Goal: Task Accomplishment & Management: Complete application form

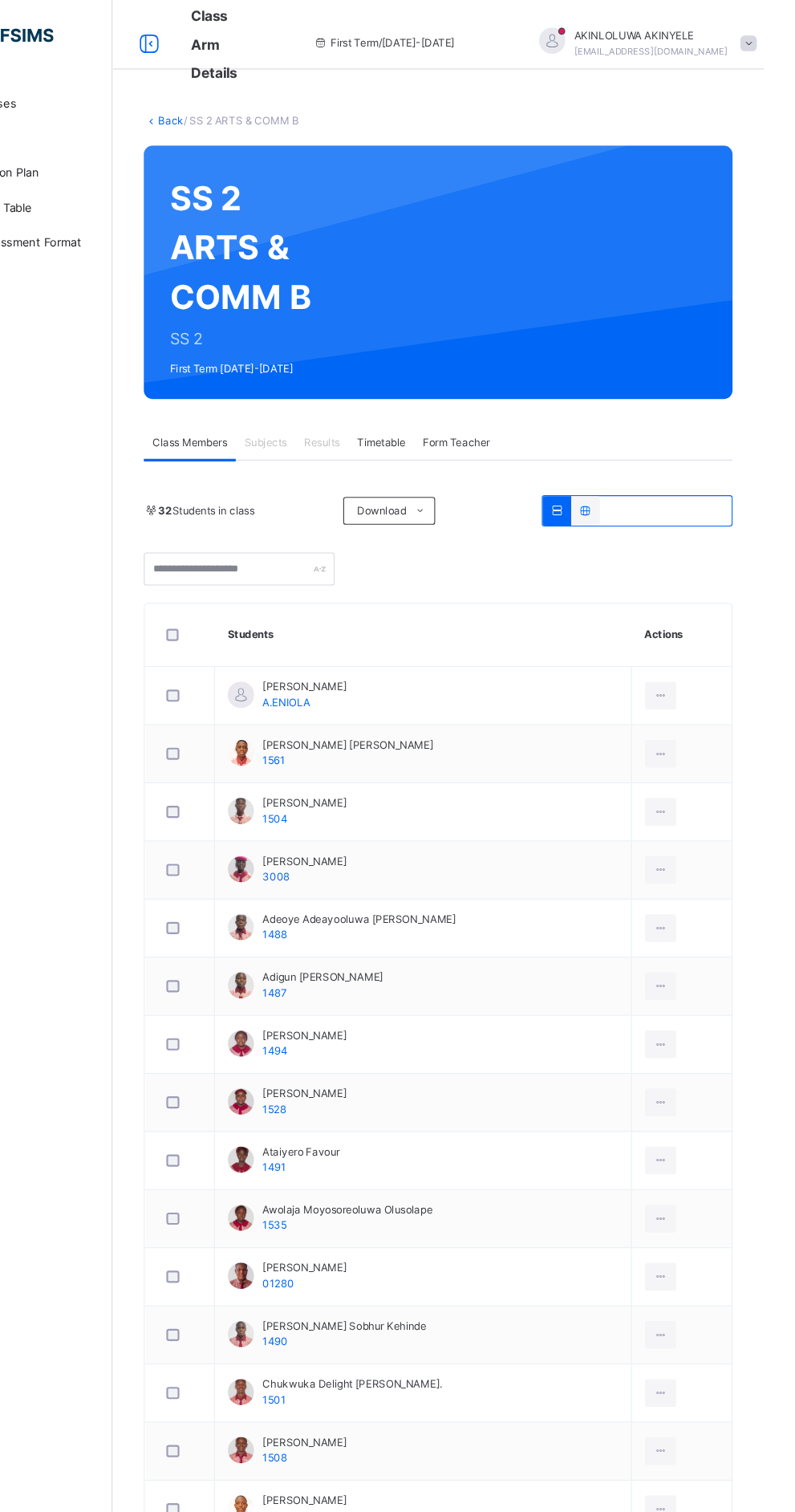
click at [164, 689] on div "Classes CBT Lesson Plan Time Table Assessment Format Help" at bounding box center [96, 788] width 193 height 1447
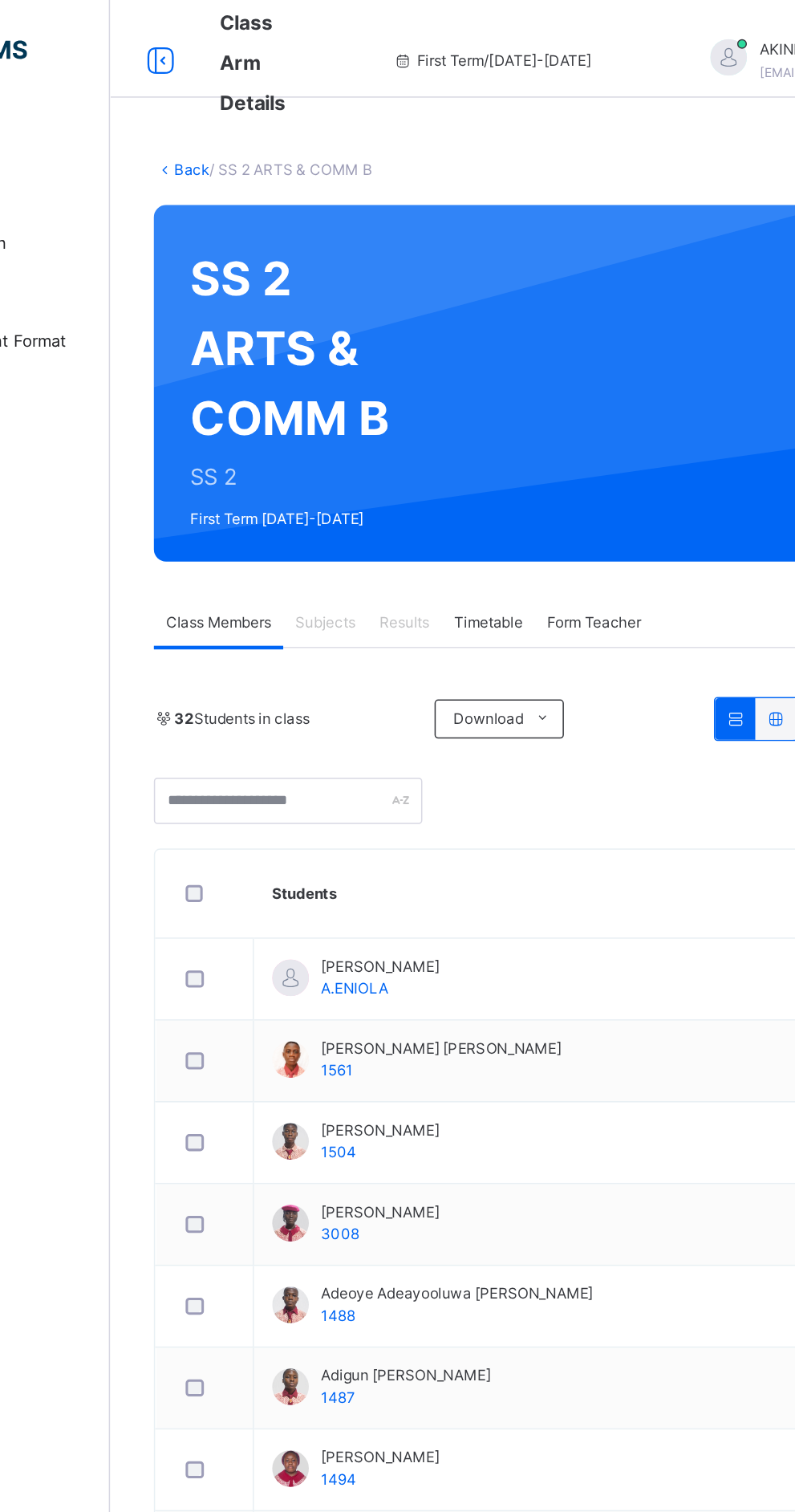
click at [242, 113] on link "Back" at bounding box center [247, 111] width 23 height 12
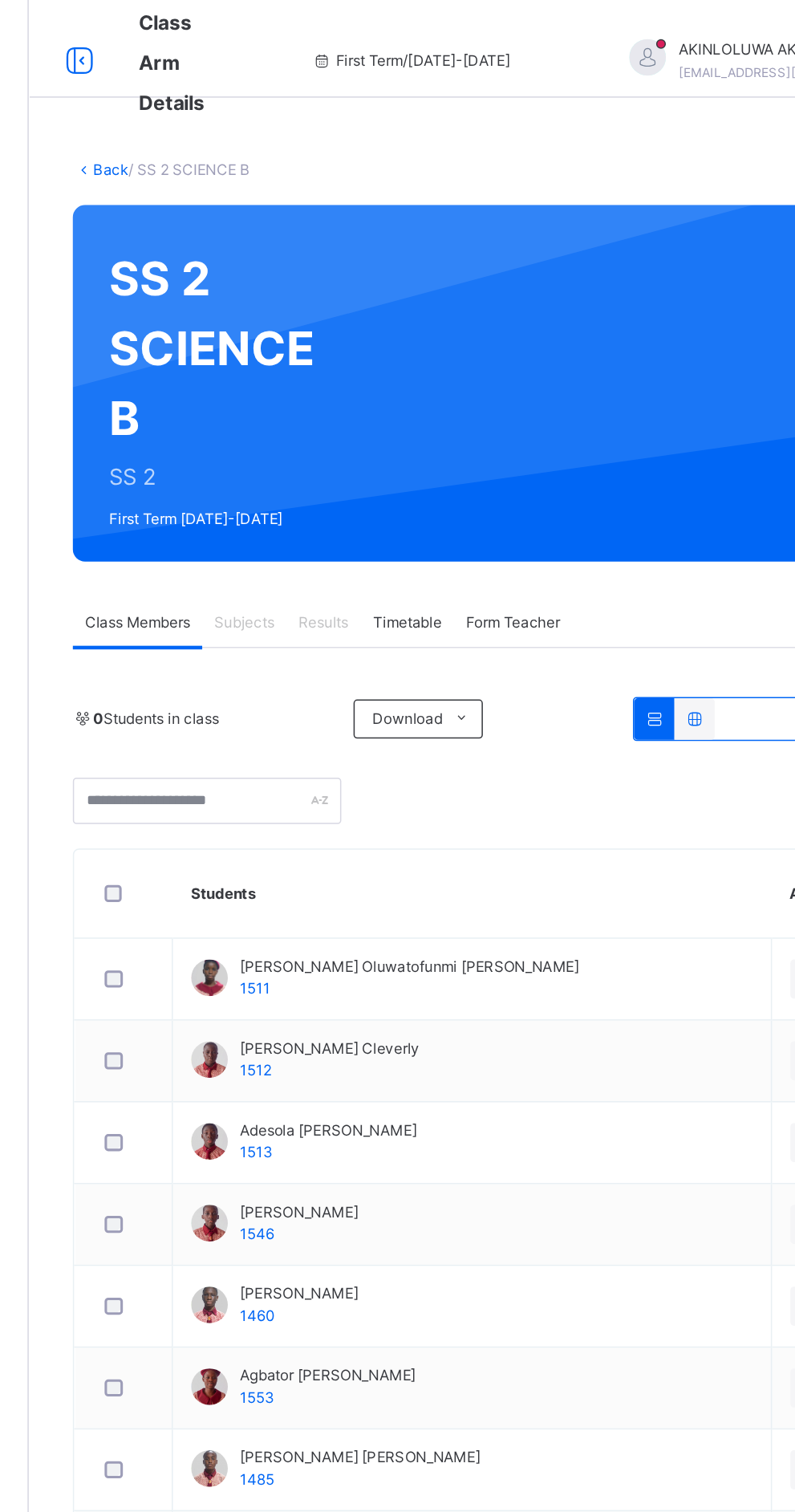
click at [346, 414] on span "Subjects" at bounding box center [334, 409] width 39 height 14
click at [330, 416] on div "Subjects" at bounding box center [334, 409] width 55 height 32
click at [619, 43] on span "[EMAIL_ADDRESS][DOMAIN_NAME]" at bounding box center [689, 47] width 142 height 9
click at [683, 180] on span "Logout" at bounding box center [736, 177] width 106 height 22
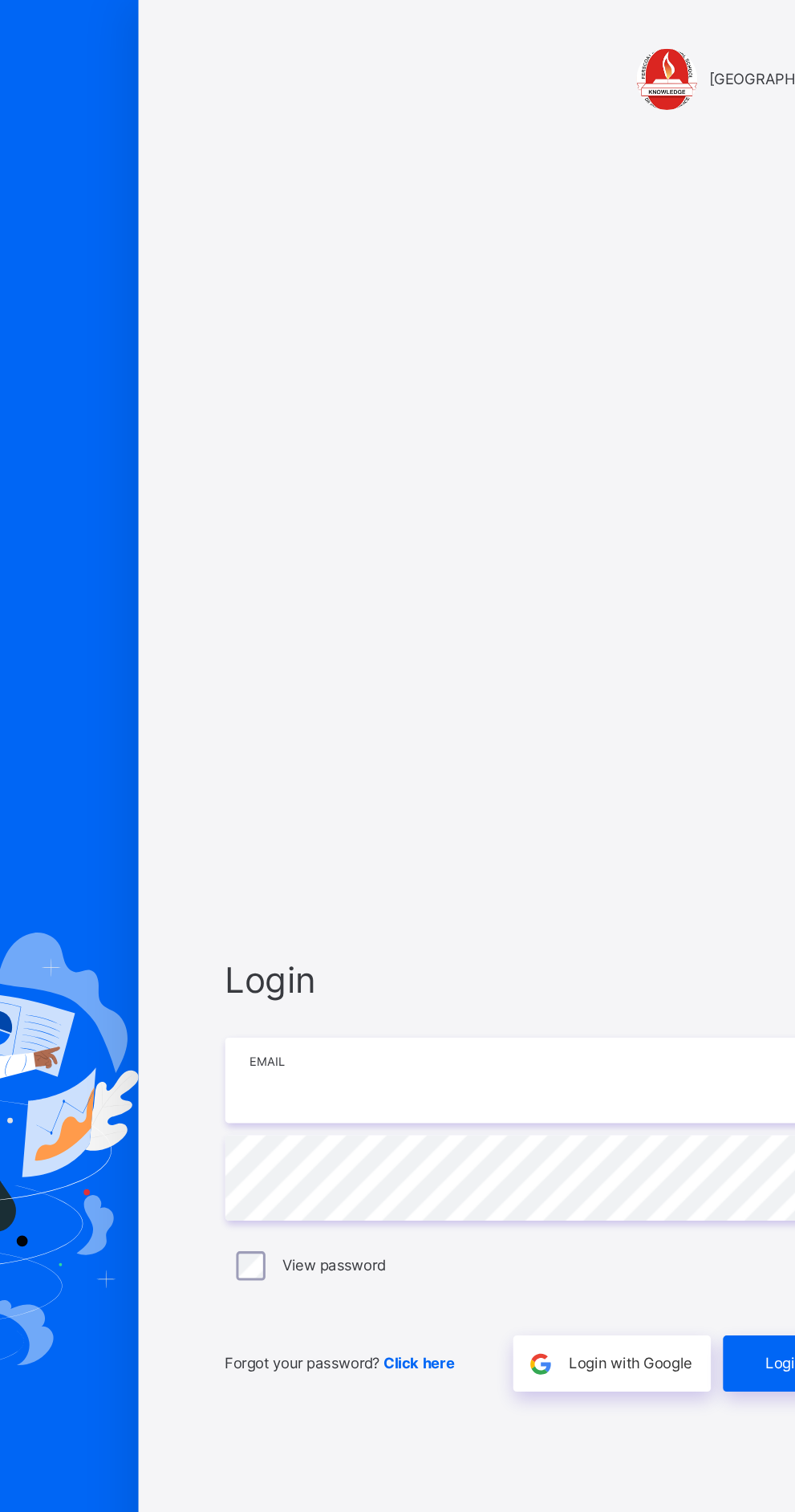
click at [452, 738] on input "email" at bounding box center [530, 710] width 417 height 56
type input "**********"
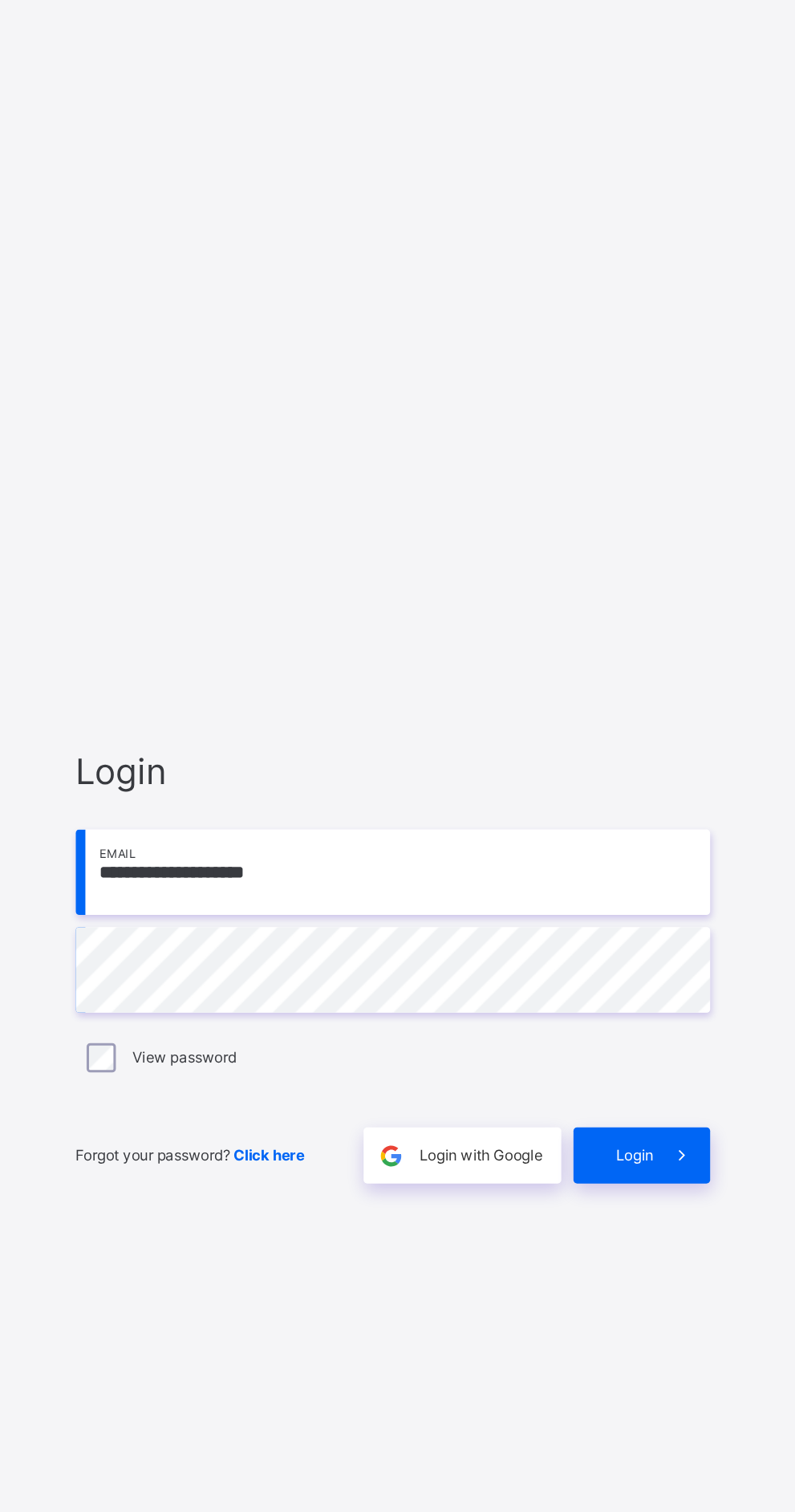
click at [700, 904] on span "Login" at bounding box center [689, 896] width 25 height 14
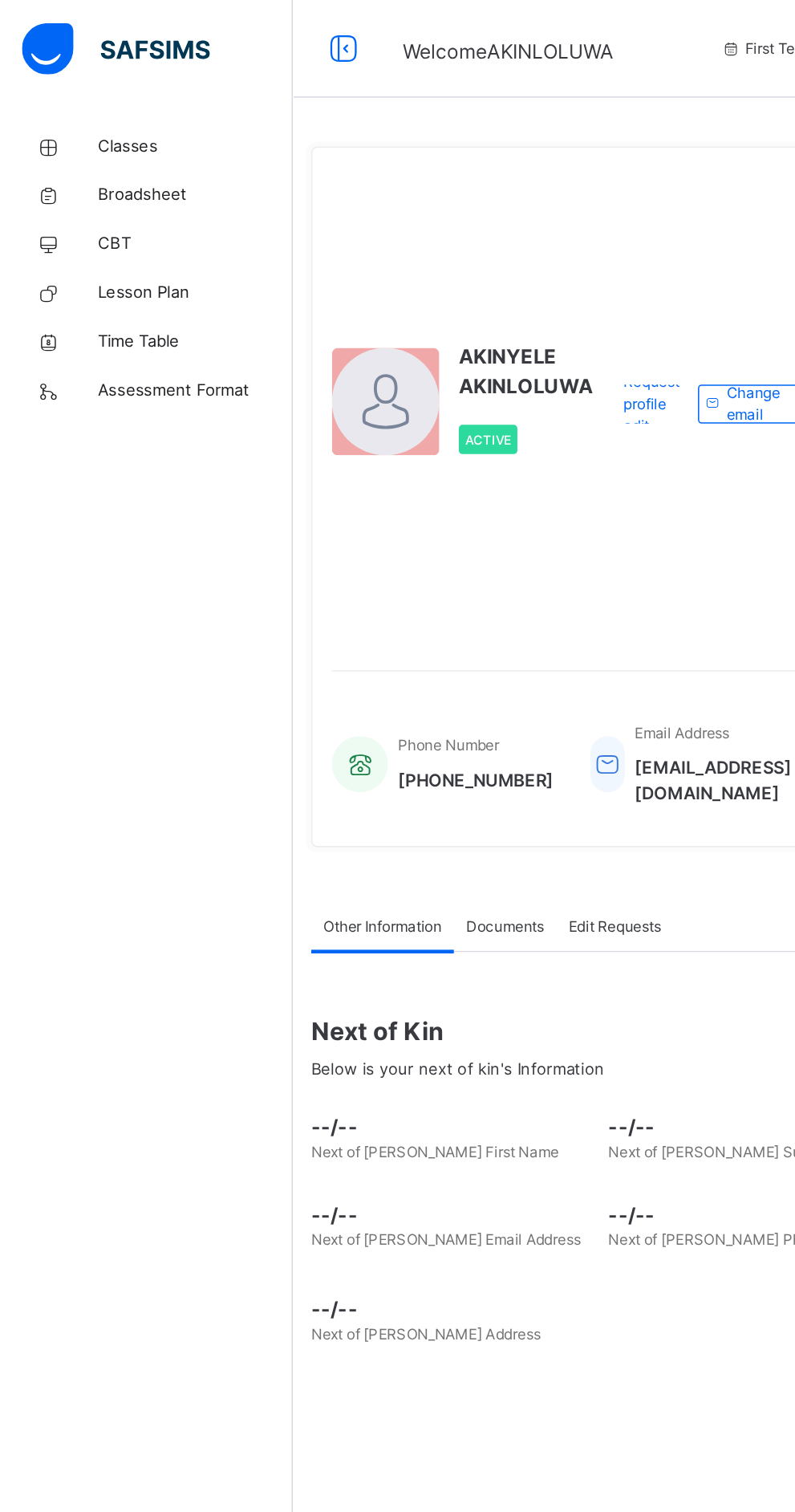
click at [81, 88] on span "Classes" at bounding box center [128, 96] width 128 height 16
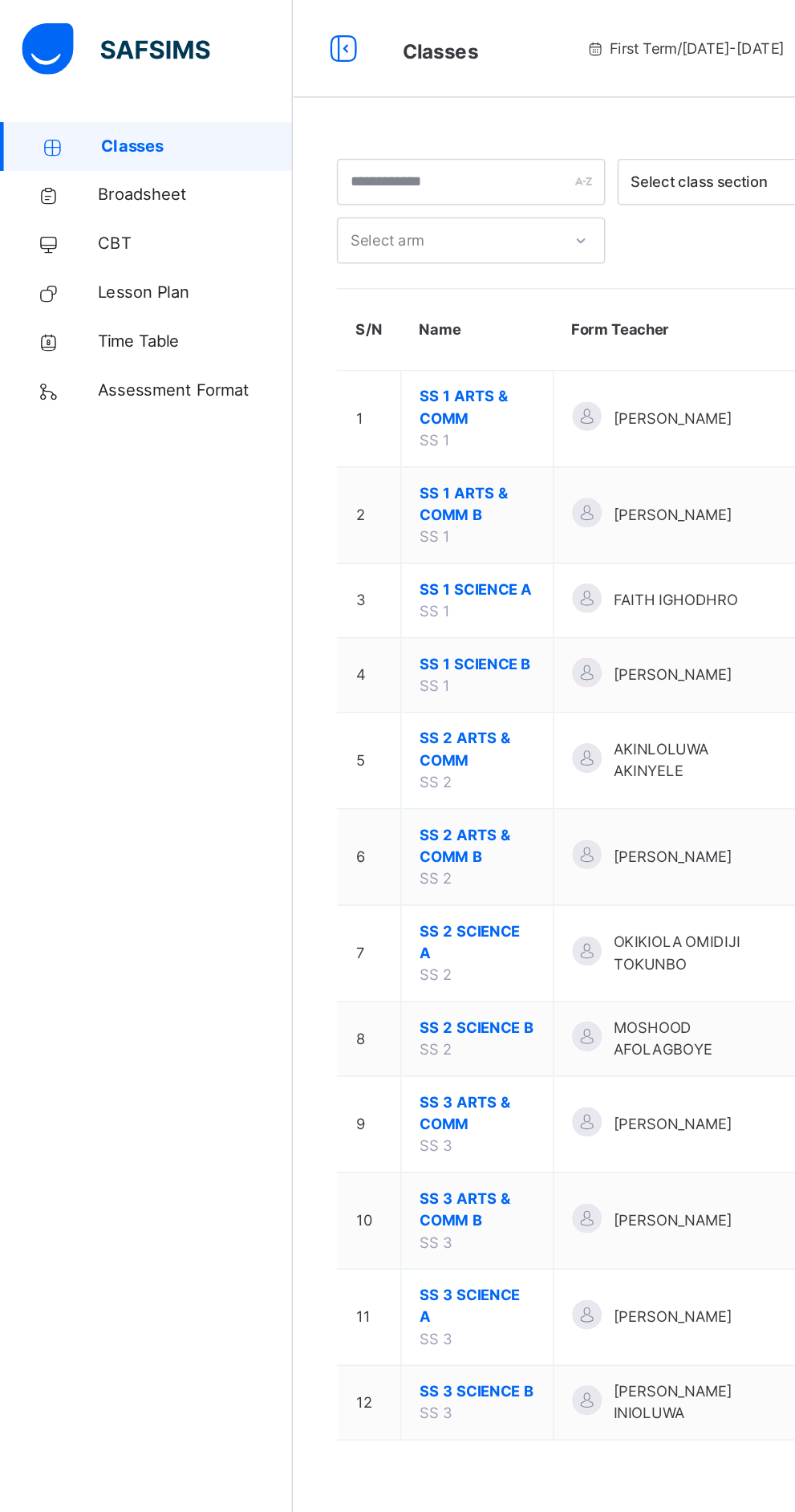
click at [300, 669] on span "SS 2 SCIENCE B" at bounding box center [314, 675] width 75 height 14
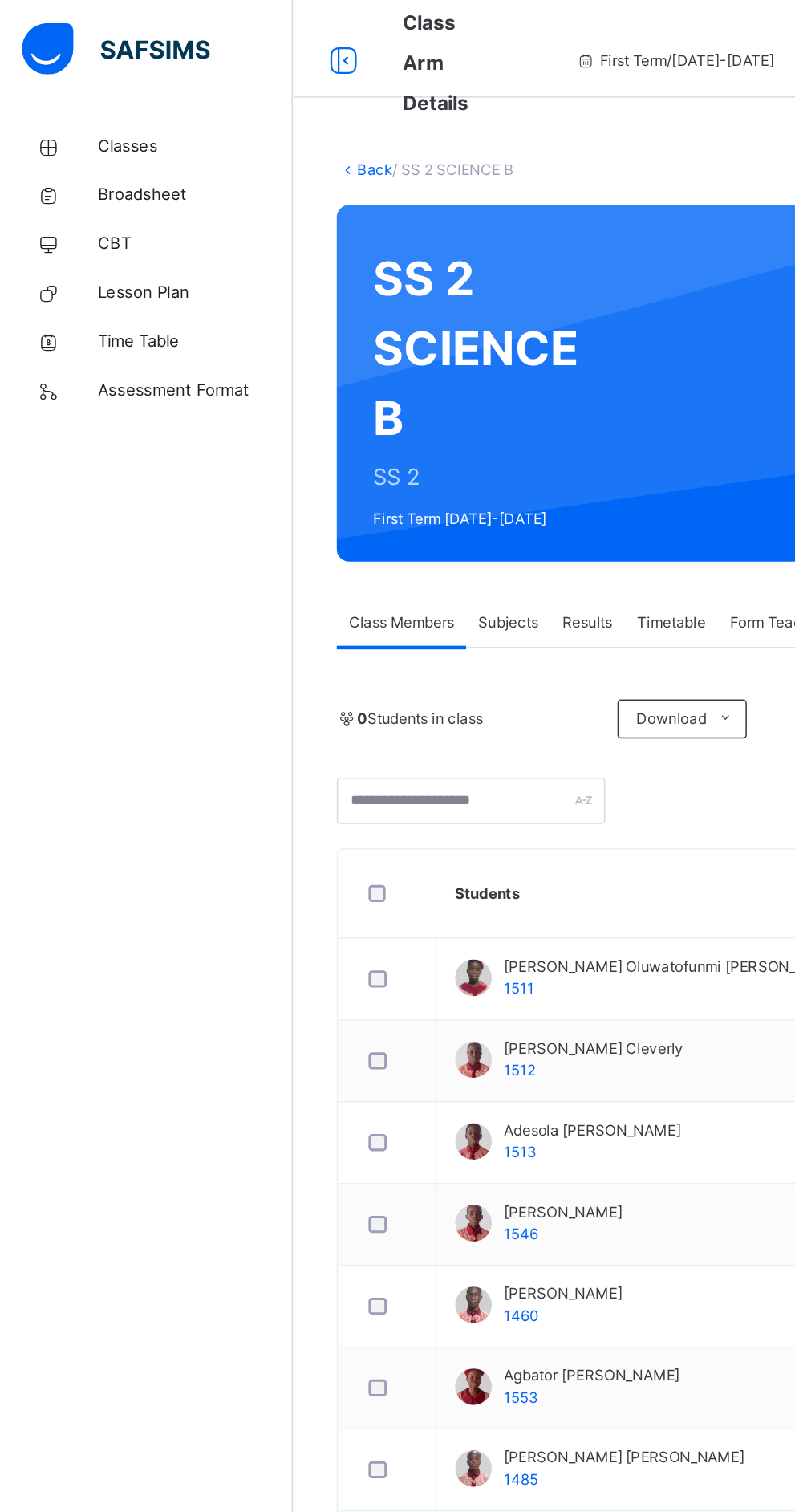
click at [324, 421] on div "Subjects" at bounding box center [334, 409] width 55 height 32
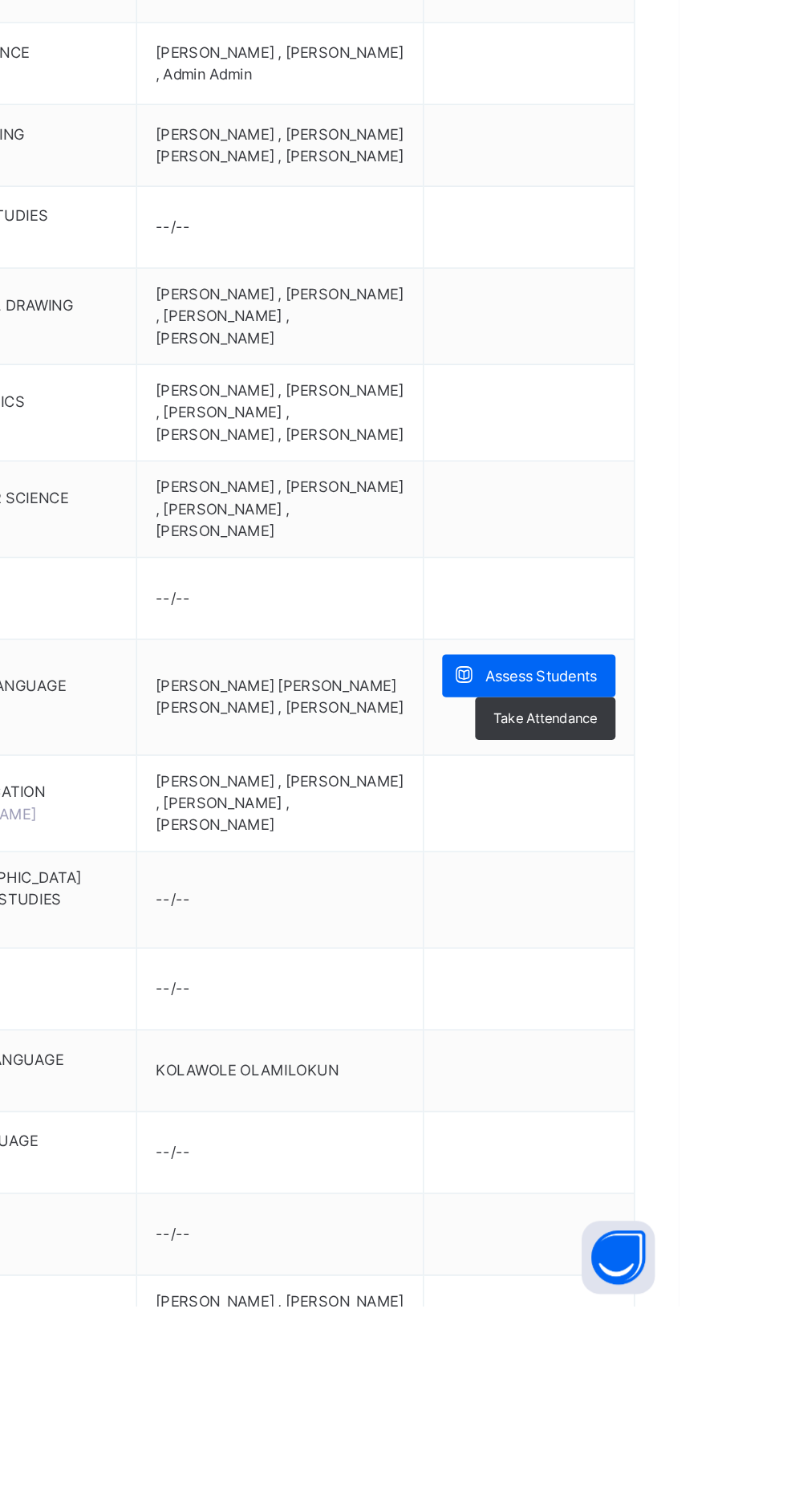
click at [688, 1101] on span "Assess Students" at bounding box center [704, 1098] width 74 height 14
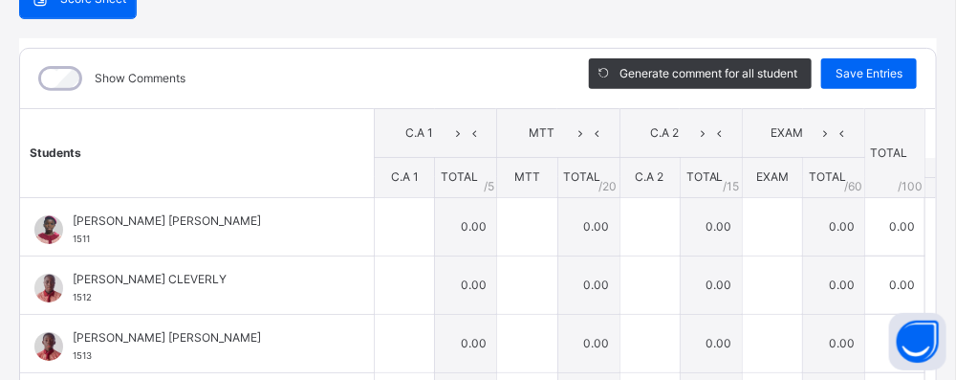
click at [921, 380] on div "RECORD BOOK × SS 2 SCIENCE B : ENG.LAN Offline Actions Download Empty Score She…" at bounding box center [478, 190] width 956 height 380
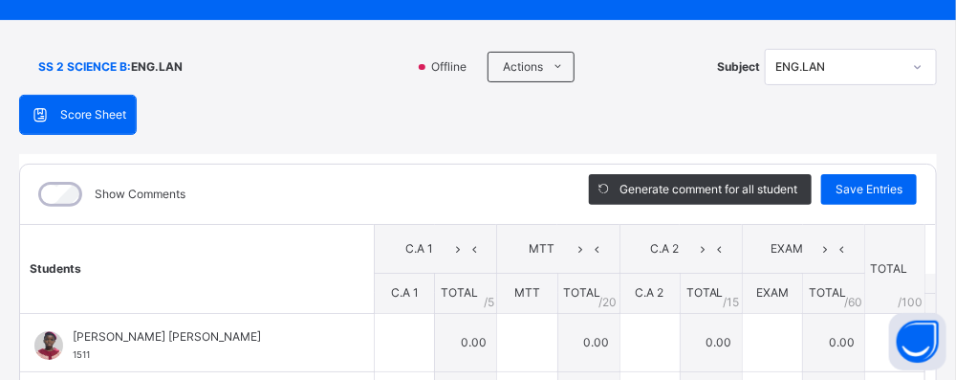
scroll to position [114, 0]
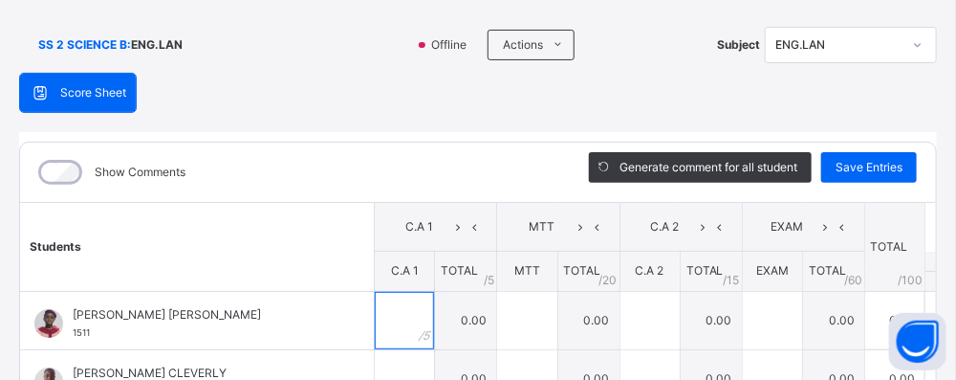
click at [380, 310] on input "text" at bounding box center [404, 320] width 59 height 57
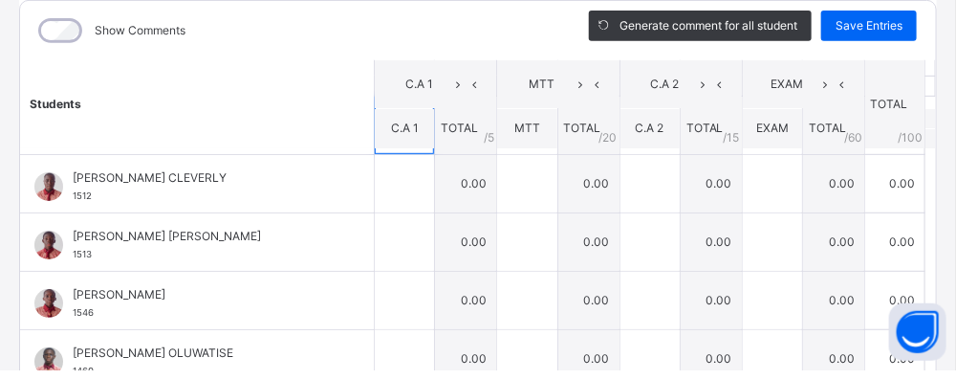
scroll to position [55, 0]
type input "*"
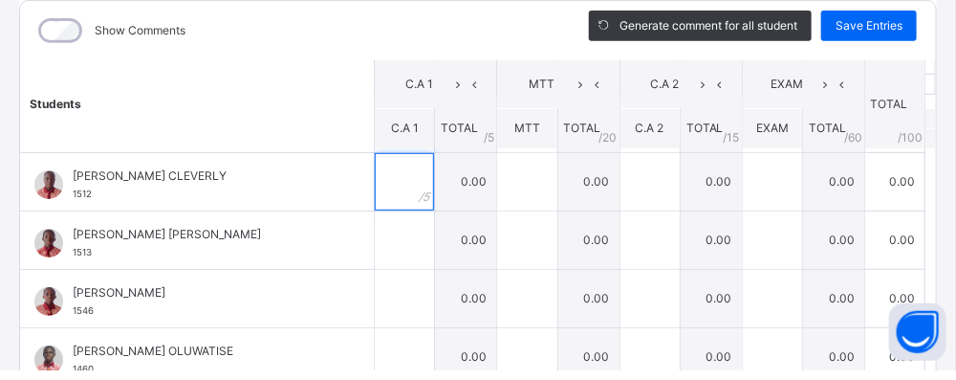
click at [380, 184] on input "text" at bounding box center [404, 191] width 59 height 57
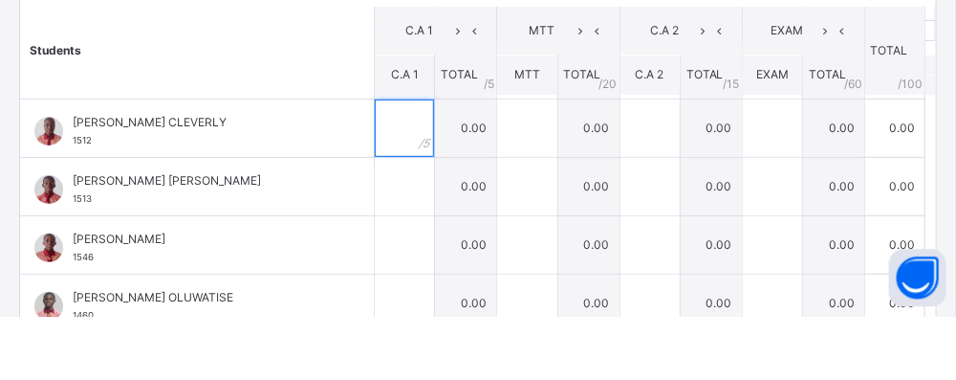
scroll to position [713, 0]
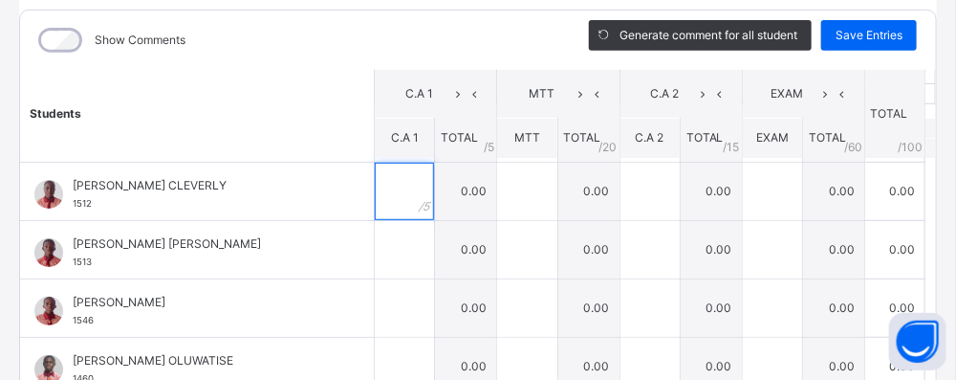
click at [375, 181] on input "text" at bounding box center [404, 191] width 59 height 57
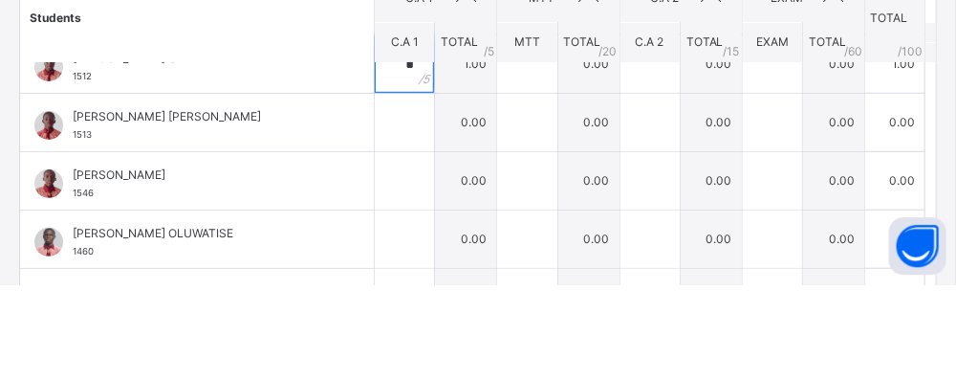
scroll to position [134, 0]
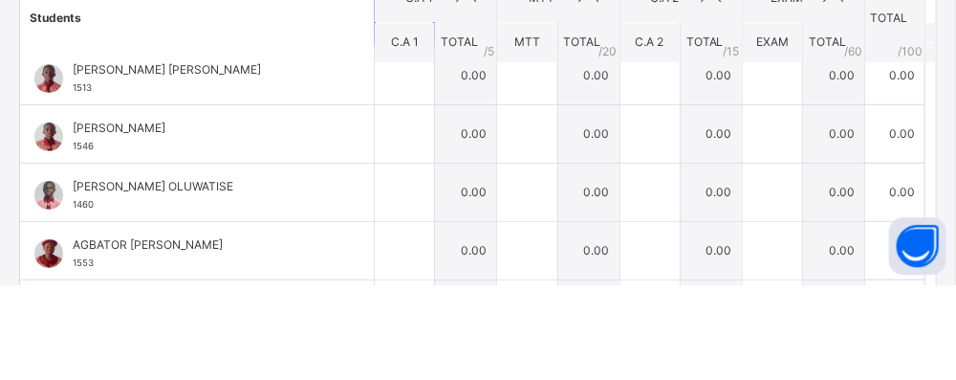
type input "*"
click at [392, 170] on input "text" at bounding box center [404, 171] width 59 height 57
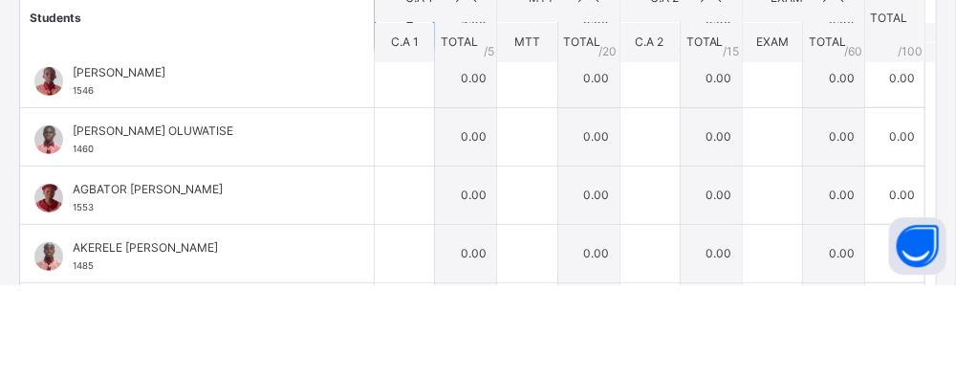
scroll to position [191, 0]
type input "*"
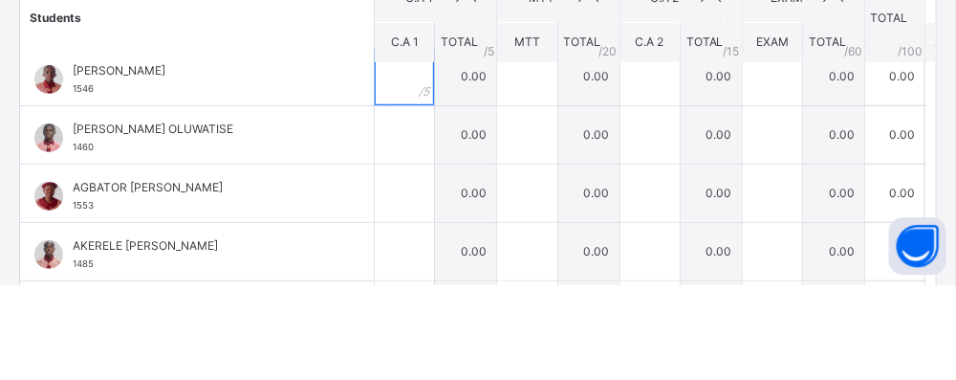
click at [381, 167] on input "text" at bounding box center [404, 171] width 59 height 57
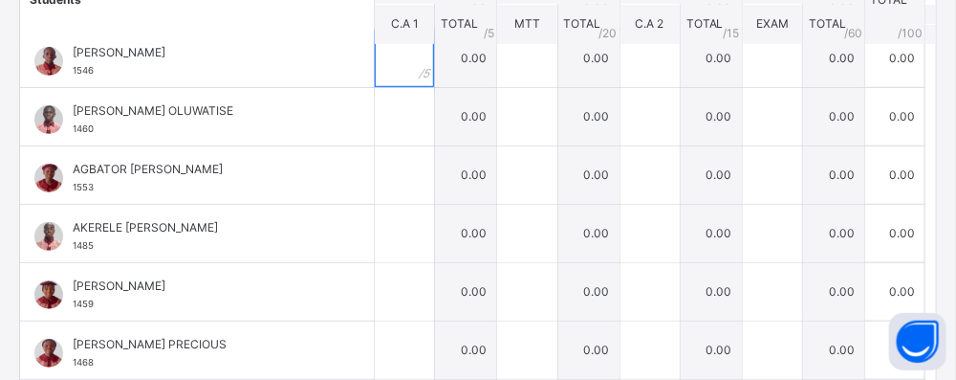
scroll to position [365, 0]
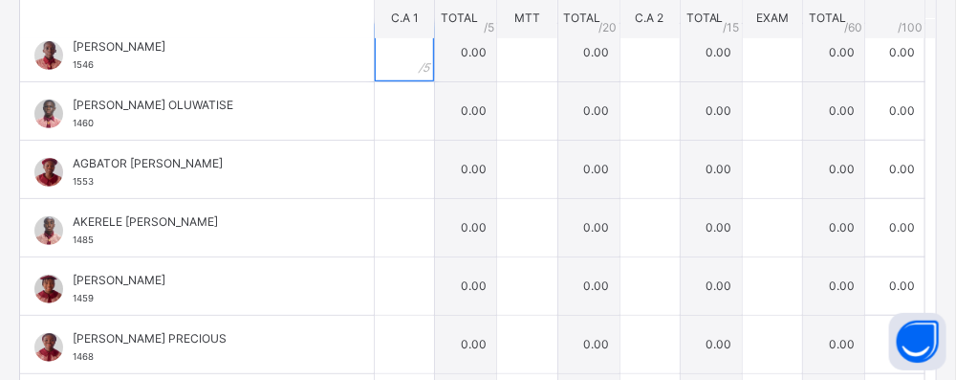
click at [375, 52] on input "text" at bounding box center [404, 52] width 59 height 57
type input "*"
click at [389, 114] on input "text" at bounding box center [404, 110] width 59 height 57
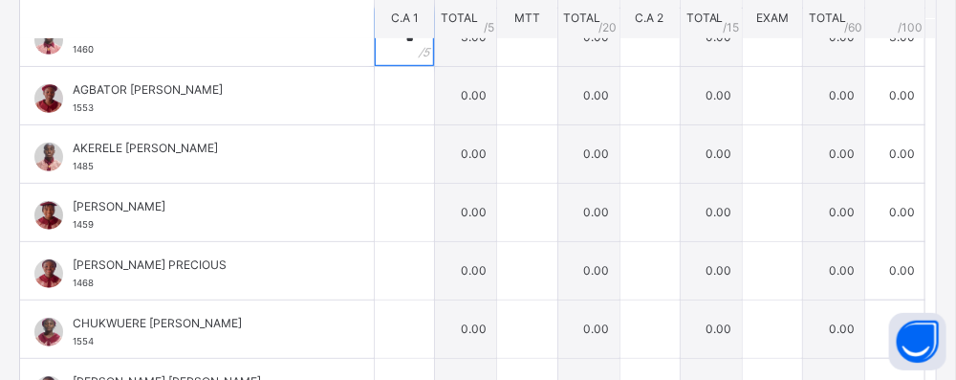
scroll to position [266, 0]
type input "*"
click at [389, 100] on input "text" at bounding box center [404, 94] width 59 height 57
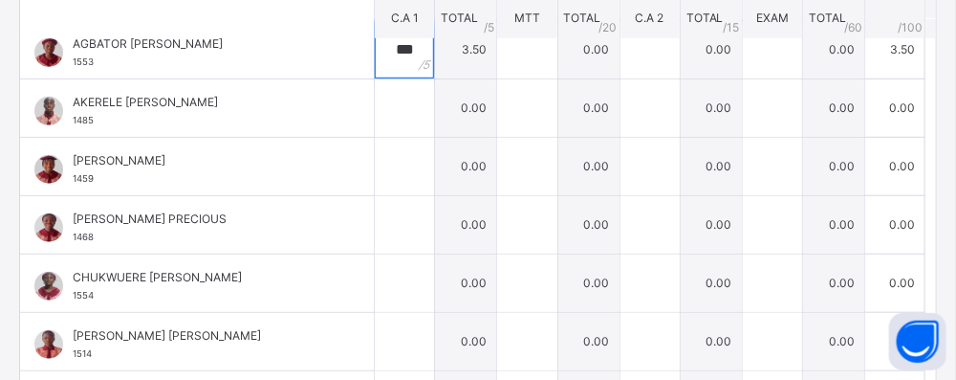
scroll to position [325, 0]
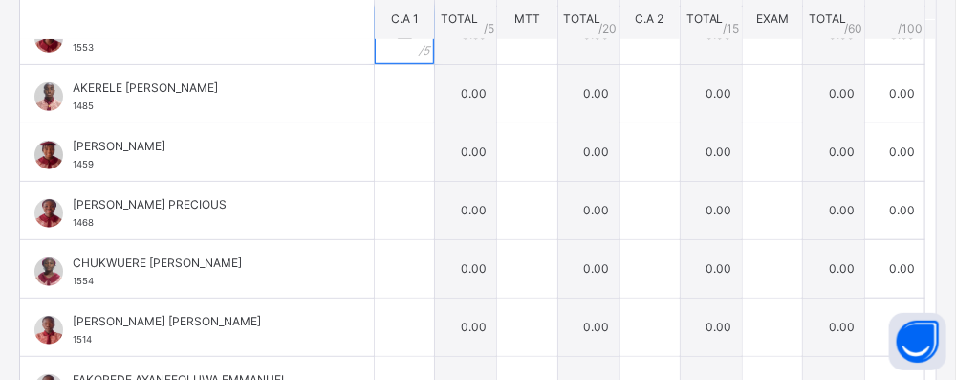
type input "***"
click at [385, 99] on input "text" at bounding box center [404, 93] width 59 height 57
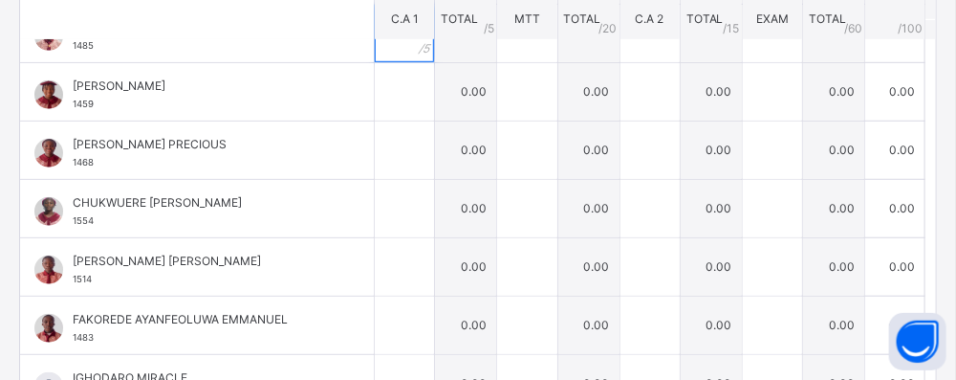
scroll to position [388, 0]
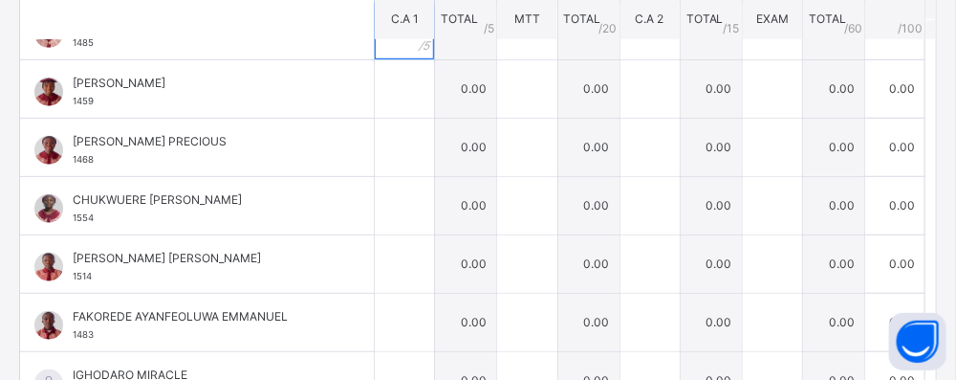
type input "*"
click at [386, 90] on input "text" at bounding box center [404, 88] width 59 height 57
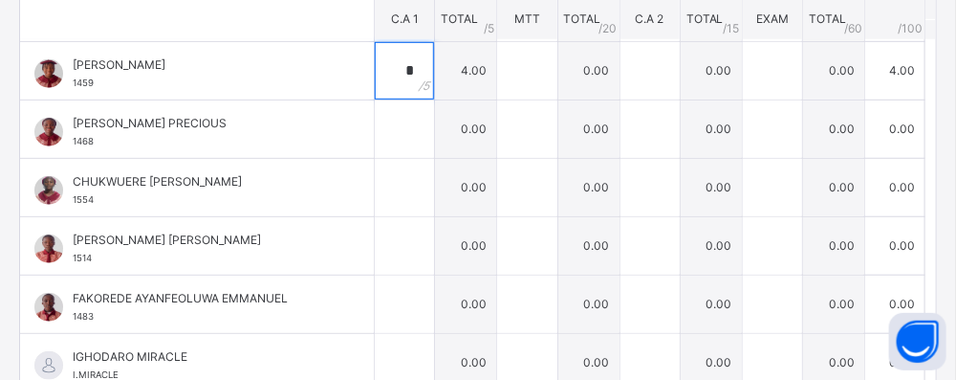
scroll to position [406, 0]
type input "*"
click at [405, 118] on div at bounding box center [404, 128] width 59 height 57
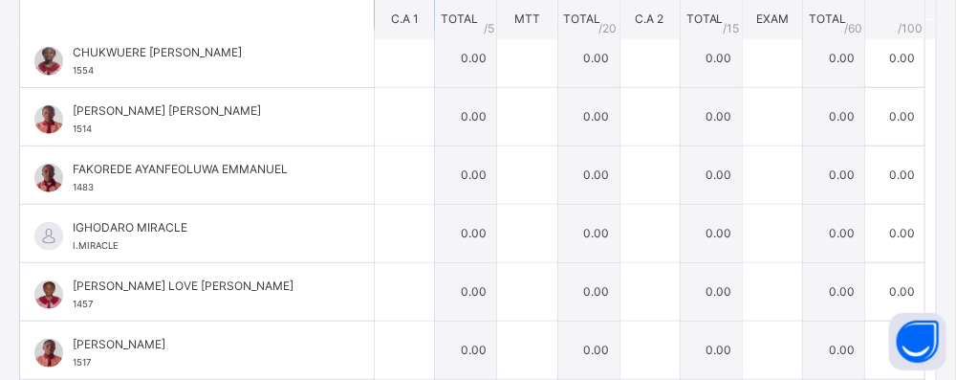
scroll to position [538, 0]
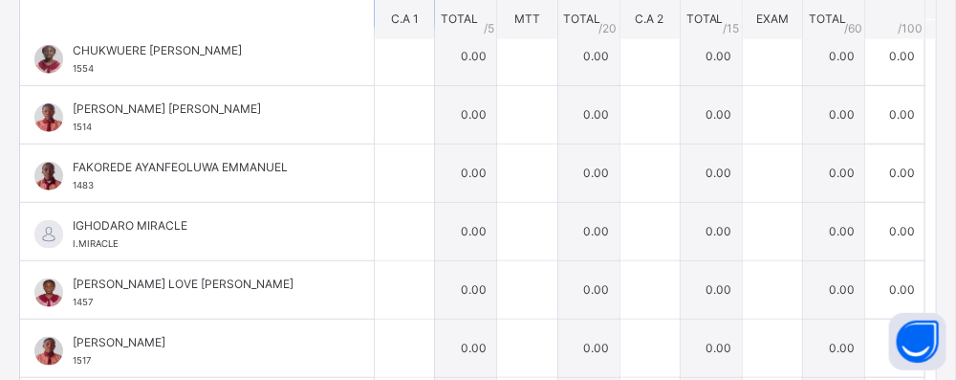
type input "*"
click at [384, 60] on input "text" at bounding box center [404, 56] width 59 height 57
click at [380, 62] on input "text" at bounding box center [404, 56] width 59 height 57
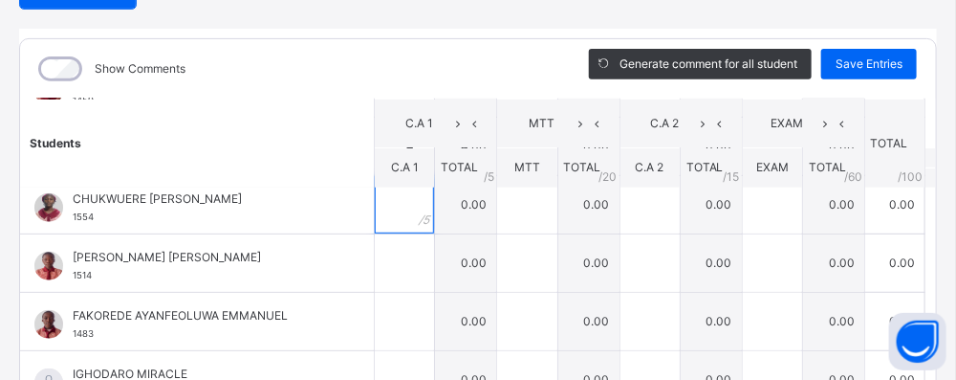
scroll to position [218, 0]
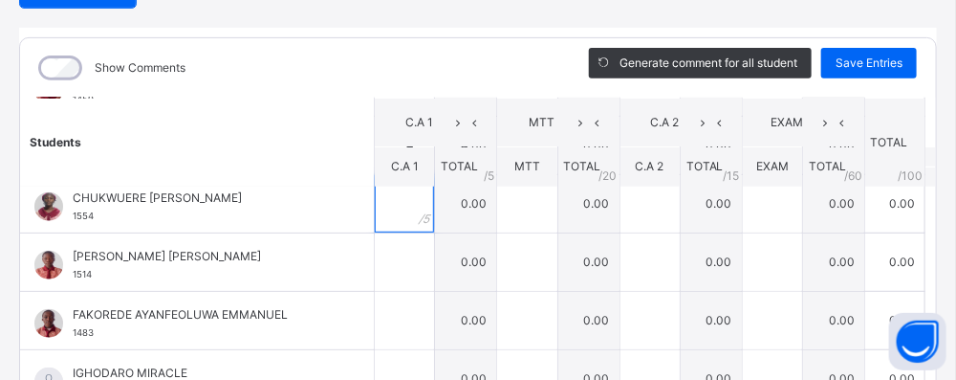
click at [390, 204] on input "text" at bounding box center [404, 203] width 59 height 57
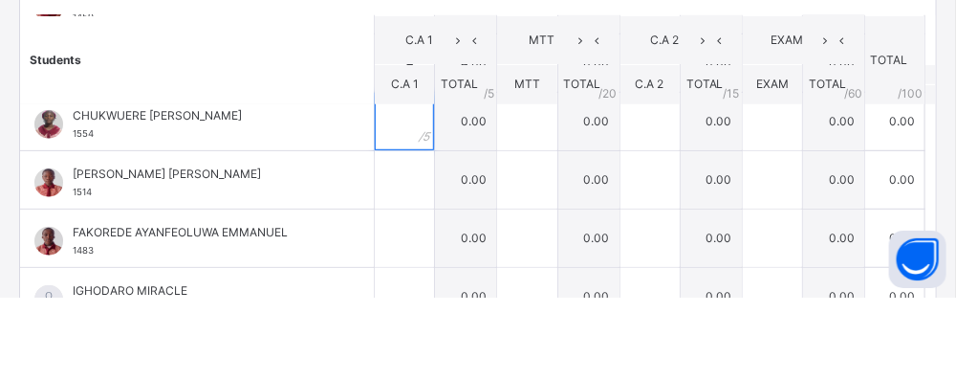
scroll to position [755, 0]
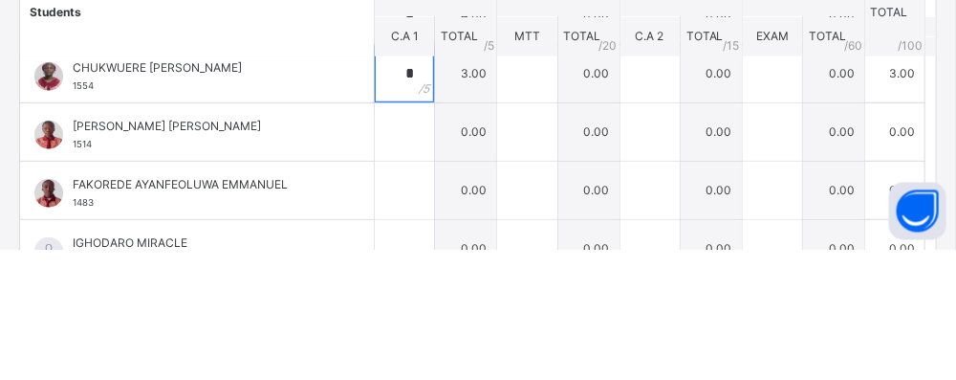
type input "*"
click at [385, 253] on input "text" at bounding box center [404, 261] width 59 height 57
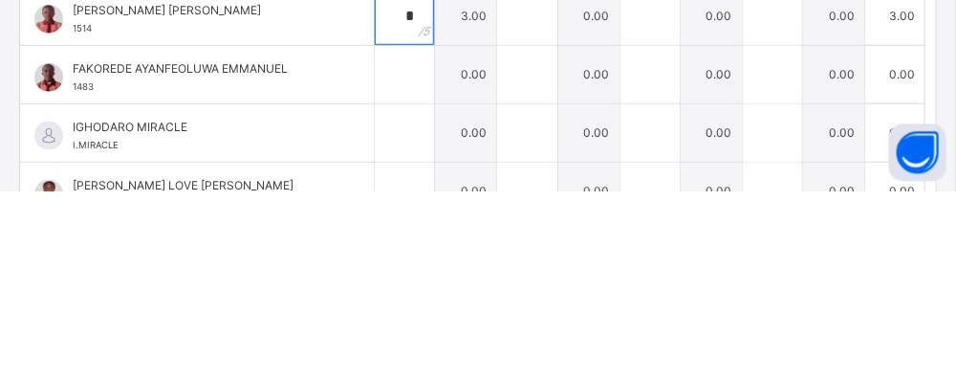
scroll to position [284, 0]
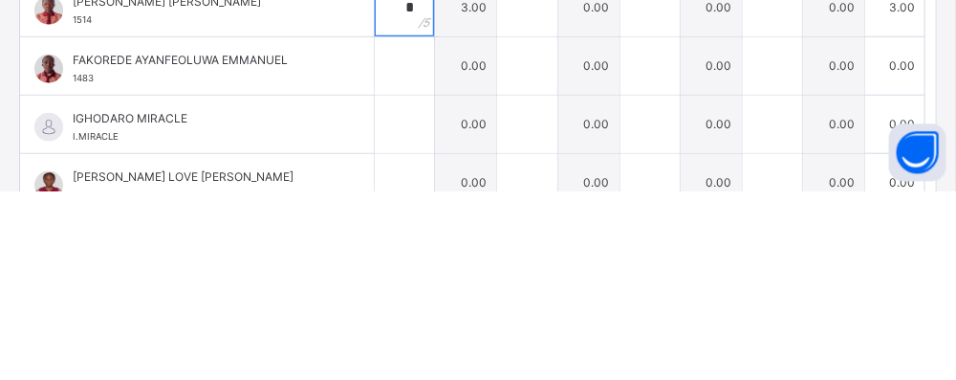
type input "*"
click at [386, 246] on input "text" at bounding box center [404, 254] width 59 height 57
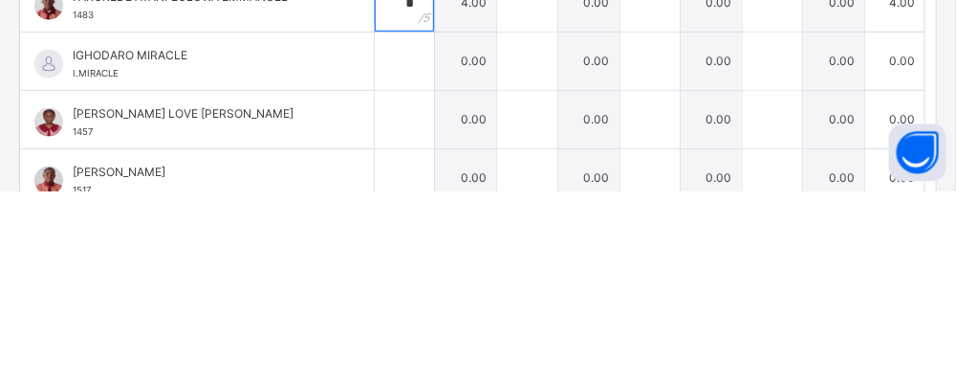
scroll to position [605, 0]
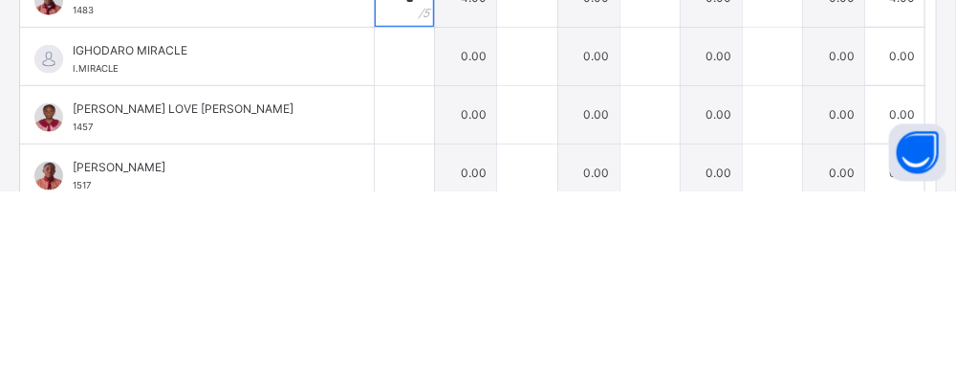
type input "*"
click at [385, 248] on input "text" at bounding box center [404, 244] width 59 height 57
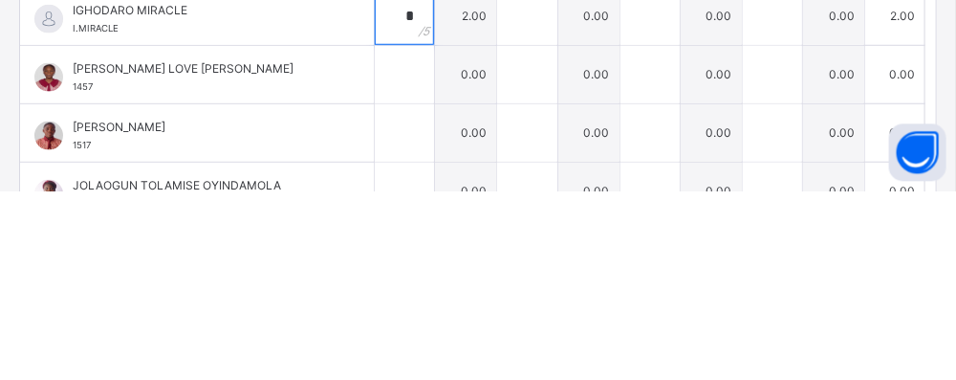
type input "*"
click at [381, 265] on input "text" at bounding box center [404, 262] width 59 height 57
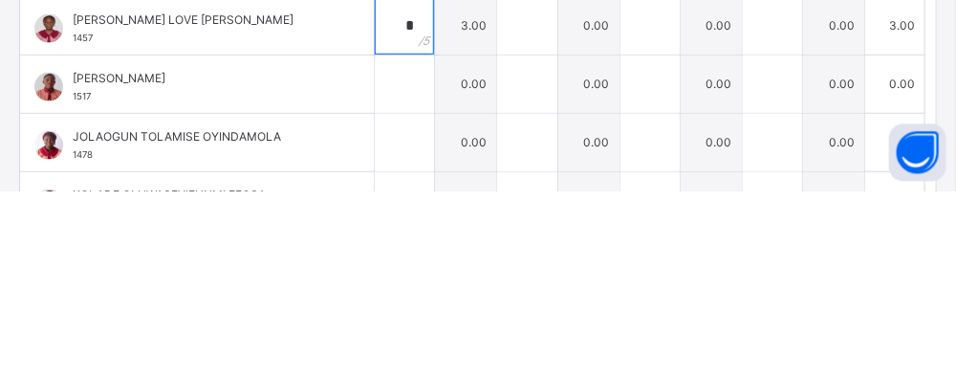
scroll to position [695, 0]
type input "*"
click at [382, 276] on input "text" at bounding box center [404, 271] width 59 height 57
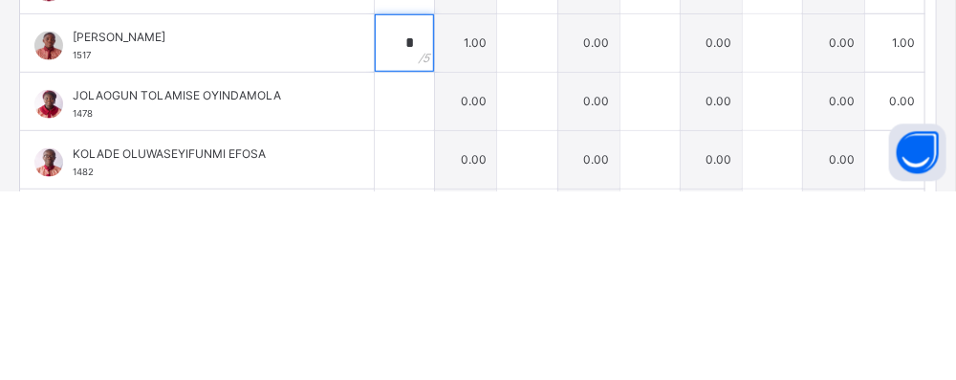
scroll to position [751, 0]
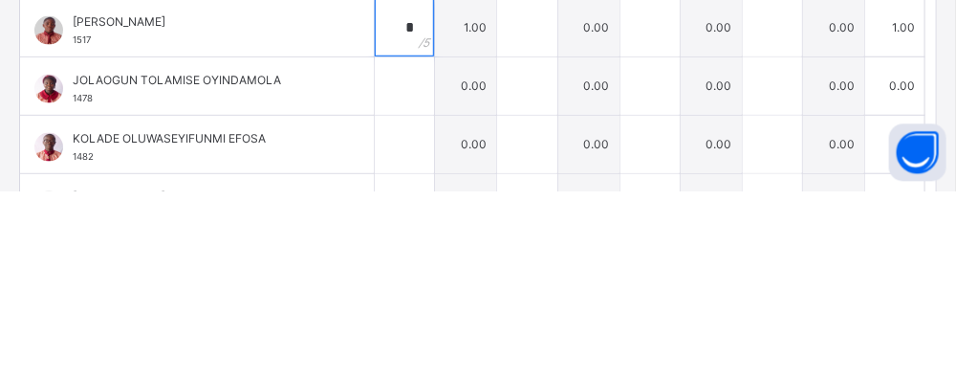
type input "*"
click at [410, 296] on div at bounding box center [404, 274] width 59 height 57
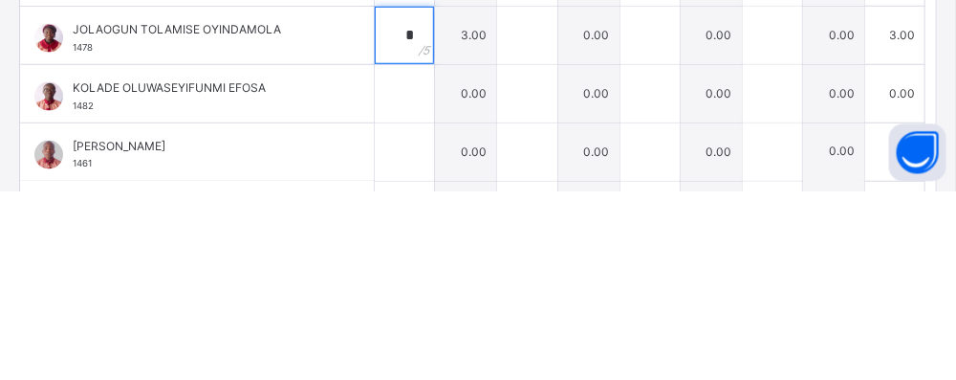
scroll to position [808, 0]
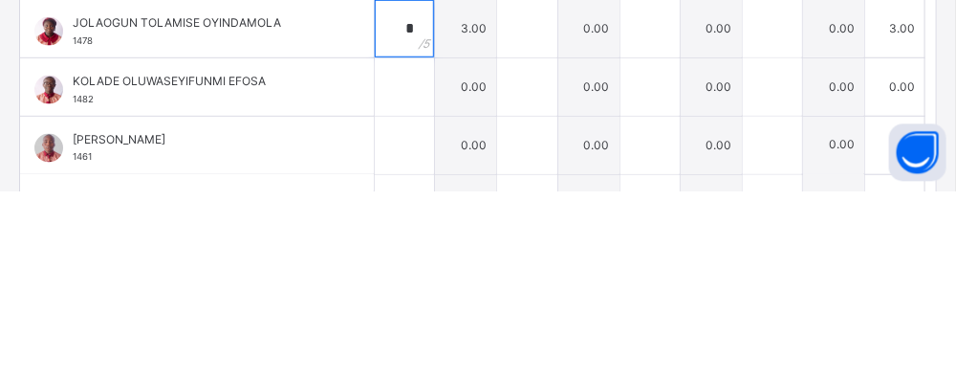
type input "*"
click at [386, 275] on input "text" at bounding box center [404, 275] width 59 height 57
type input "*"
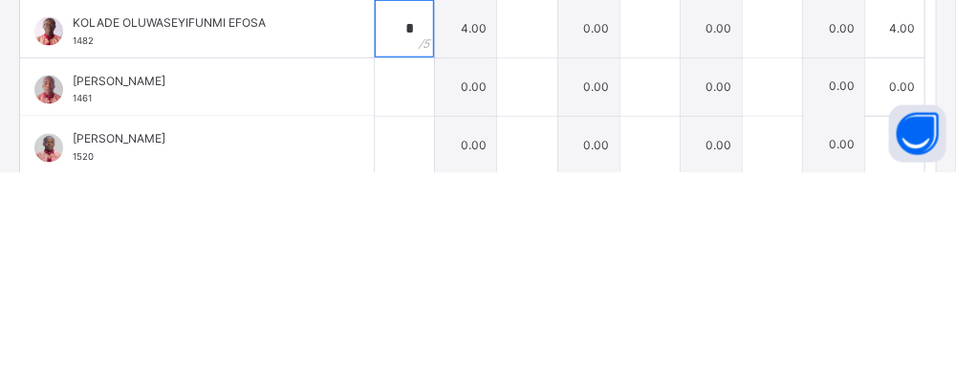
scroll to position [755, 0]
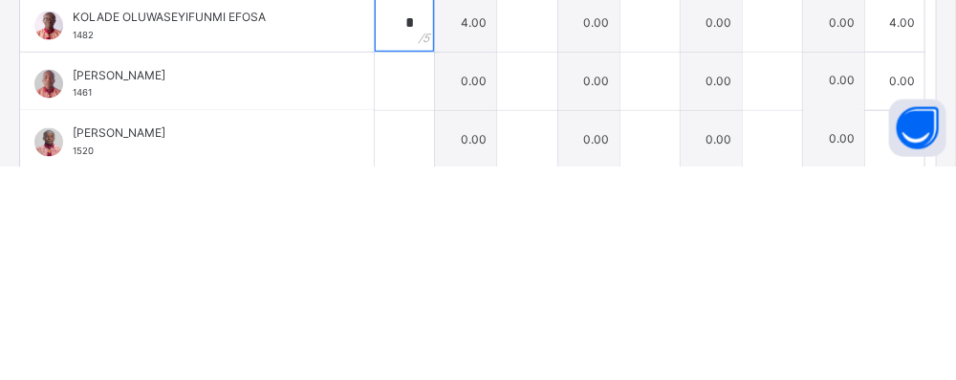
type input "*"
click at [383, 310] on input "text" at bounding box center [404, 294] width 59 height 57
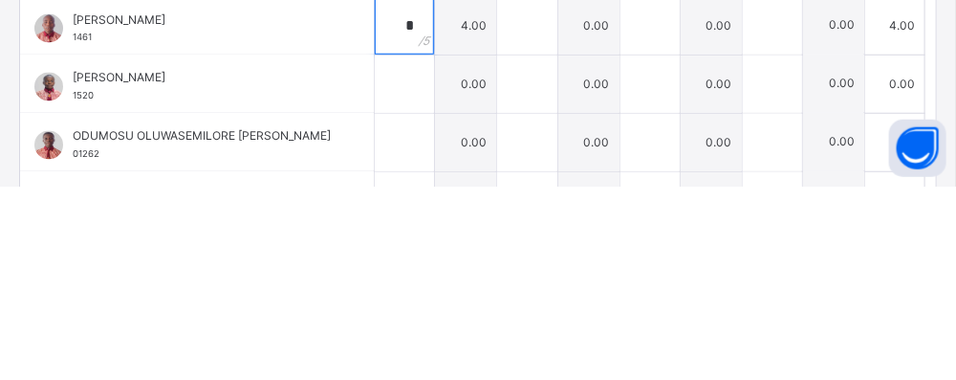
scroll to position [928, 0]
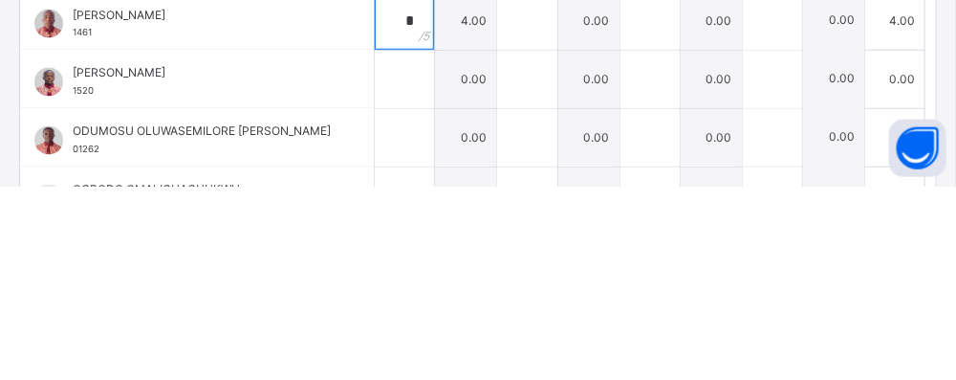
type input "*"
click at [390, 293] on input "text" at bounding box center [404, 272] width 59 height 57
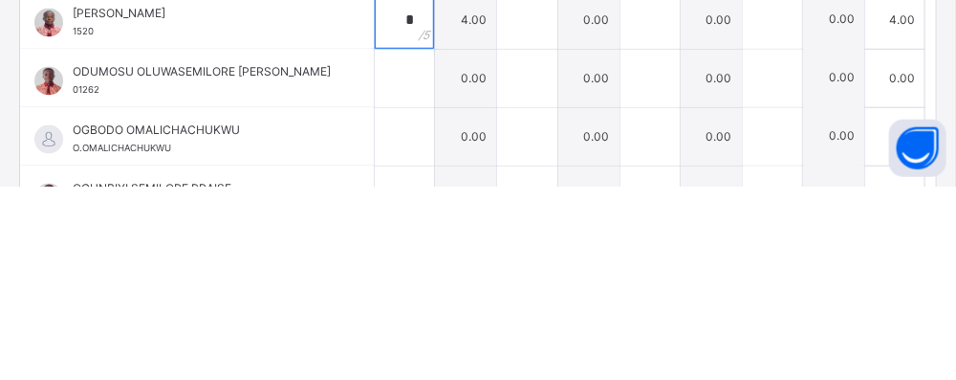
type input "*"
click at [375, 271] on input "text" at bounding box center [404, 271] width 59 height 57
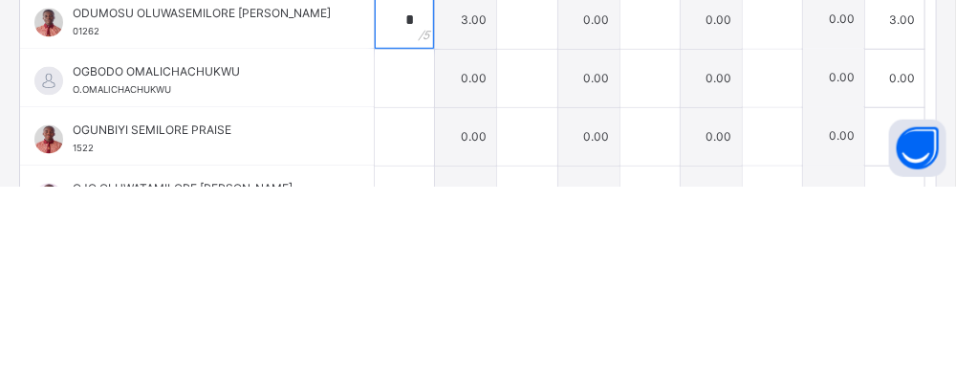
scroll to position [1048, 0]
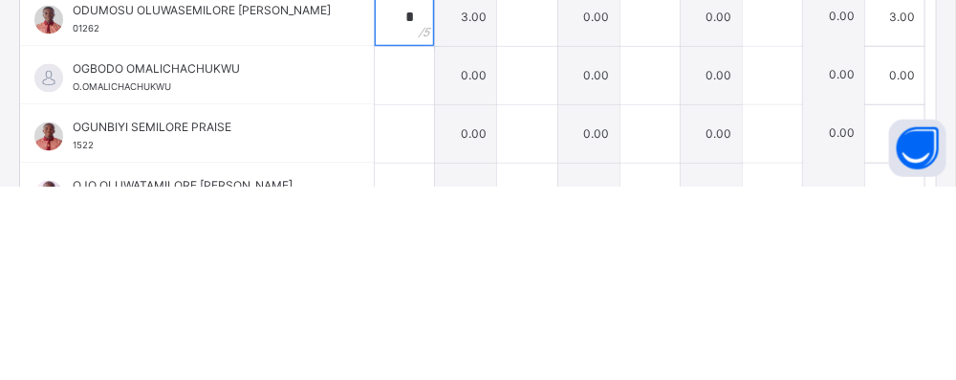
type input "*"
click at [407, 279] on div at bounding box center [404, 268] width 59 height 57
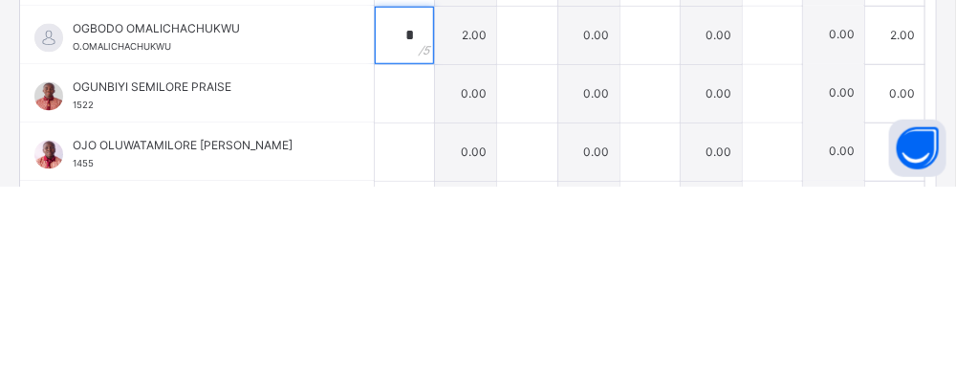
scroll to position [1111, 0]
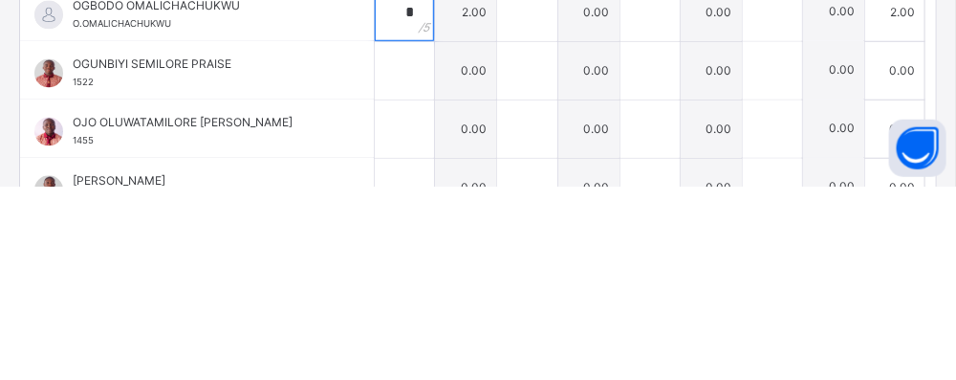
type input "*"
click at [375, 266] on input "text" at bounding box center [404, 263] width 59 height 57
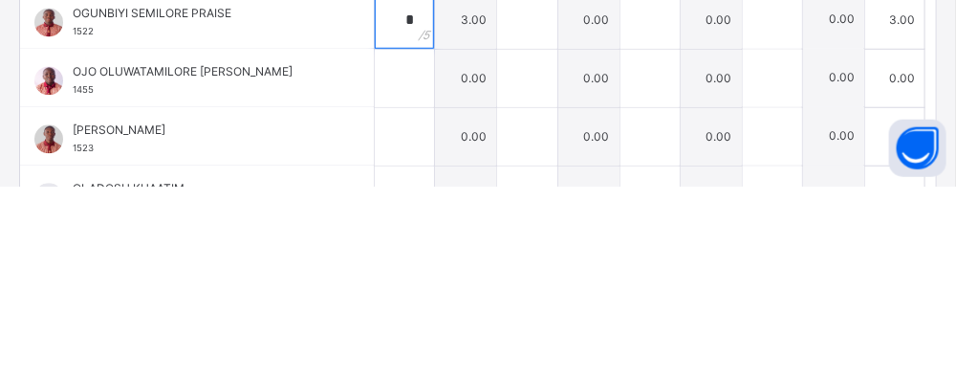
type input "*"
click at [391, 269] on input "text" at bounding box center [404, 271] width 59 height 57
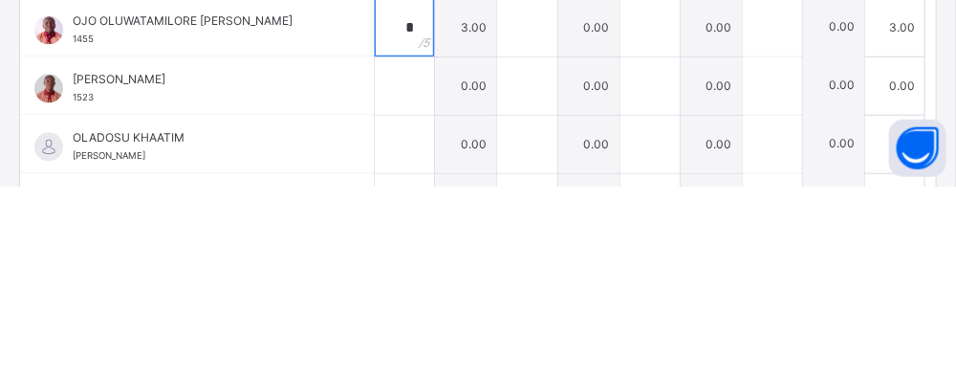
scroll to position [1243, 0]
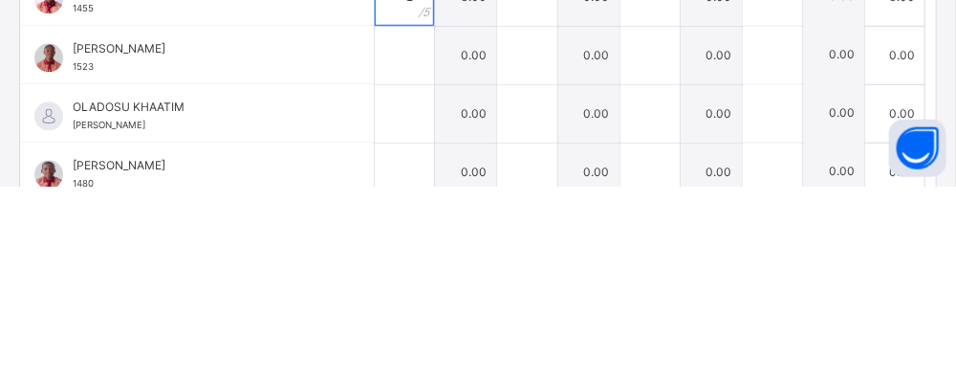
type input "*"
click at [395, 270] on div at bounding box center [404, 248] width 59 height 57
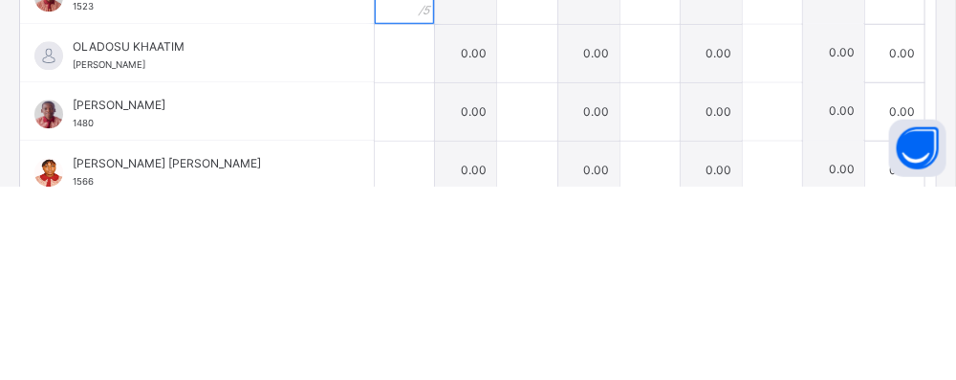
scroll to position [1317, 0]
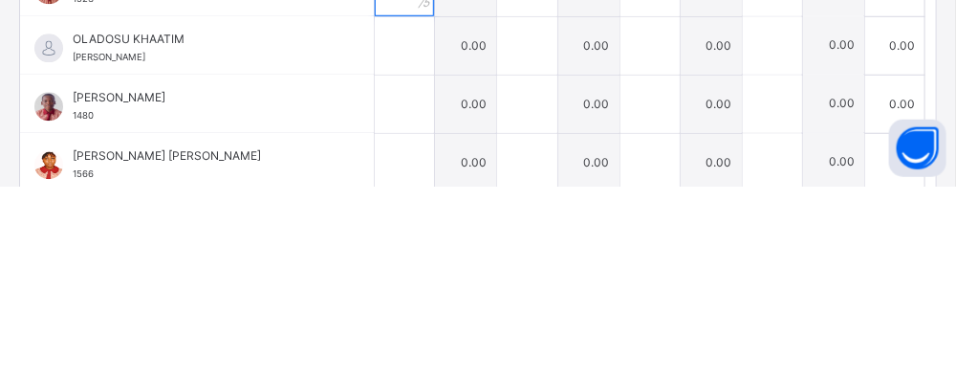
type input "*"
click at [390, 234] on input "text" at bounding box center [404, 238] width 59 height 57
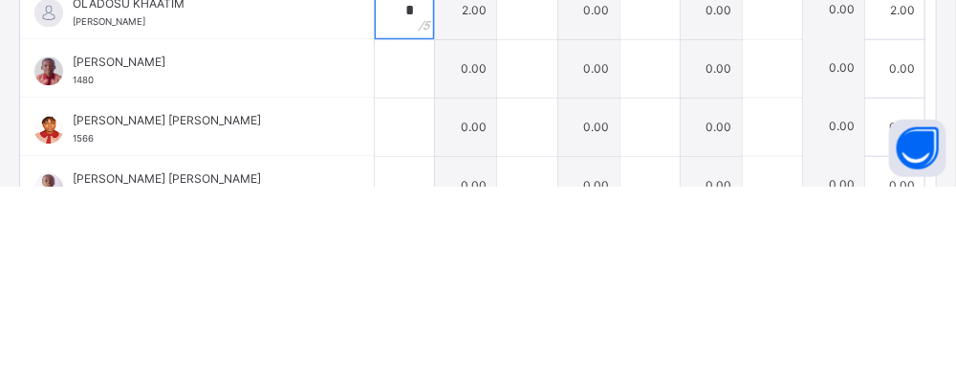
scroll to position [1369, 0]
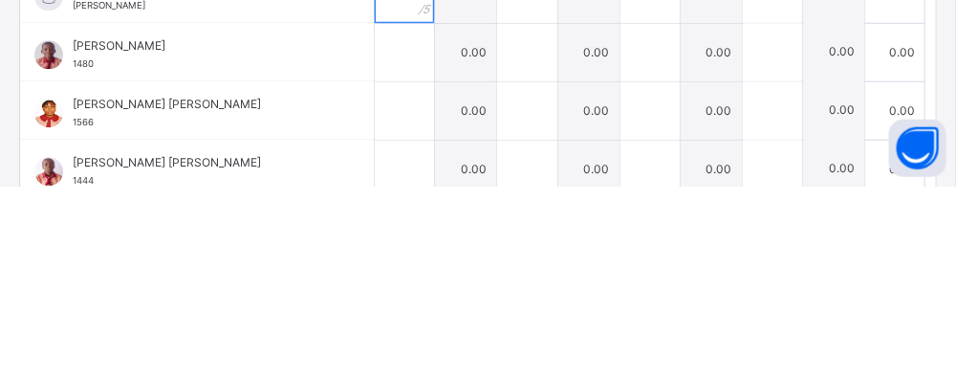
type input "*"
click at [401, 265] on div at bounding box center [404, 245] width 59 height 57
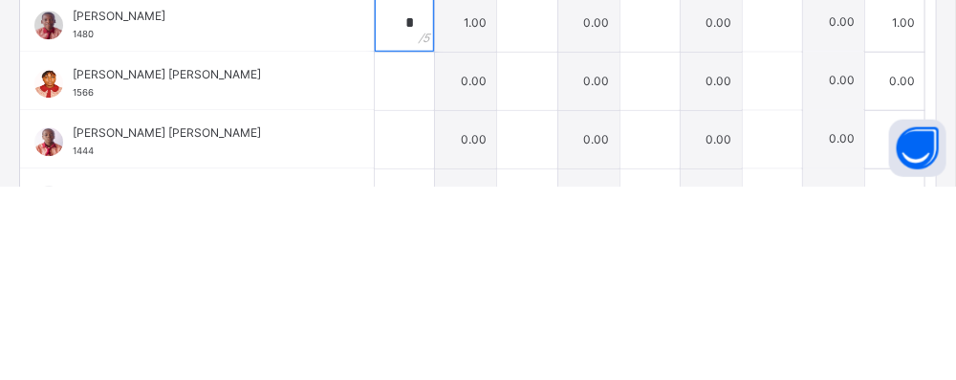
scroll to position [1416, 0]
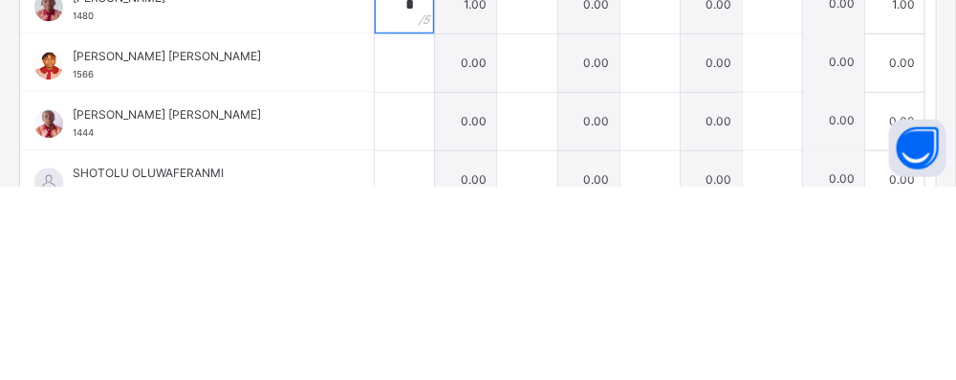
type input "*"
click at [375, 272] on input "text" at bounding box center [404, 256] width 59 height 57
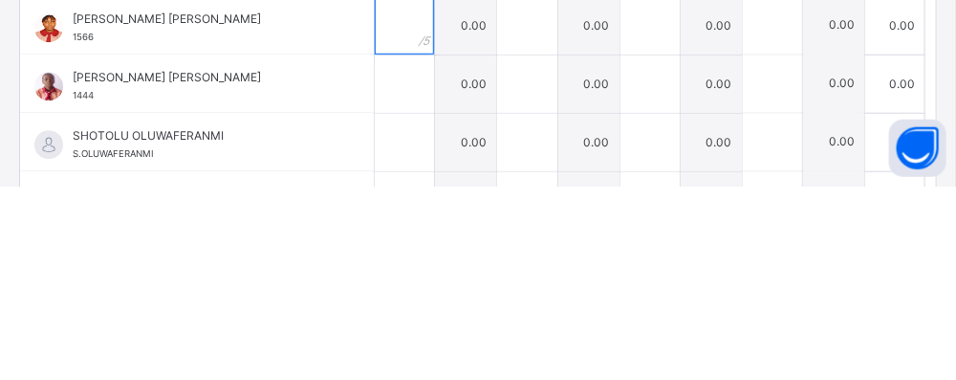
scroll to position [319, 0]
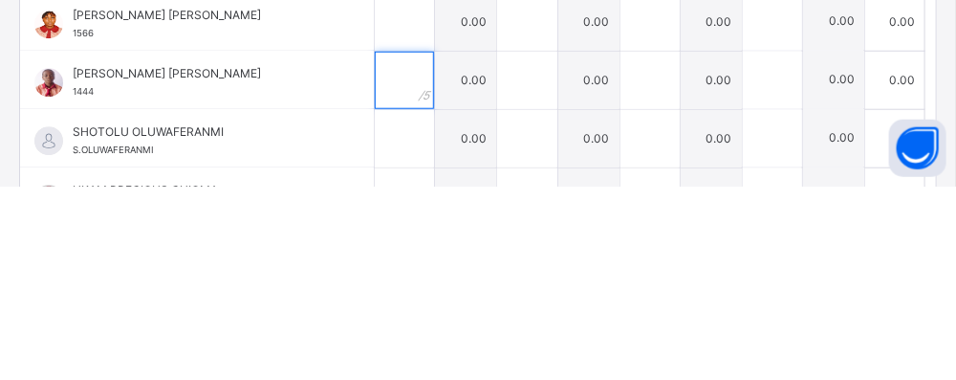
click at [383, 291] on input "text" at bounding box center [404, 273] width 59 height 57
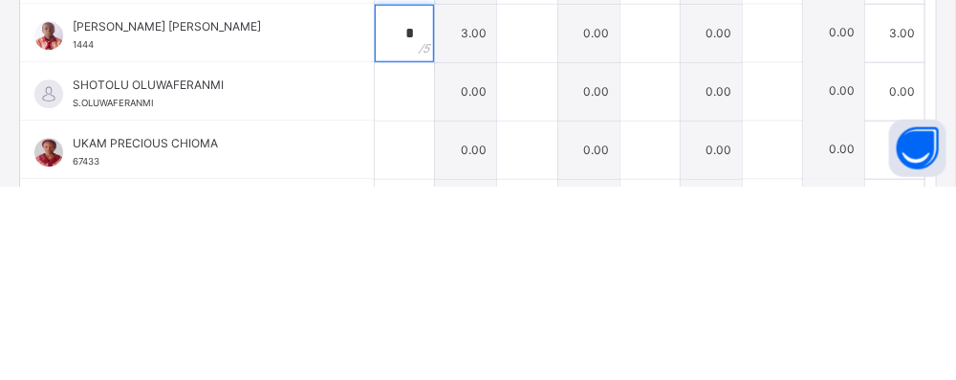
scroll to position [385, 0]
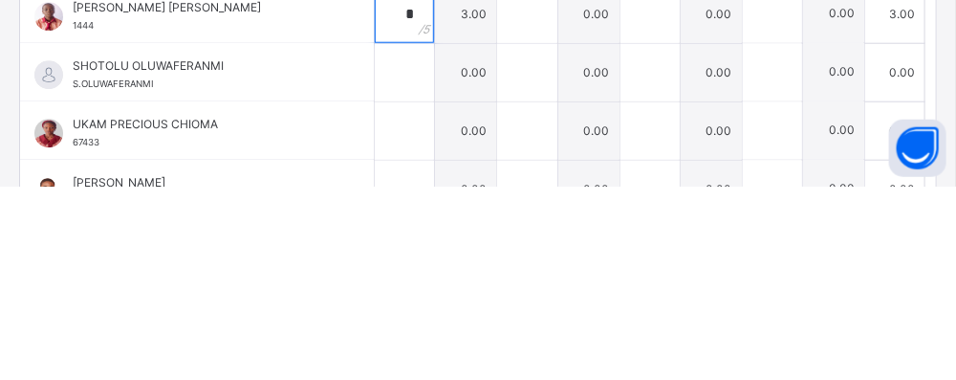
type input "*"
click at [384, 267] on input "text" at bounding box center [404, 265] width 59 height 57
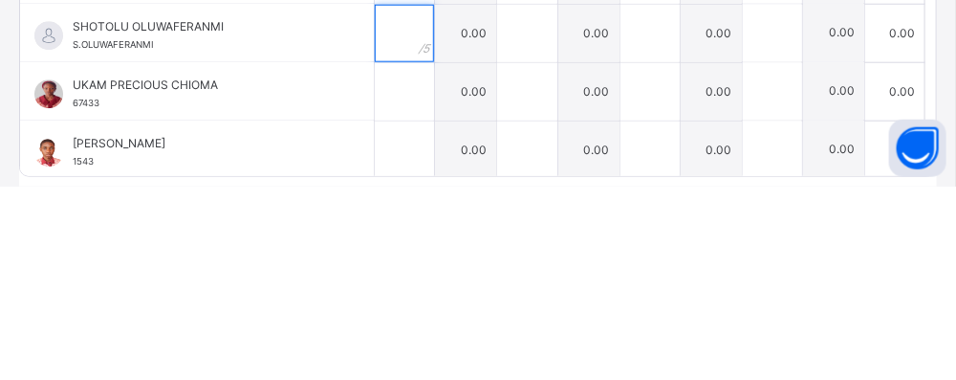
scroll to position [434, 0]
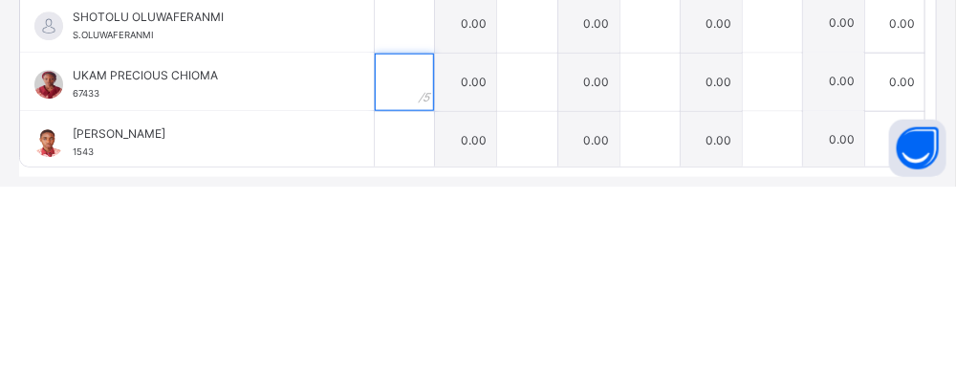
click at [393, 275] on div at bounding box center [404, 275] width 59 height 57
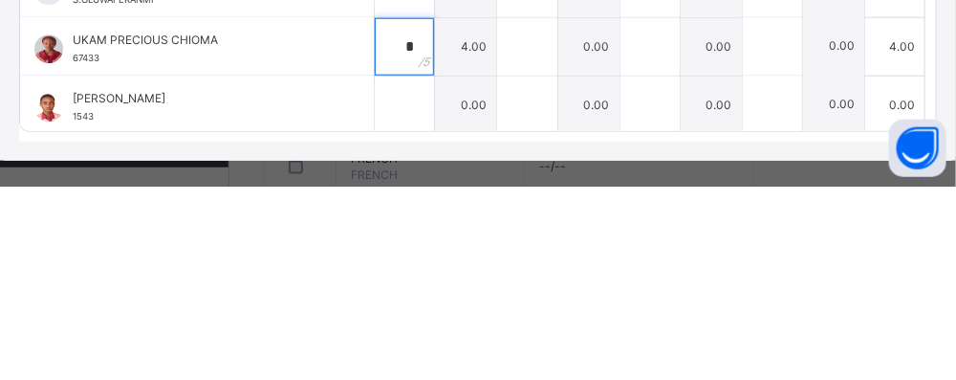
scroll to position [491, 0]
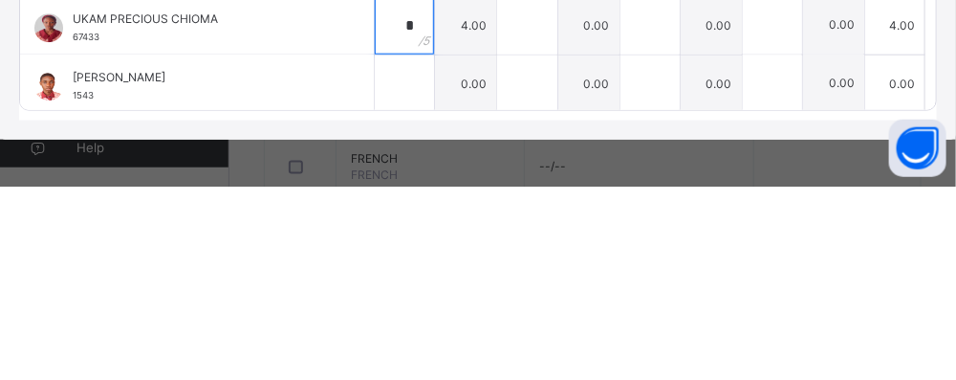
type input "*"
click at [390, 281] on input "text" at bounding box center [404, 277] width 59 height 57
type input "*"
click at [781, 298] on div at bounding box center [772, 277] width 59 height 57
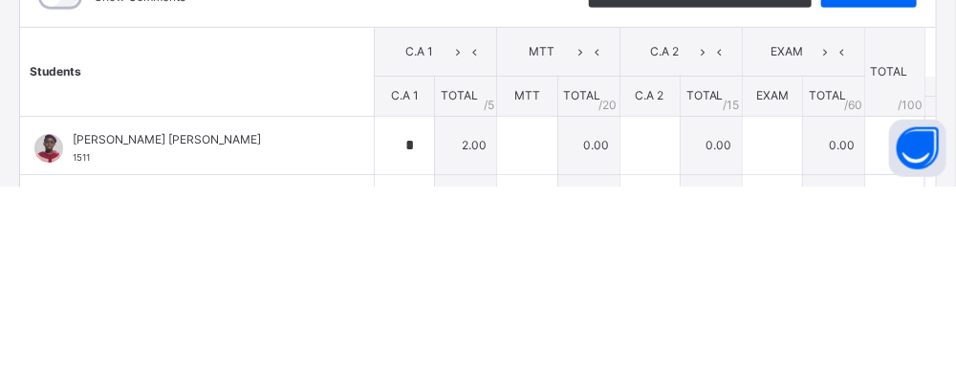
scroll to position [0, 0]
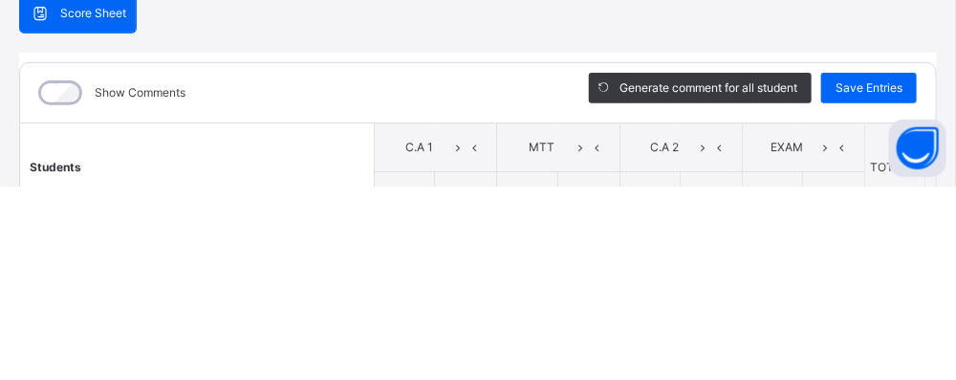
click at [858, 277] on span "Save Entries" at bounding box center [869, 281] width 67 height 17
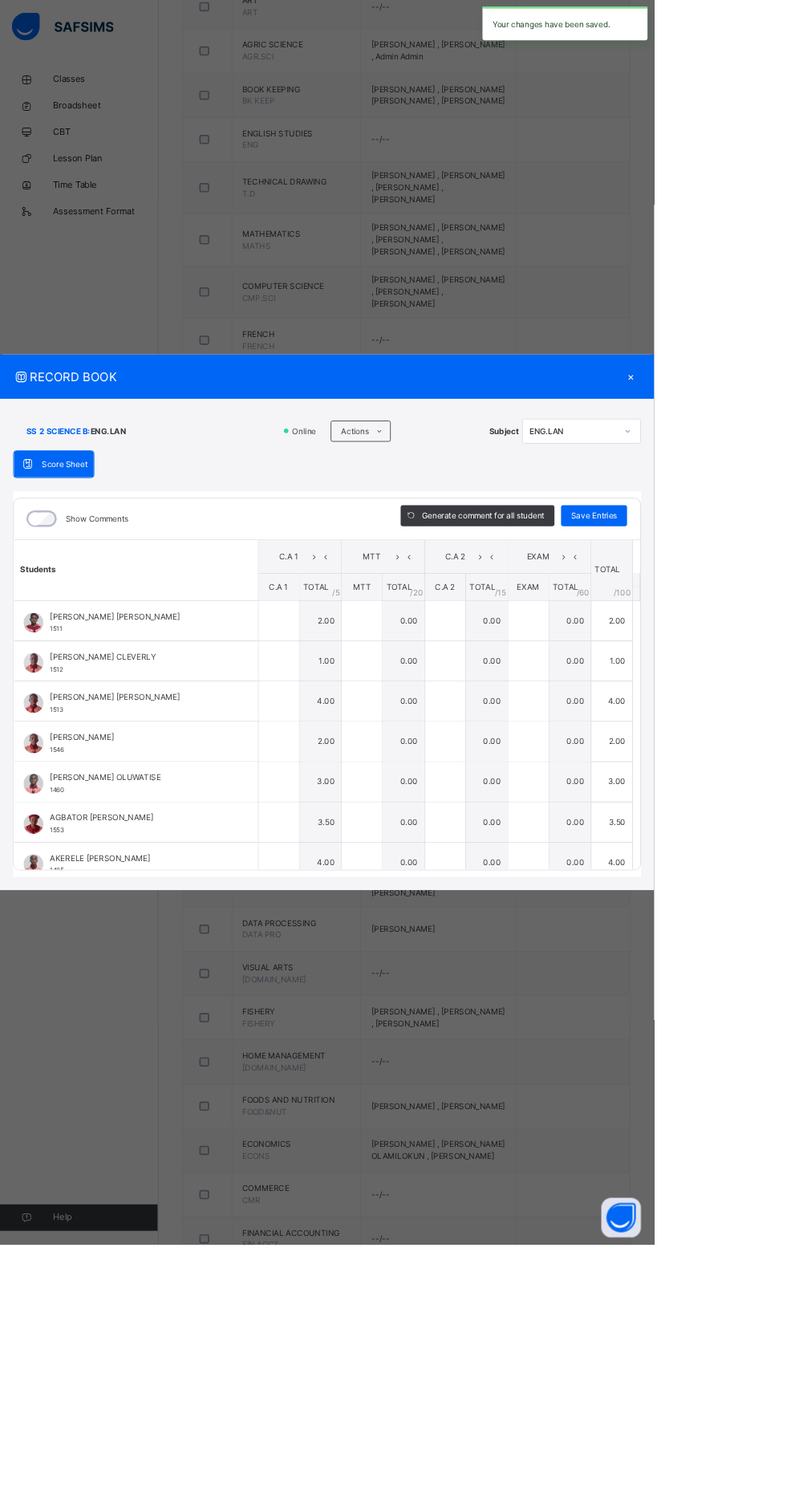
type input "*"
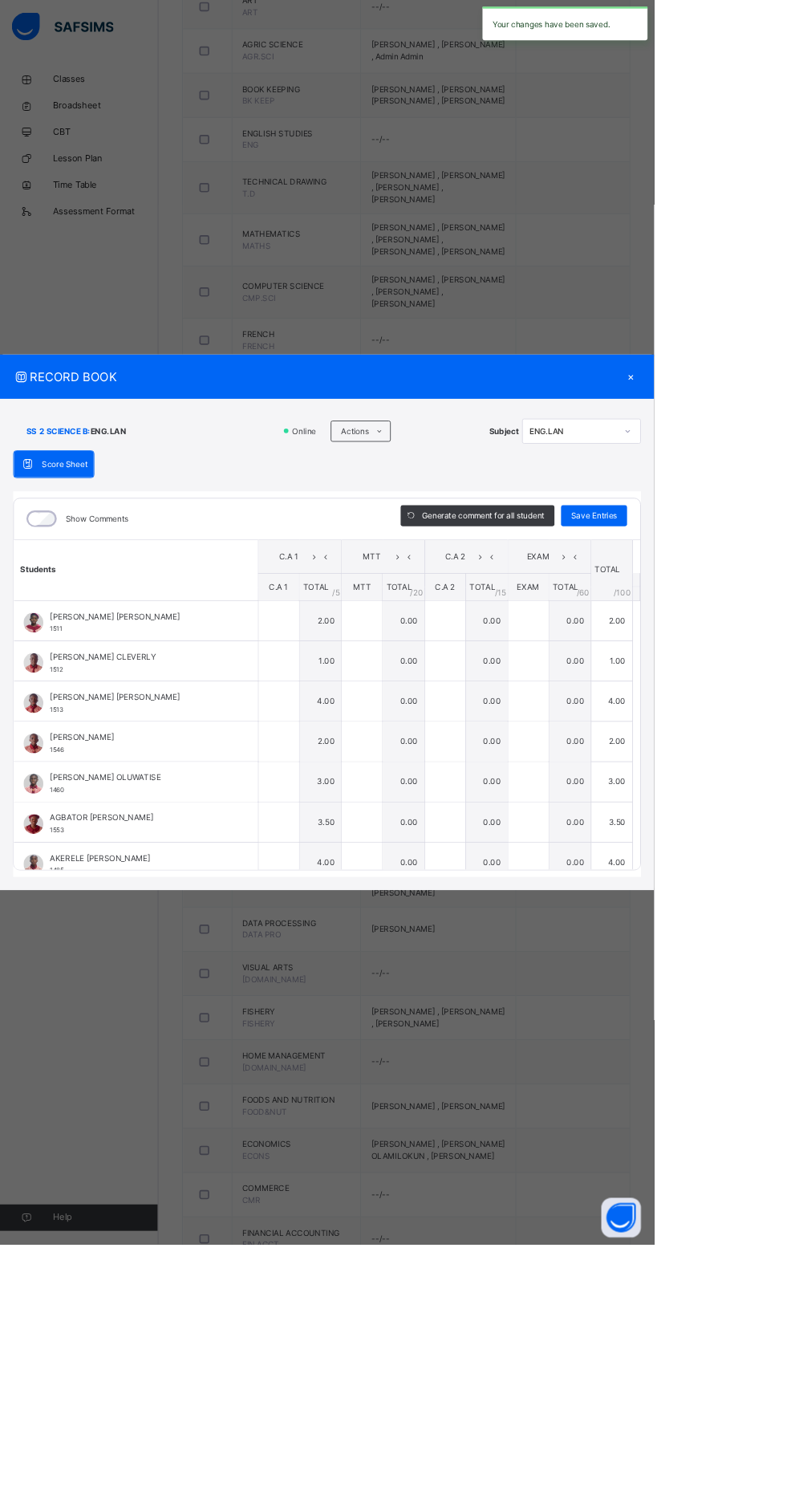
type input "***"
type input "*"
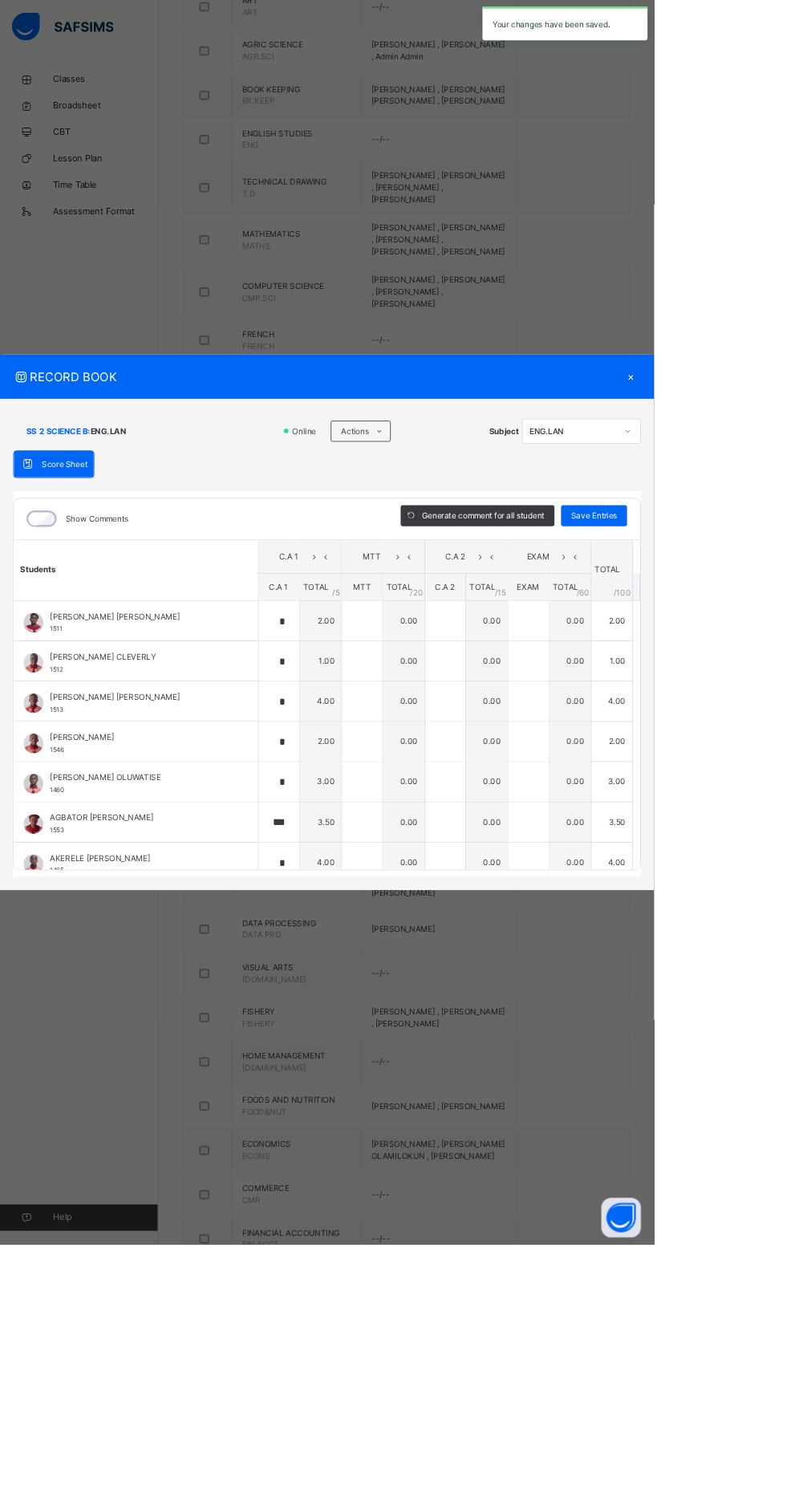
type input "*"
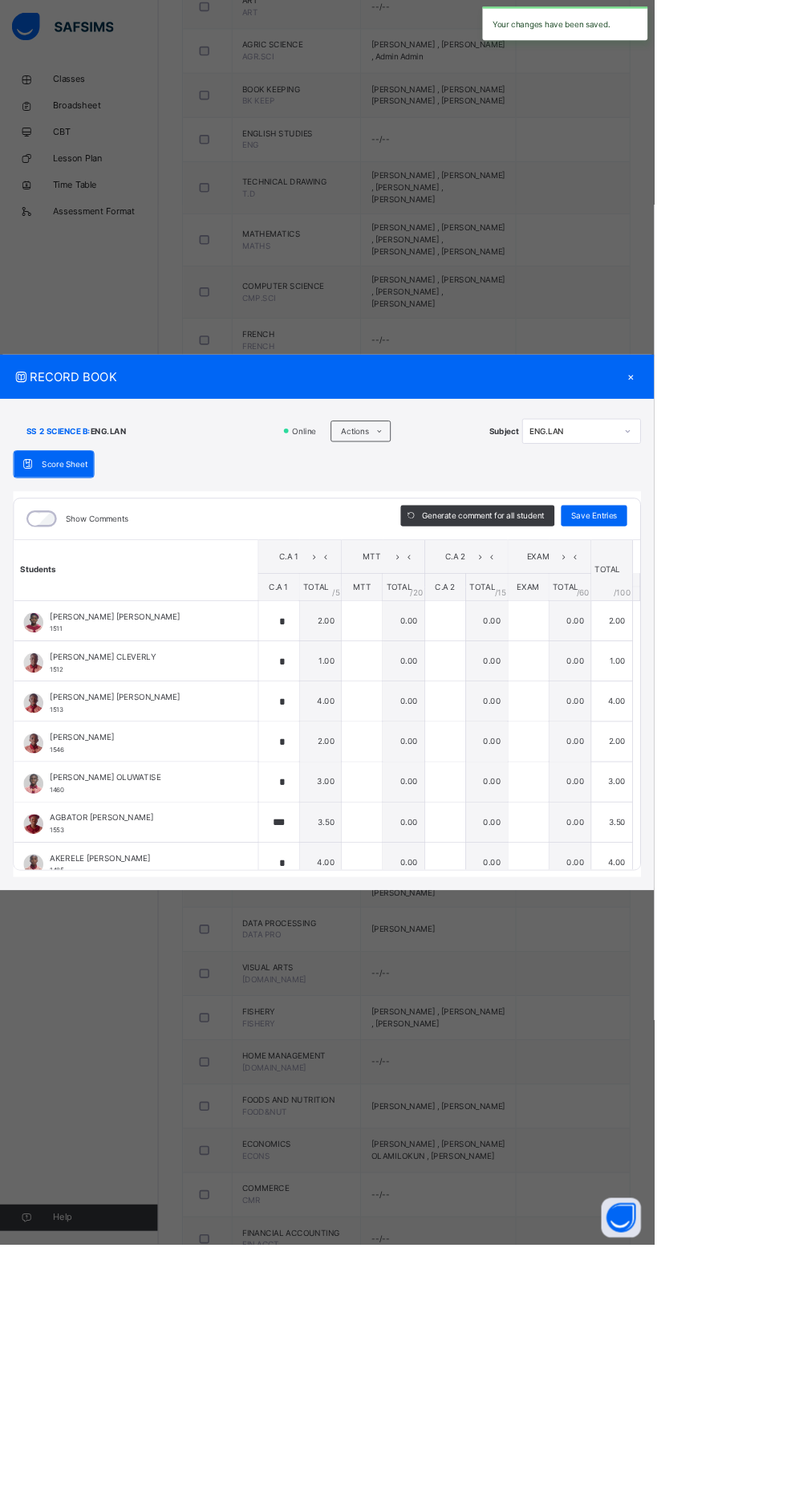
type input "*"
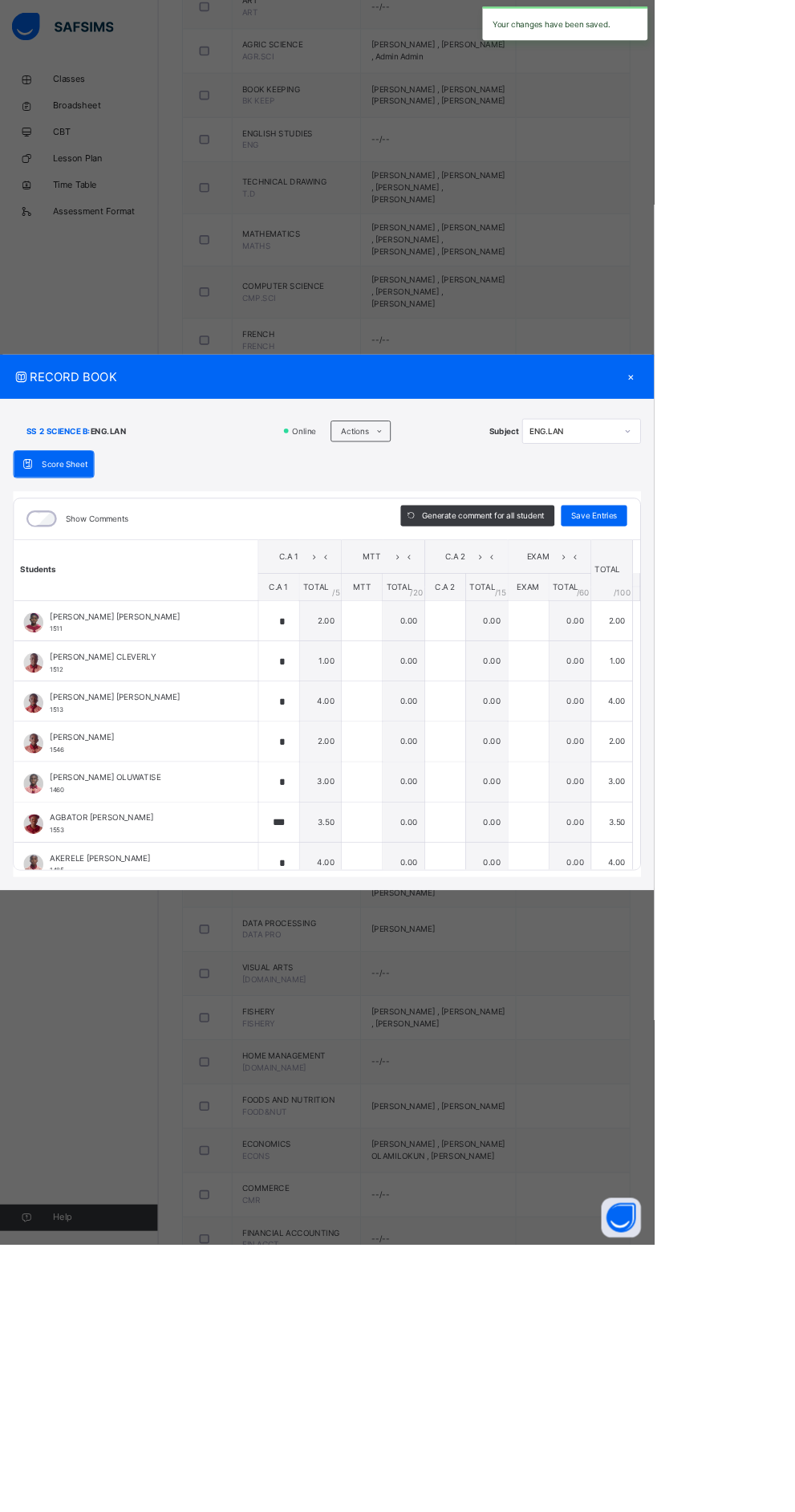
type input "*"
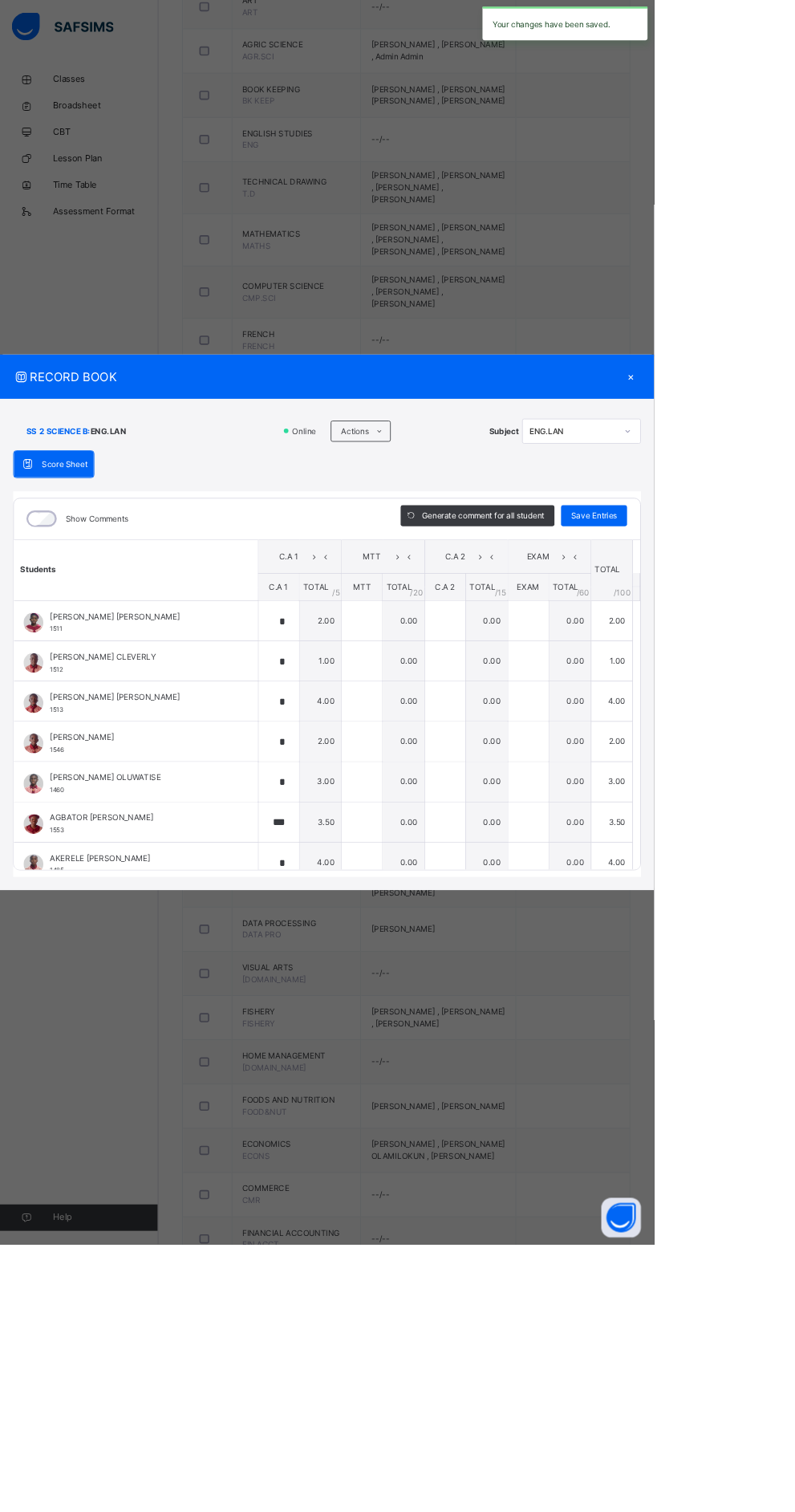
type input "*"
click at [779, 469] on div "×" at bounding box center [766, 458] width 24 height 22
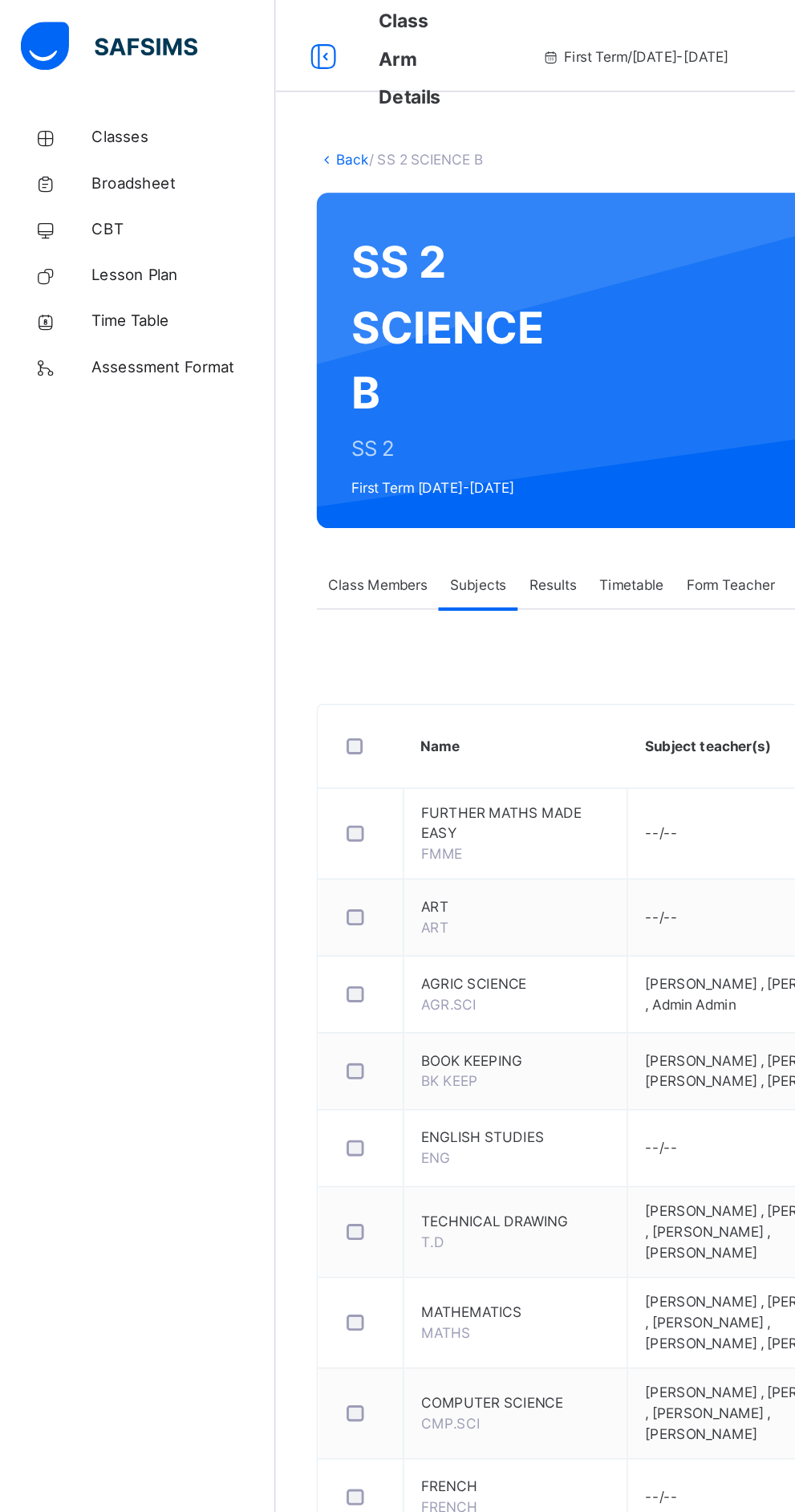
click at [67, 94] on span "Classes" at bounding box center [128, 96] width 128 height 16
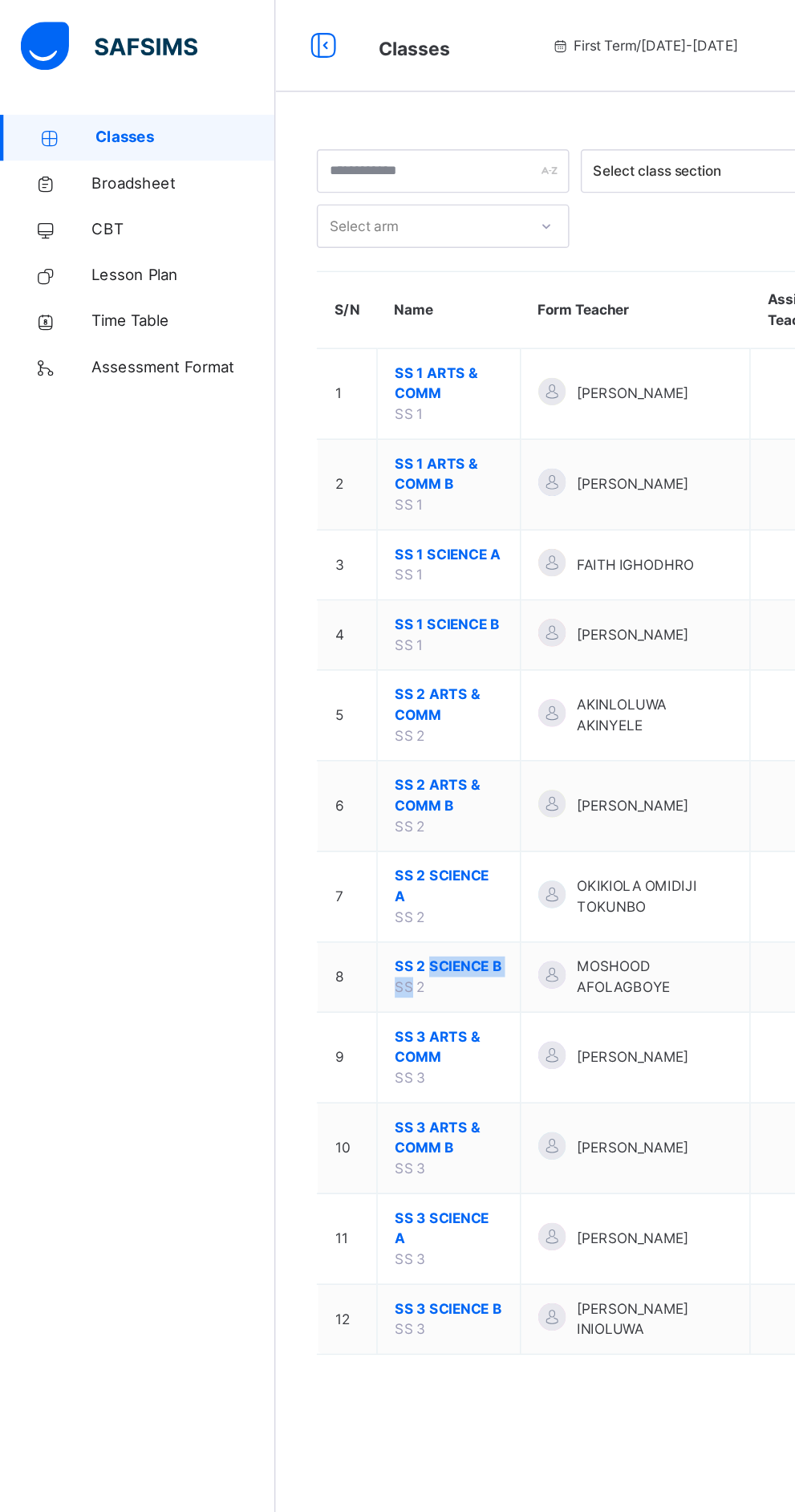
click at [140, 456] on div "Classes Broadsheet CBT Lesson Plan Time Table Assessment Format Help" at bounding box center [96, 788] width 193 height 1447
click at [302, 489] on span "SS 2 ARTS & COMM" at bounding box center [314, 493] width 75 height 29
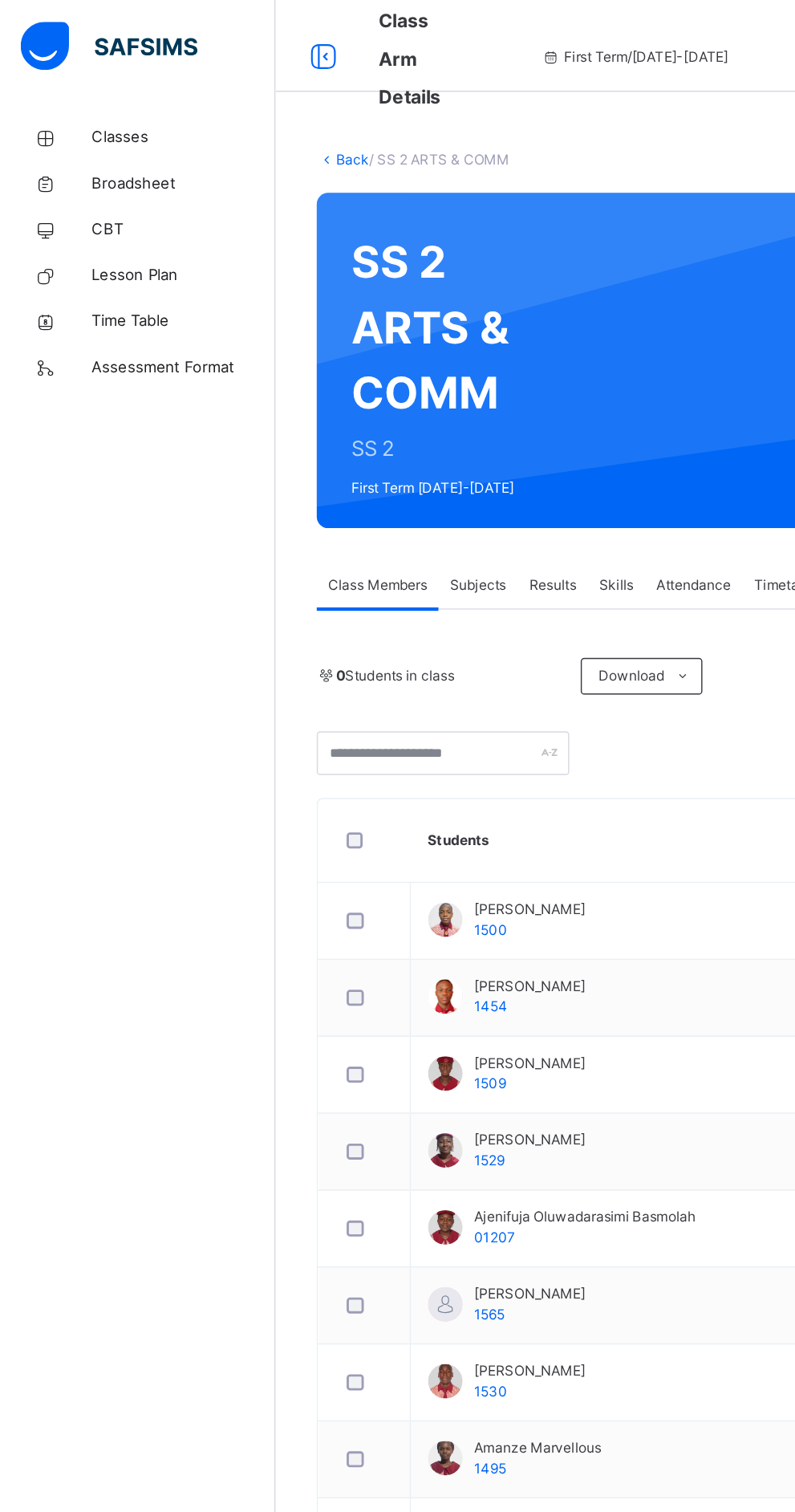
click at [368, 396] on div "Results" at bounding box center [386, 409] width 49 height 32
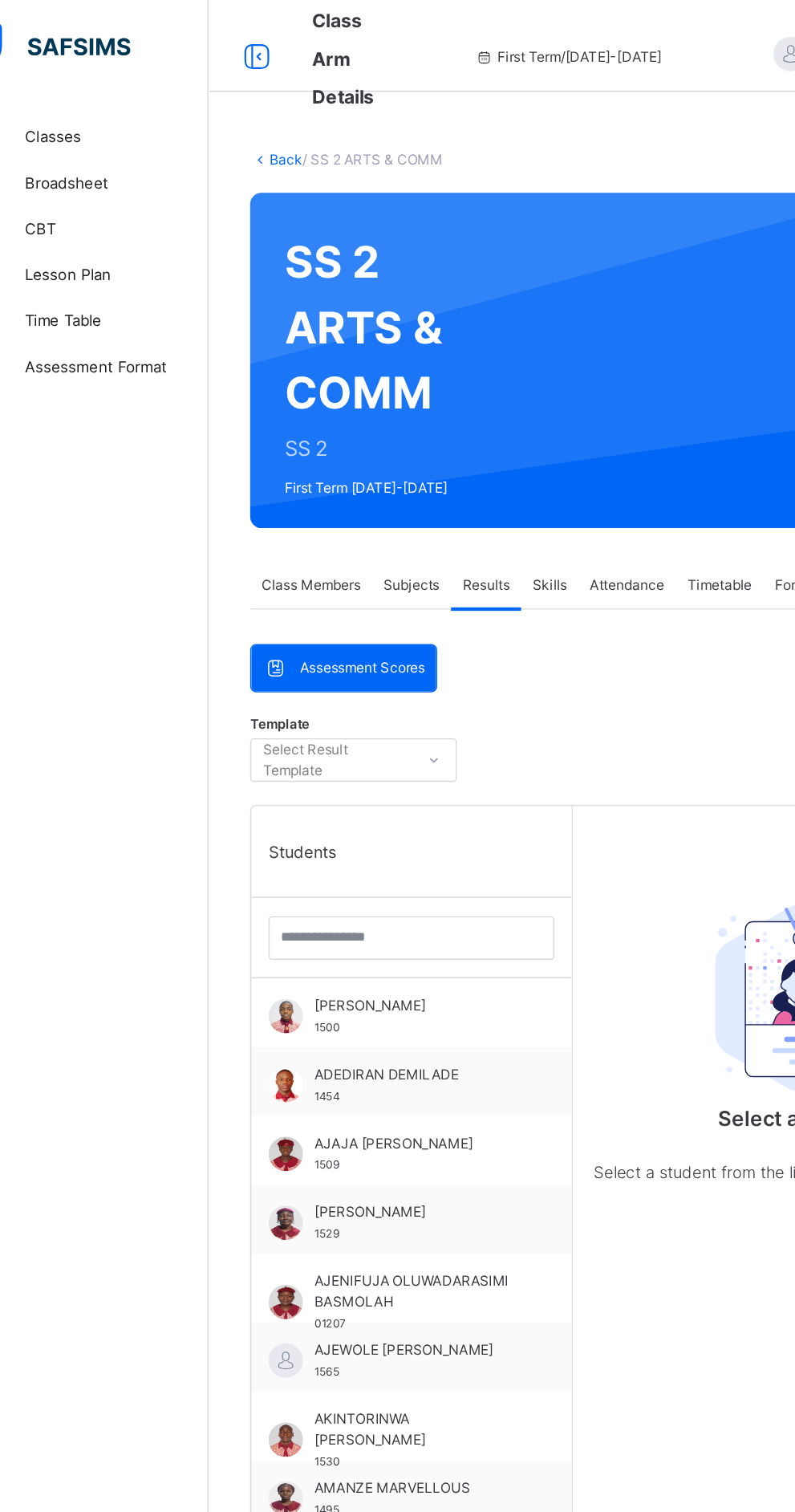
click at [324, 395] on div "Subjects" at bounding box center [334, 409] width 55 height 32
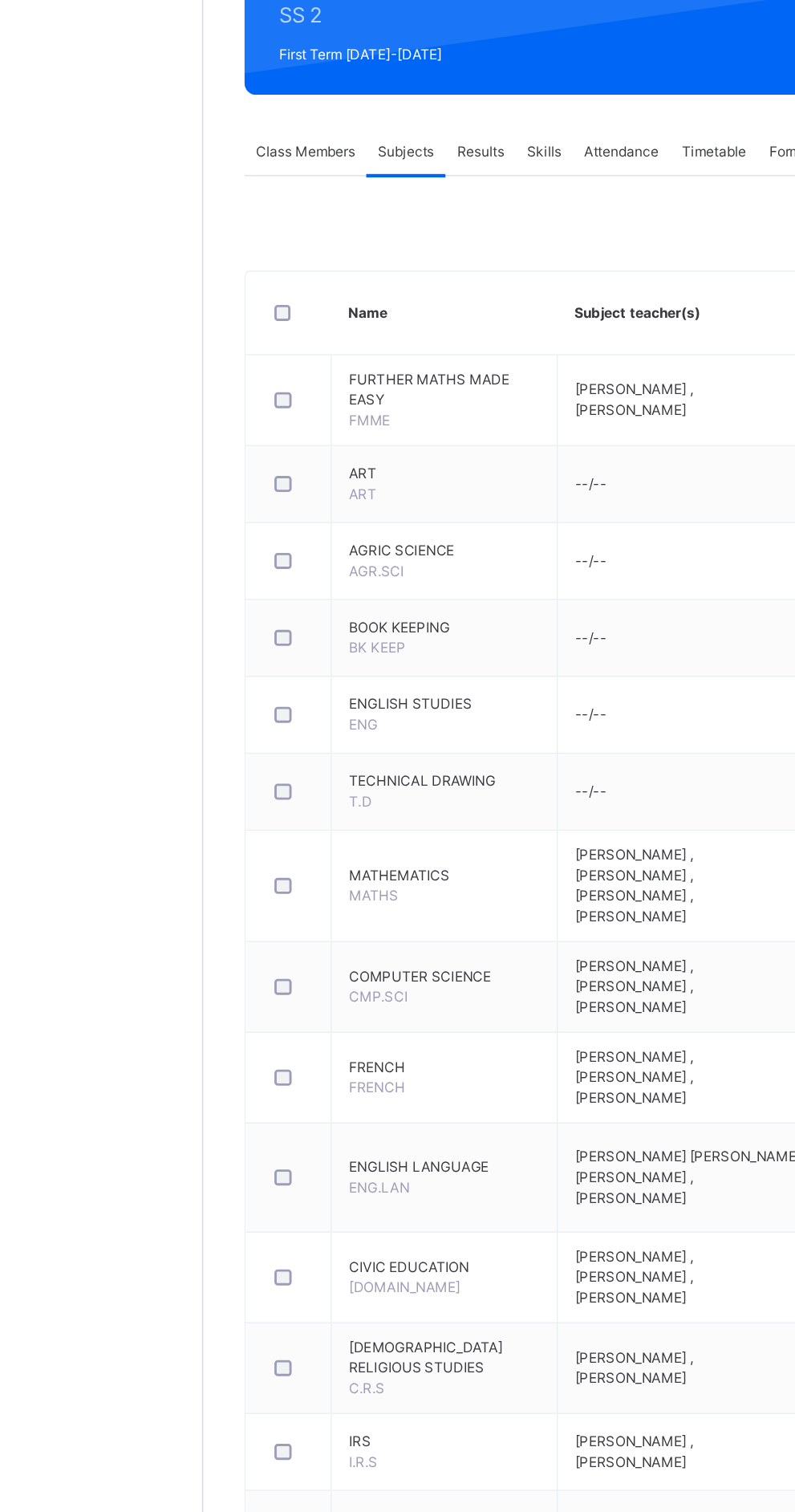
click at [704, 1106] on div "Assess Students" at bounding box center [696, 1111] width 114 height 28
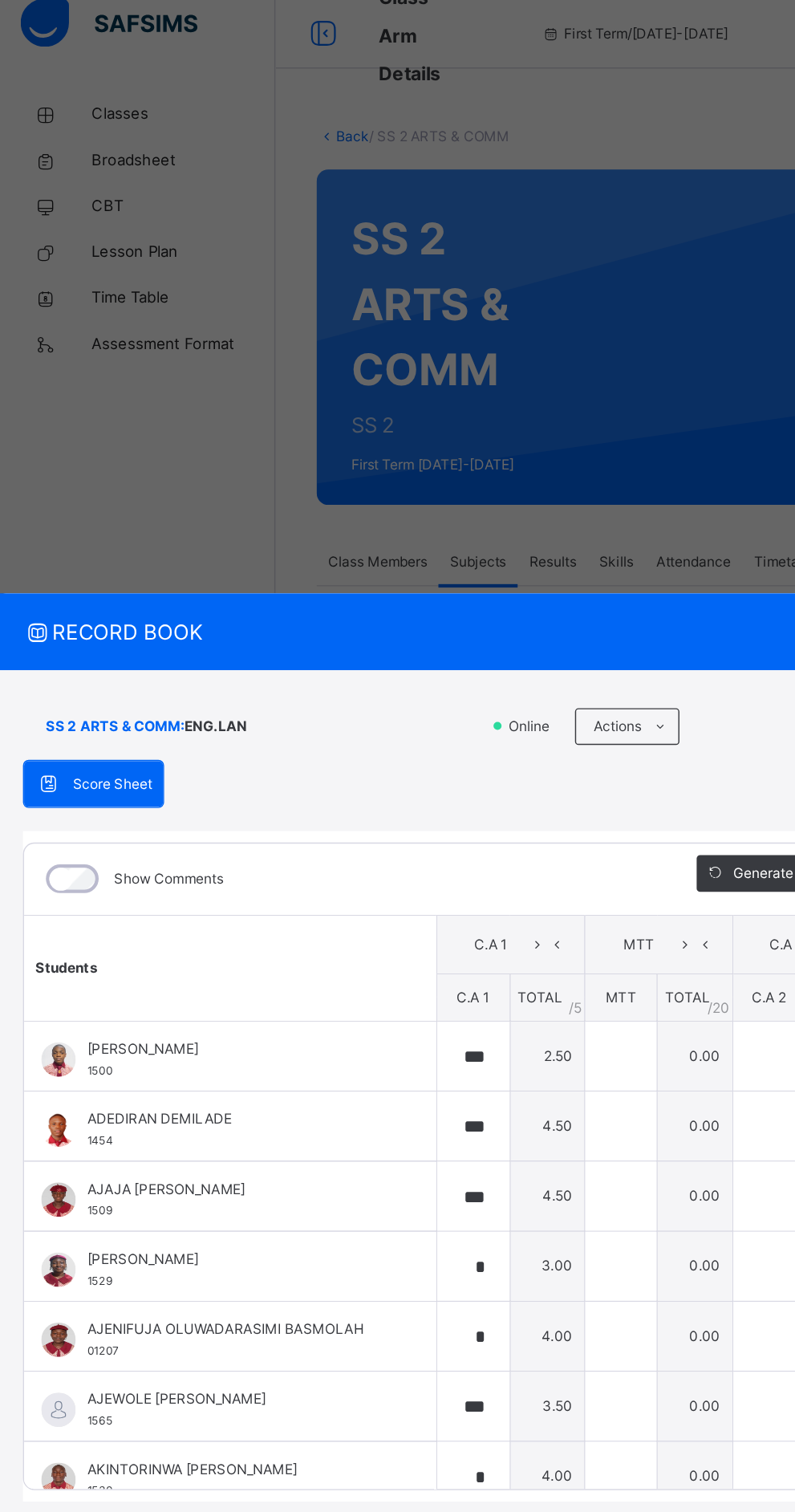
click at [767, 532] on icon at bounding box center [762, 524] width 9 height 16
click at [755, 469] on span "RECORD BOOK" at bounding box center [385, 458] width 739 height 22
click at [794, 485] on div "RECORD BOOK ×" at bounding box center [398, 458] width 795 height 54
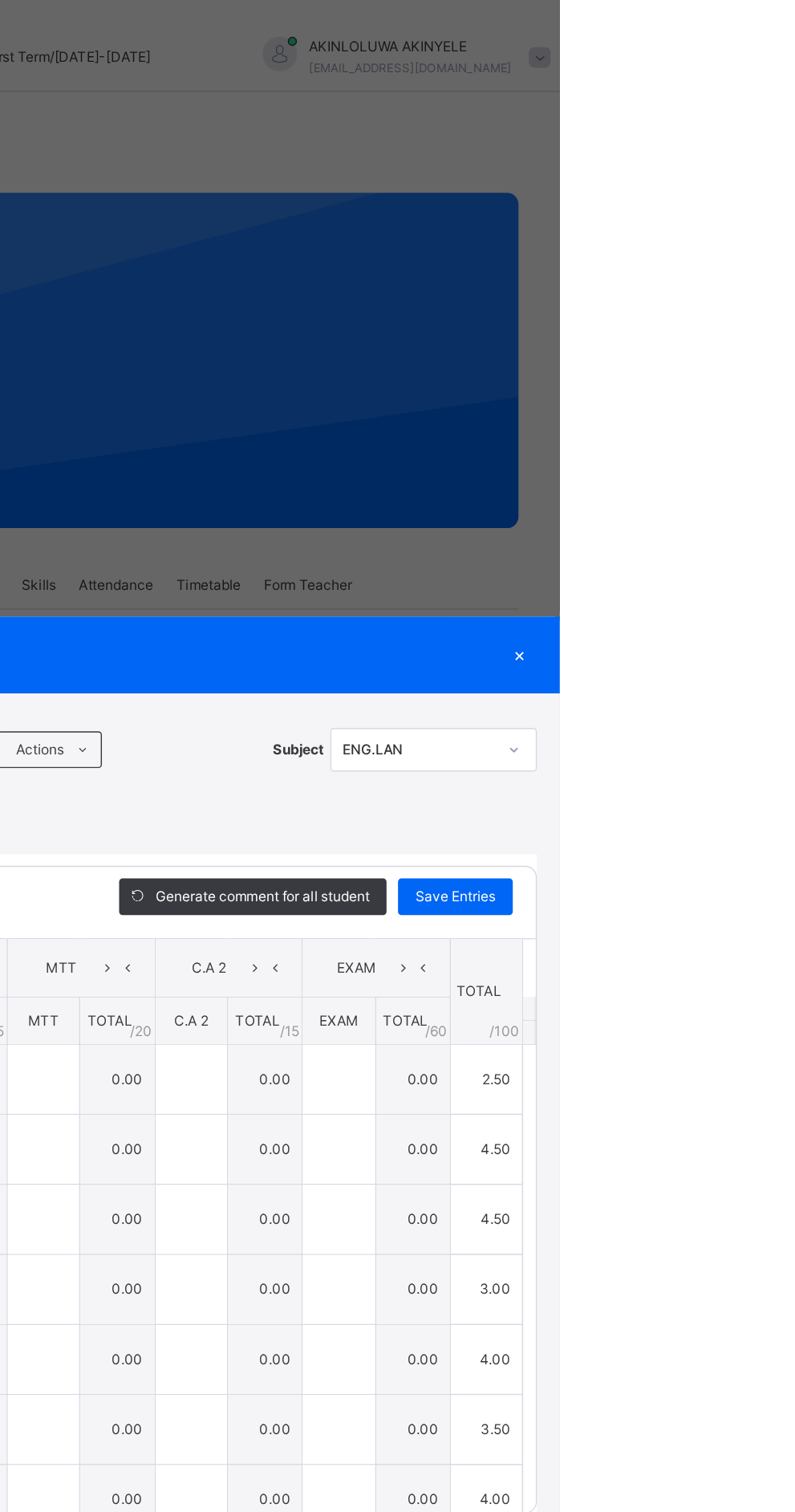
click at [779, 733] on div "Score Sheet Score Sheet Show Comments Generate comment for all student Save Ent…" at bounding box center [398, 806] width 763 height 519
click at [779, 469] on div "×" at bounding box center [766, 458] width 24 height 22
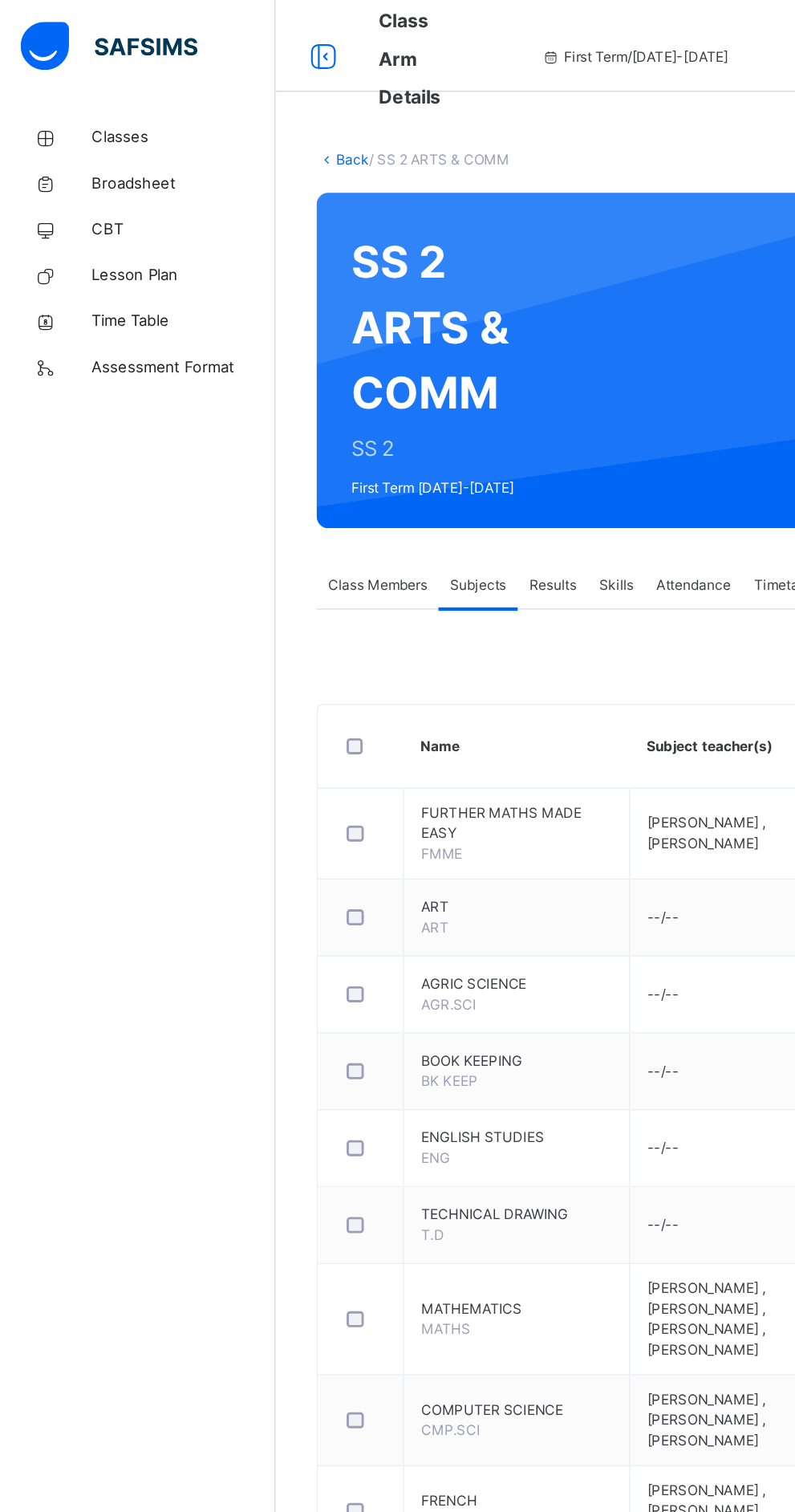
click at [609, 523] on th "Subject teacher(s)" at bounding box center [532, 522] width 185 height 59
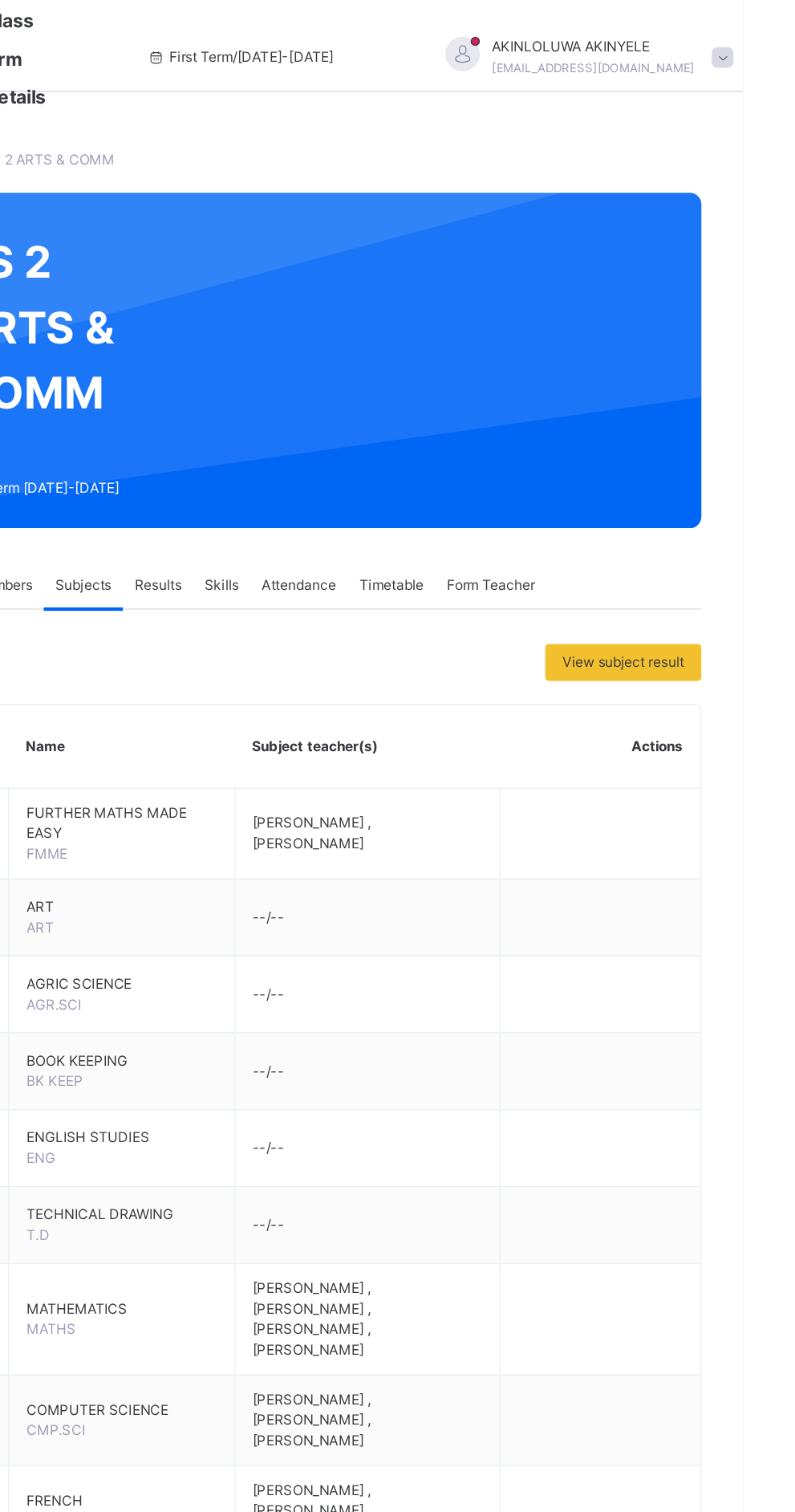
click at [692, 26] on span "AKINLOLUWA AKINYELE" at bounding box center [689, 33] width 142 height 14
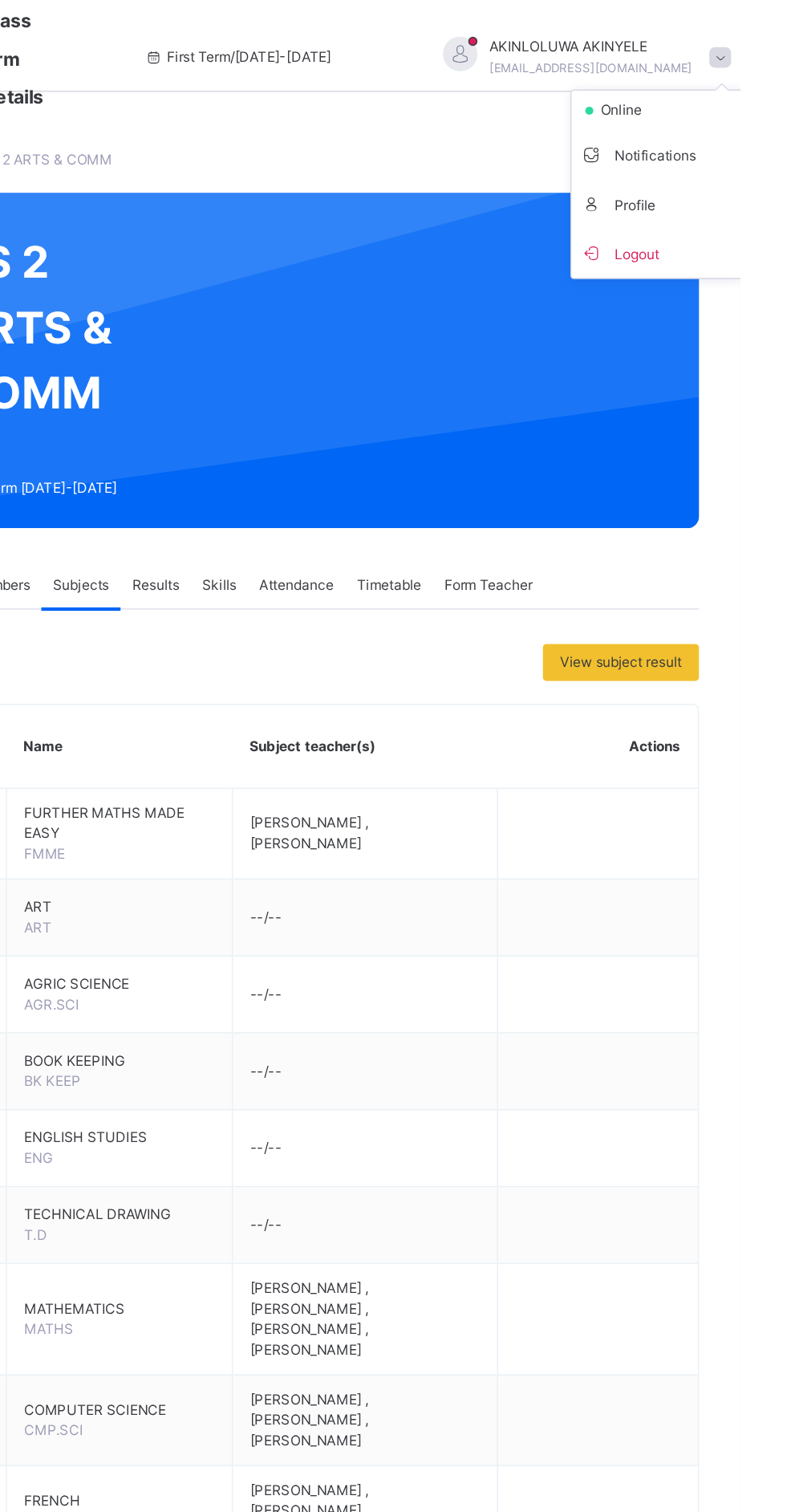
click at [619, 39] on span "AKINLOLUWA AKINYELE" at bounding box center [689, 33] width 142 height 14
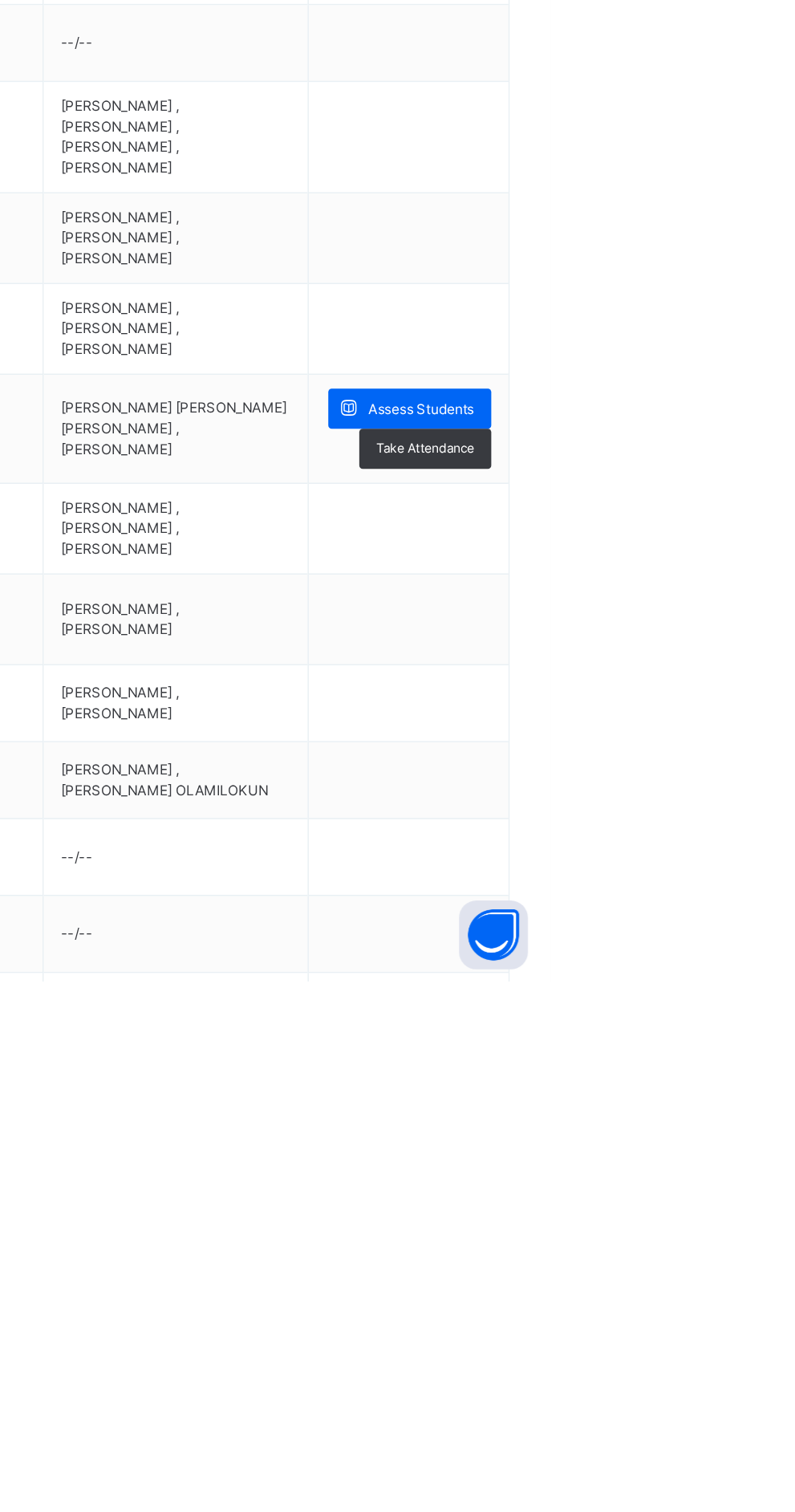
scroll to position [370, 0]
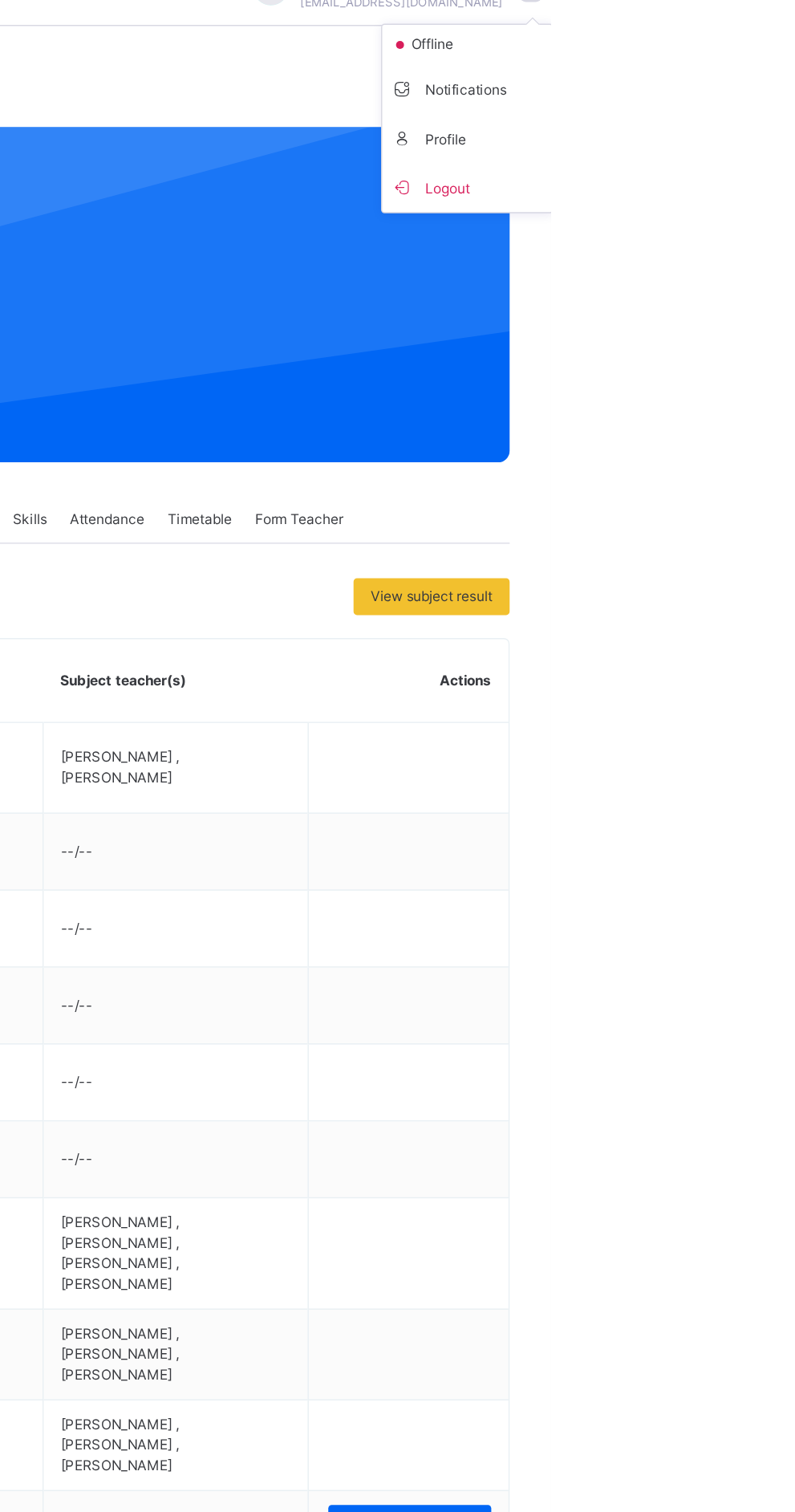
click at [683, 120] on span "Logout" at bounding box center [736, 131] width 106 height 22
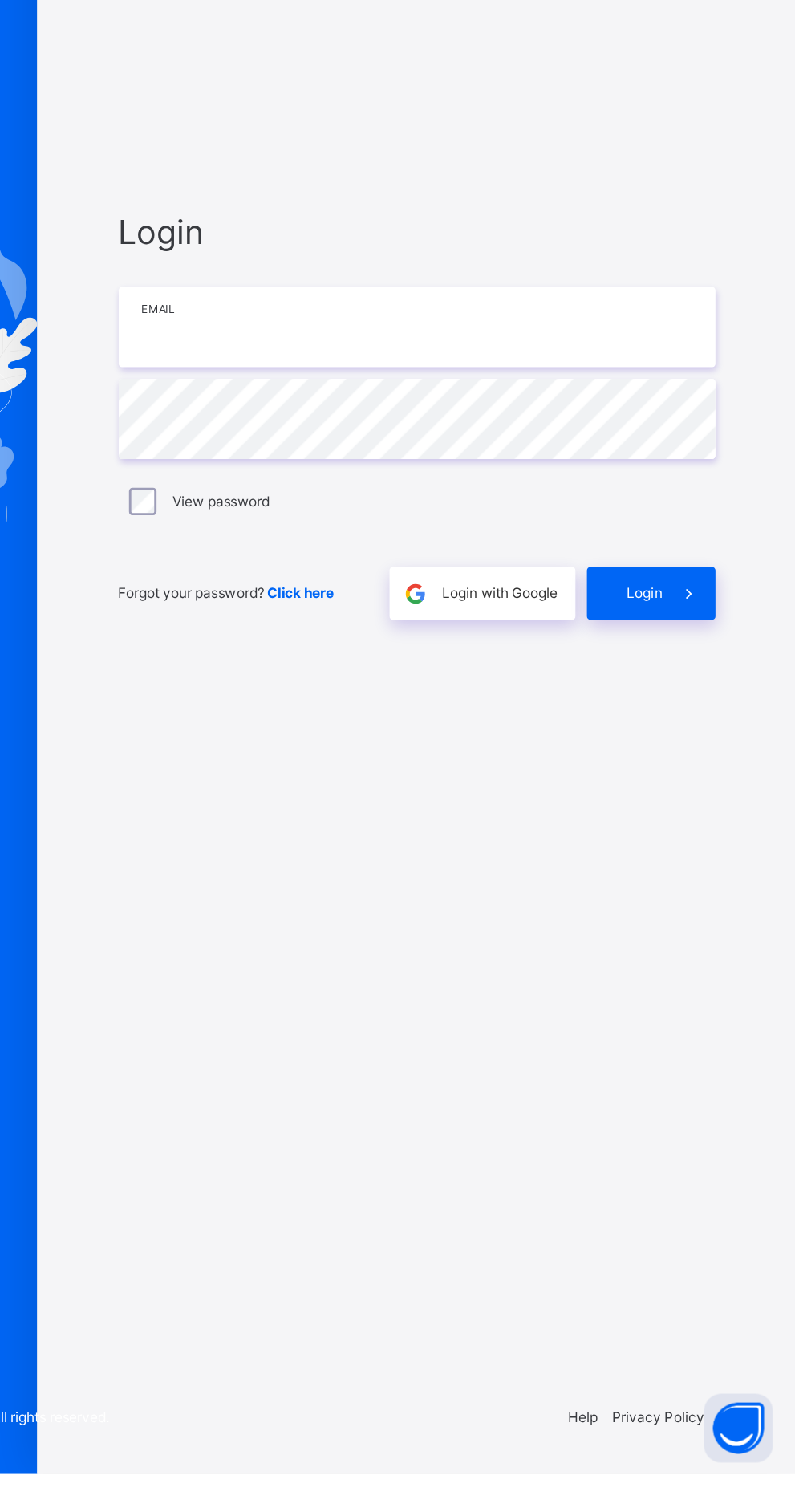
click at [403, 738] on input "email" at bounding box center [530, 710] width 417 height 56
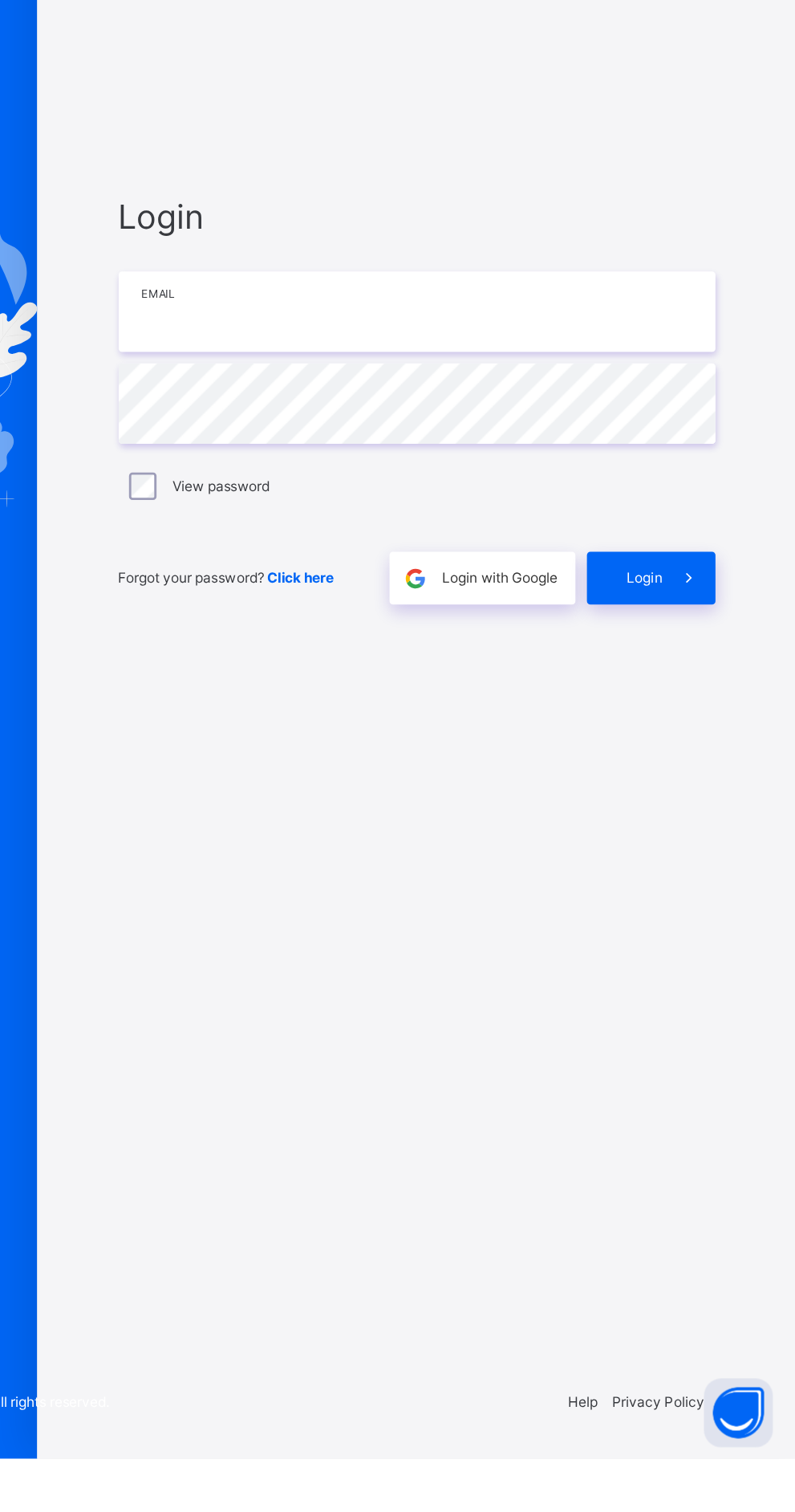
type input "**********"
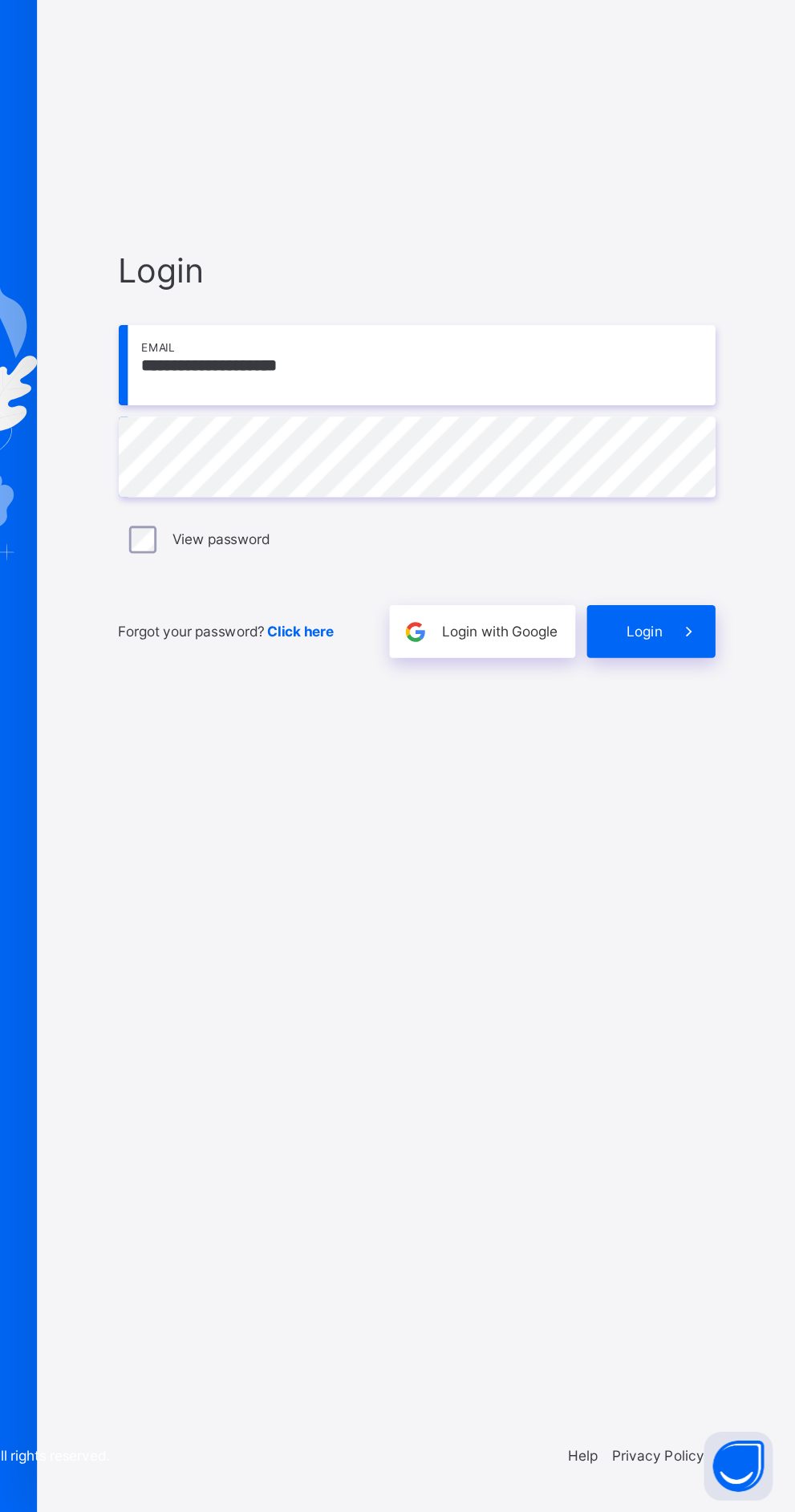
click at [726, 915] on span at bounding box center [720, 896] width 37 height 37
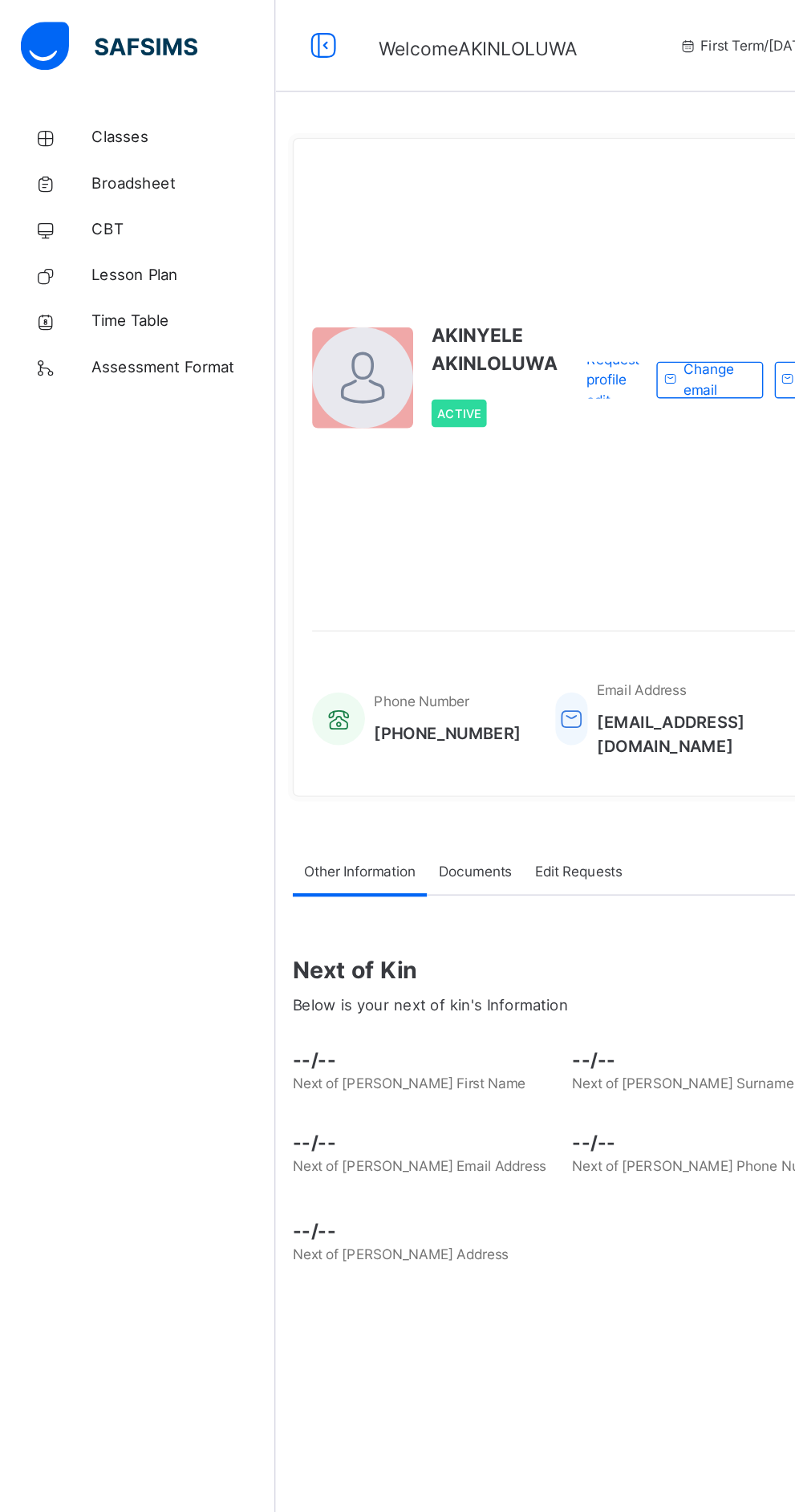
click at [81, 104] on link "Classes" at bounding box center [96, 96] width 193 height 32
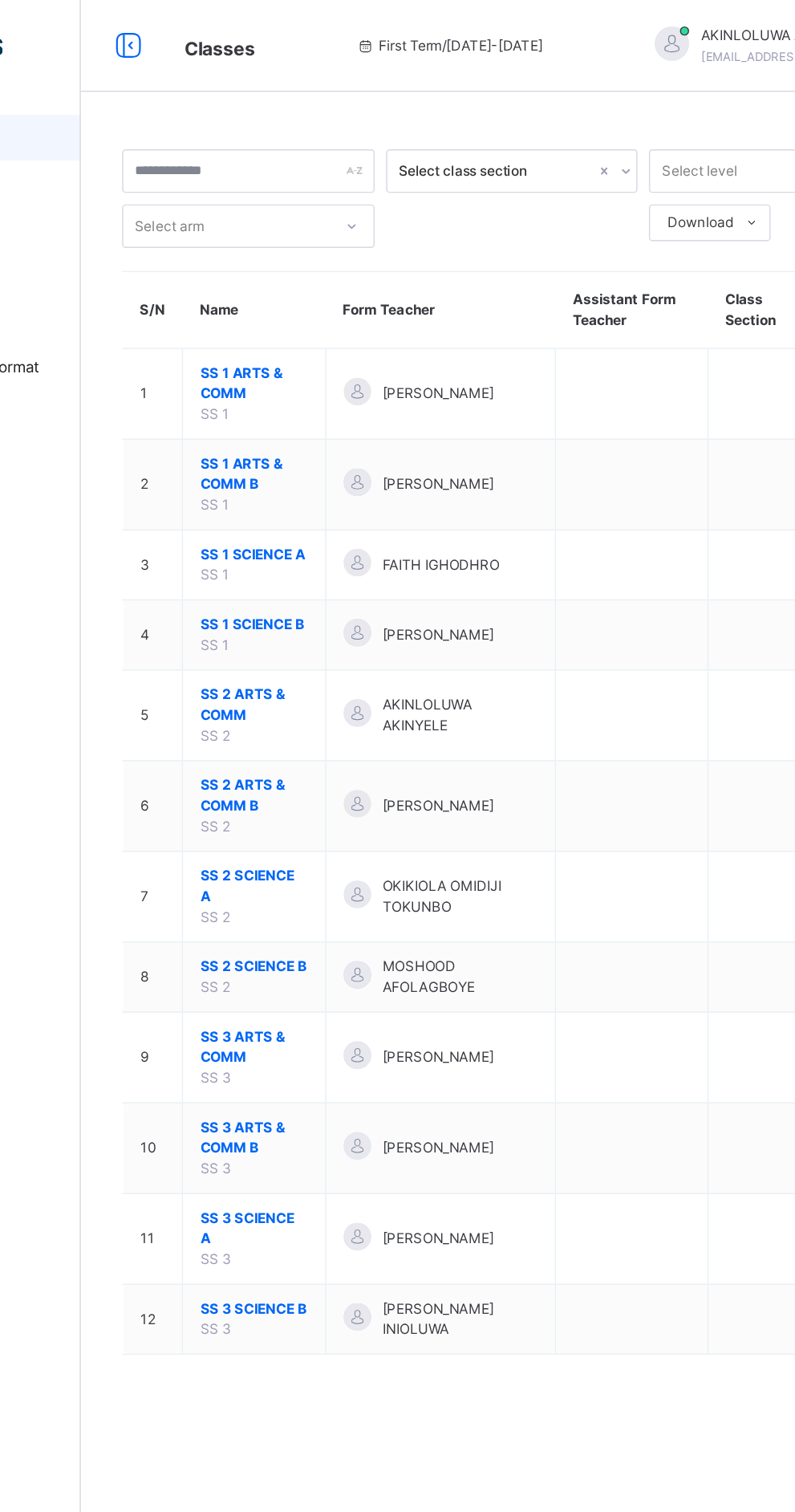
click at [297, 485] on span "SS 2 ARTS & COMM" at bounding box center [314, 493] width 75 height 29
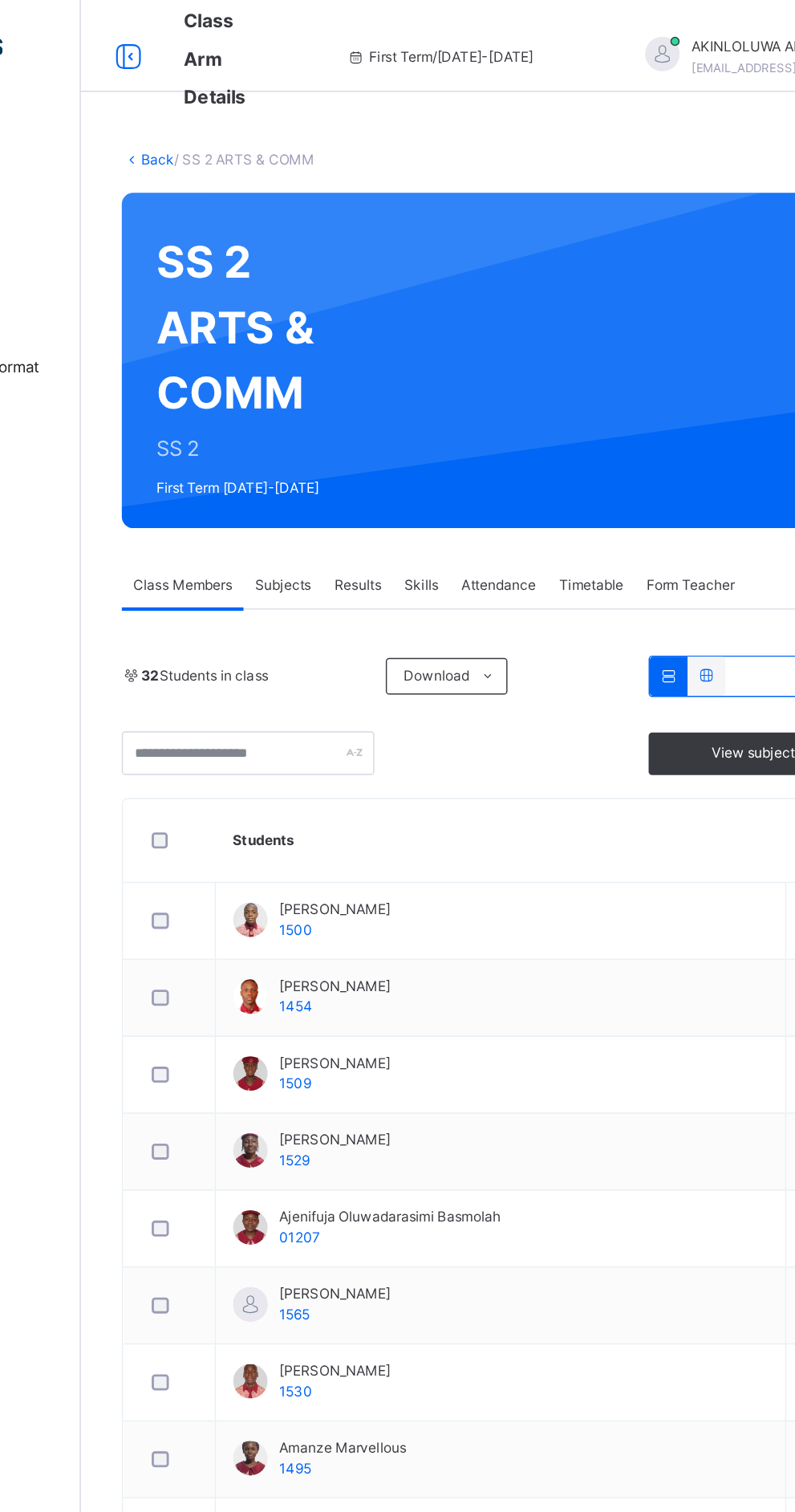
click at [349, 414] on span "Subjects" at bounding box center [334, 409] width 39 height 14
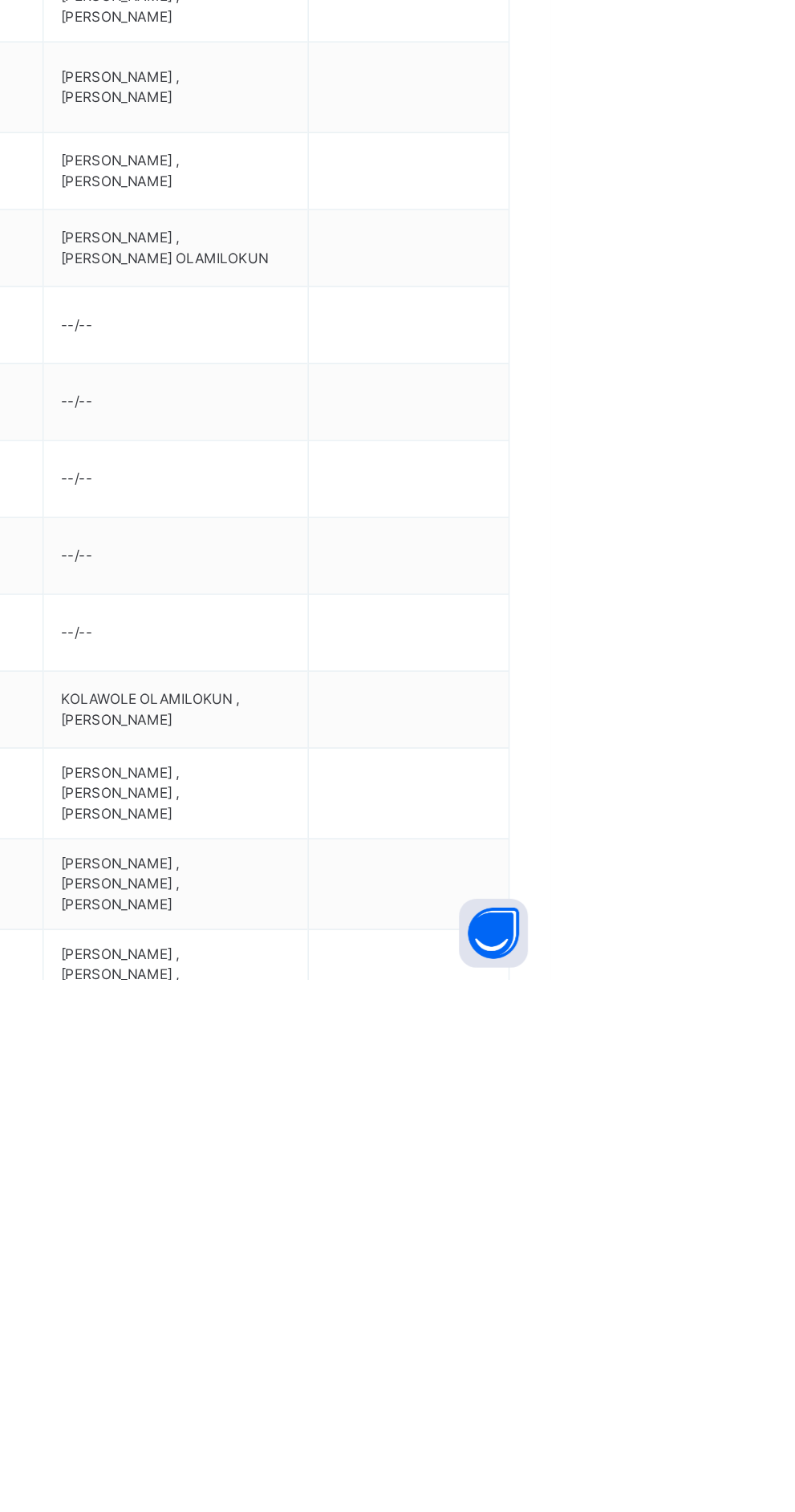
scroll to position [530, 0]
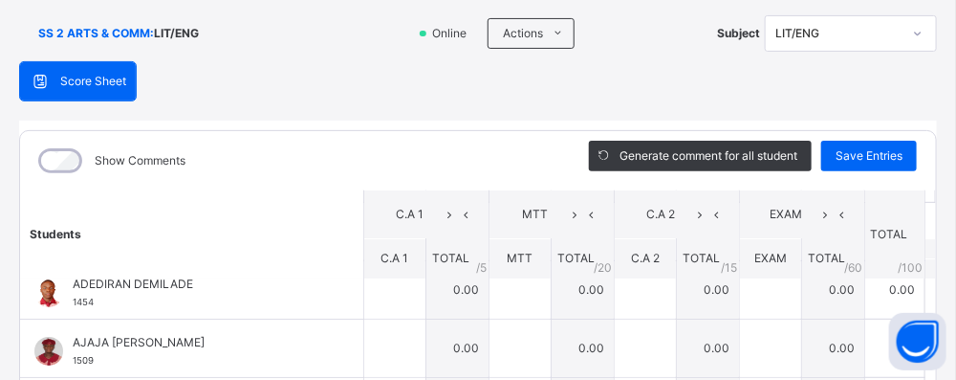
scroll to position [98, 0]
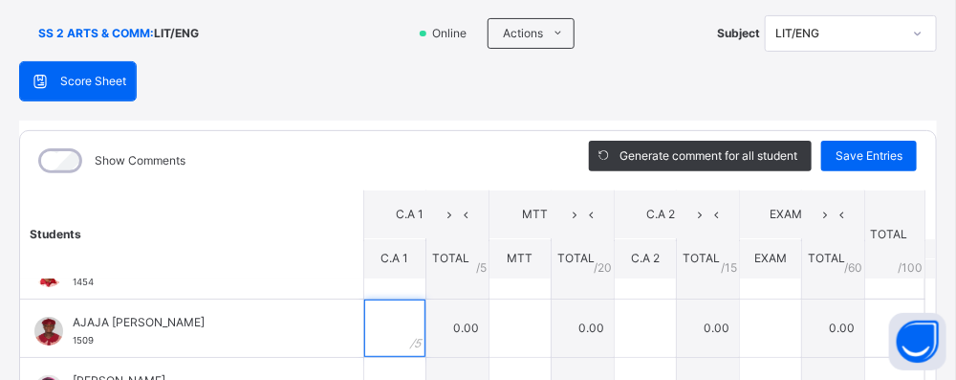
click at [406, 333] on input "text" at bounding box center [394, 327] width 61 height 57
type input "*"
click at [270, 83] on div "Score Sheet Score Sheet Show Comments Generate comment for all student Save Ent…" at bounding box center [478, 370] width 918 height 618
click at [257, 96] on div "Score Sheet Score Sheet Show Comments Generate comment for all student Save Ent…" at bounding box center [478, 370] width 918 height 618
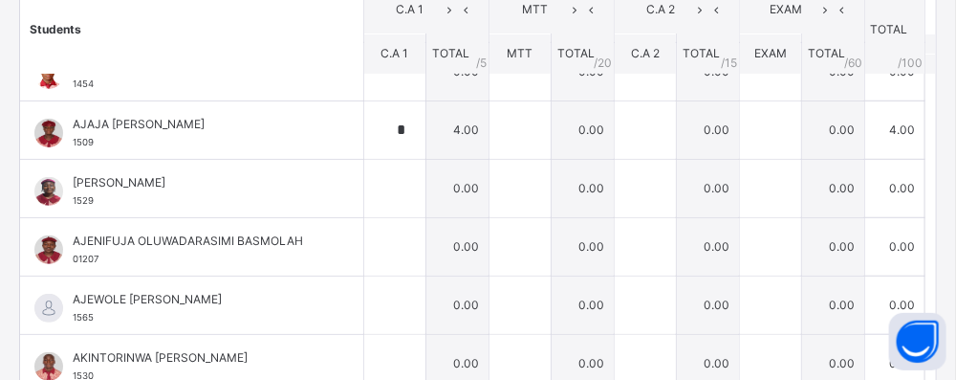
scroll to position [82, 0]
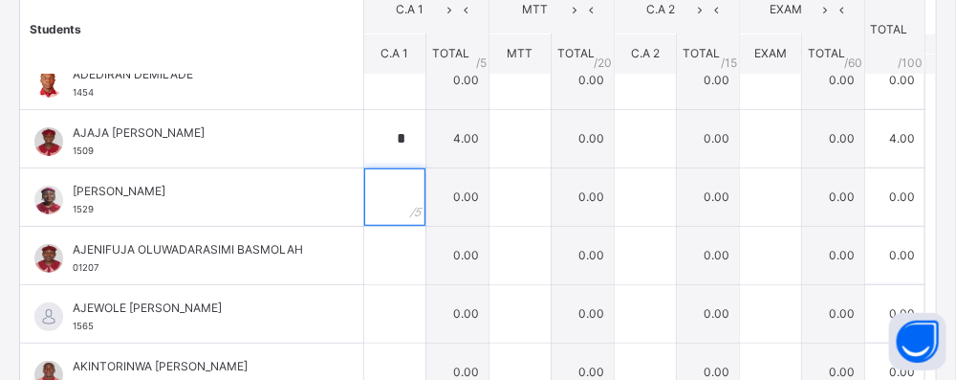
click at [399, 200] on input "text" at bounding box center [394, 196] width 61 height 57
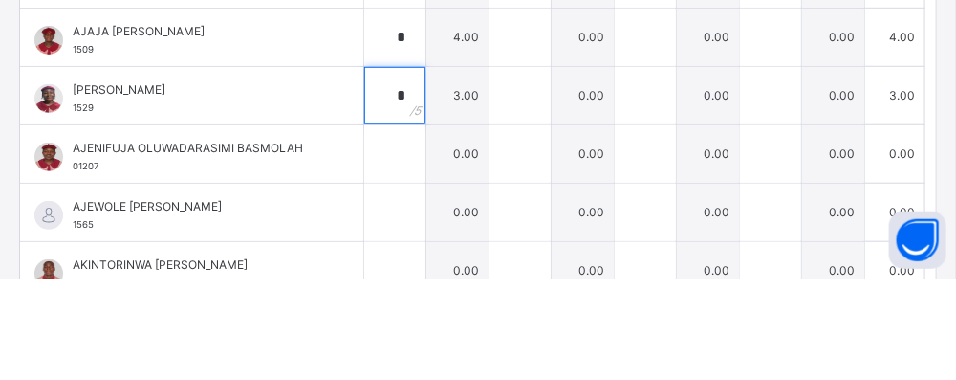
scroll to position [130, 0]
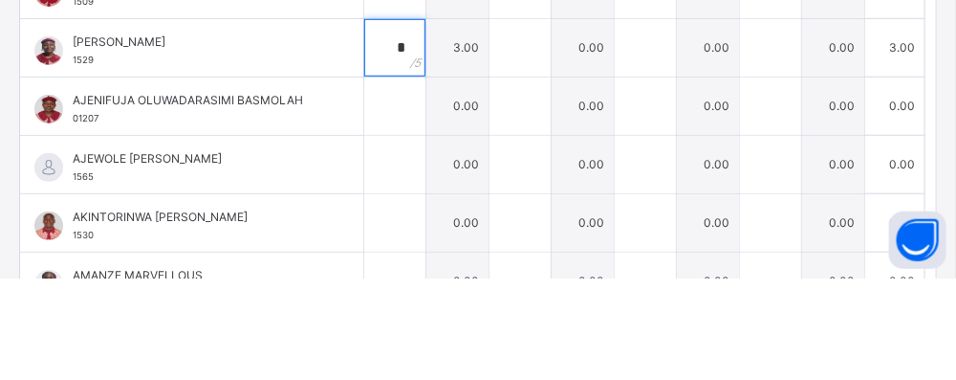
type input "*"
click at [405, 206] on input "text" at bounding box center [394, 207] width 61 height 57
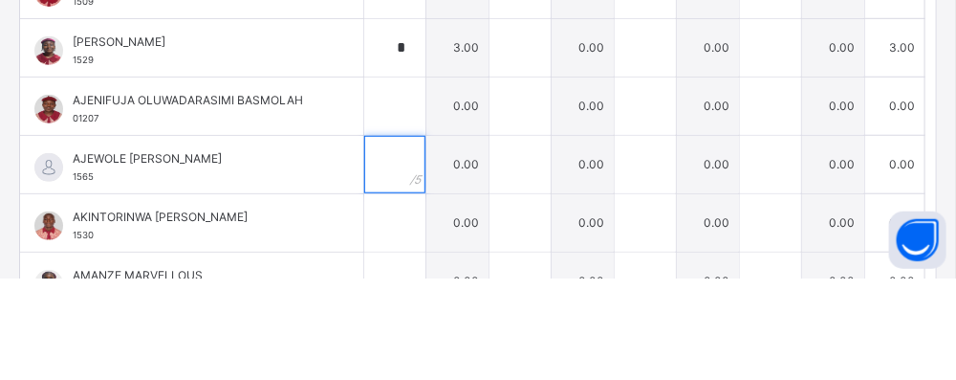
click at [384, 237] on input "text" at bounding box center [394, 265] width 61 height 57
click at [398, 189] on input "text" at bounding box center [394, 207] width 61 height 57
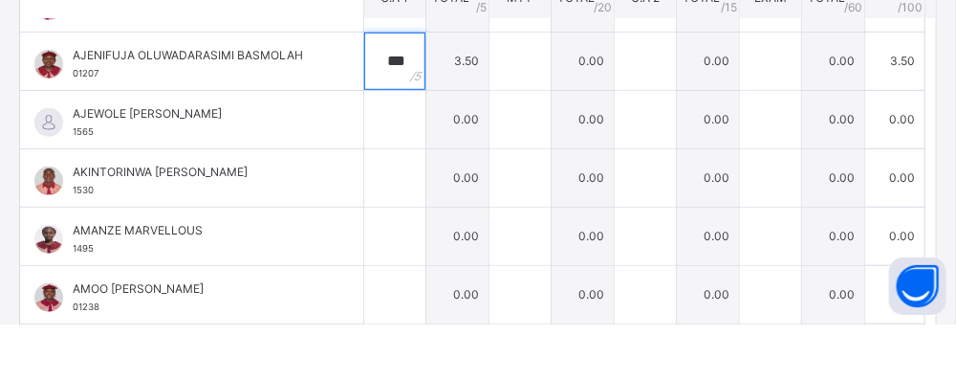
scroll to position [256, 0]
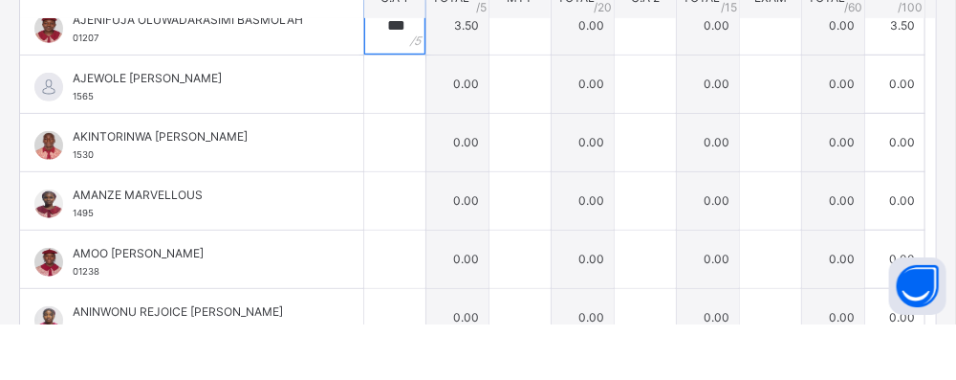
type input "***"
click at [406, 138] on input "text" at bounding box center [394, 139] width 61 height 57
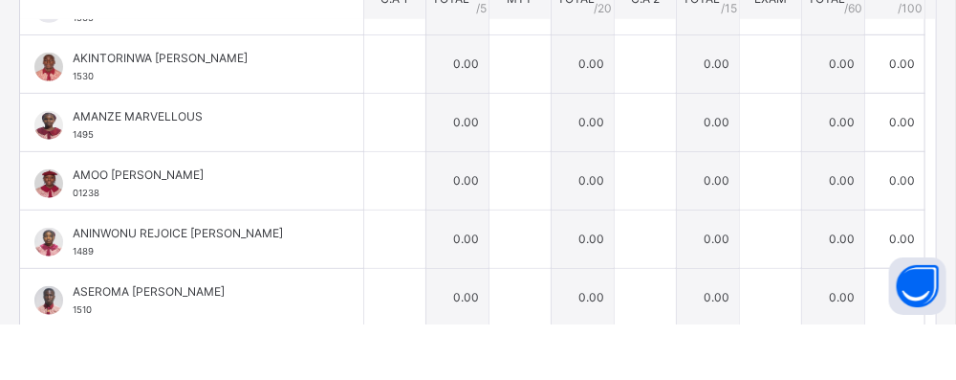
click at [226, 125] on div "AKINTORINWA [PERSON_NAME] 1530" at bounding box center [197, 122] width 248 height 34
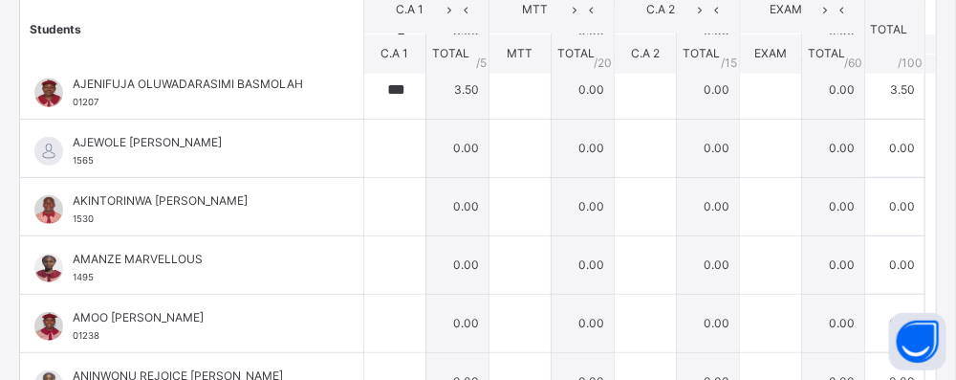
scroll to position [248, 0]
click at [401, 208] on input "text" at bounding box center [394, 206] width 61 height 57
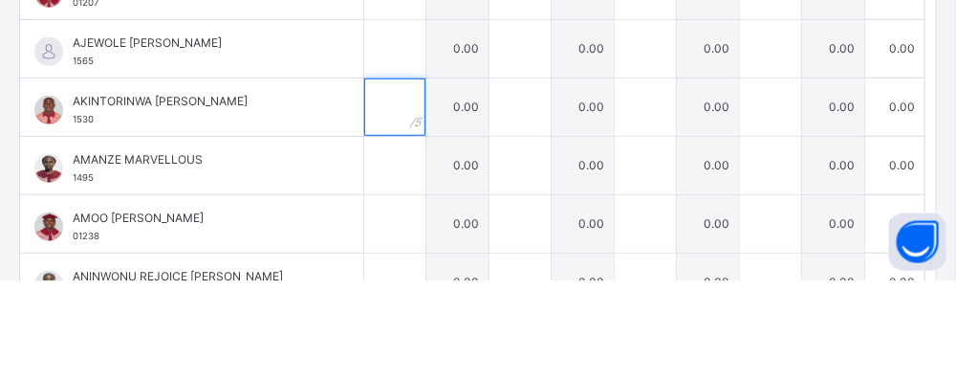
type input "*"
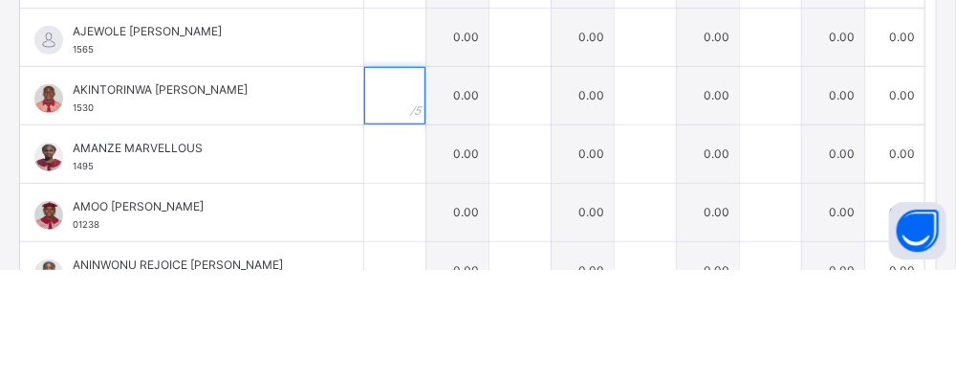
type input "*"
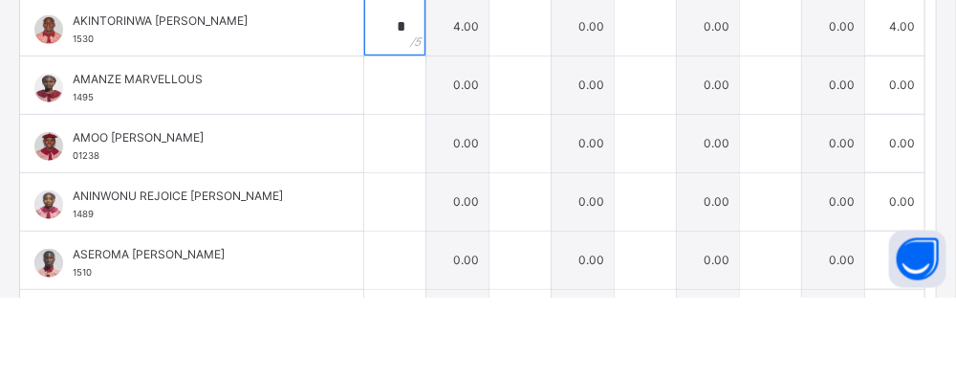
scroll to position [353, 0]
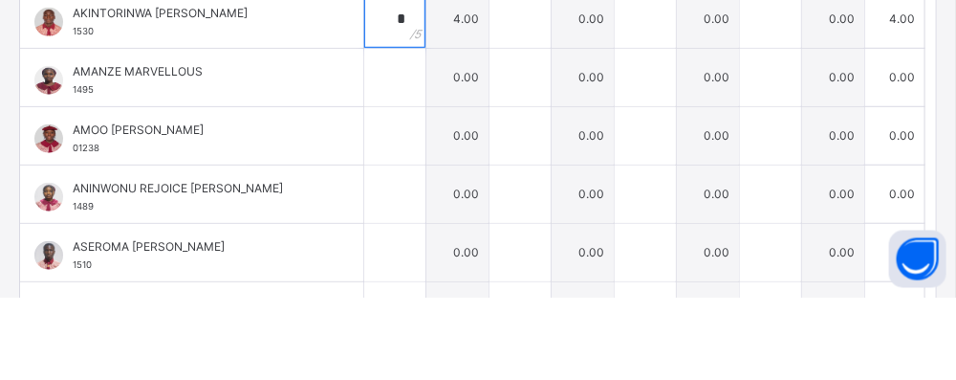
type input "*"
click at [426, 164] on div at bounding box center [394, 159] width 61 height 57
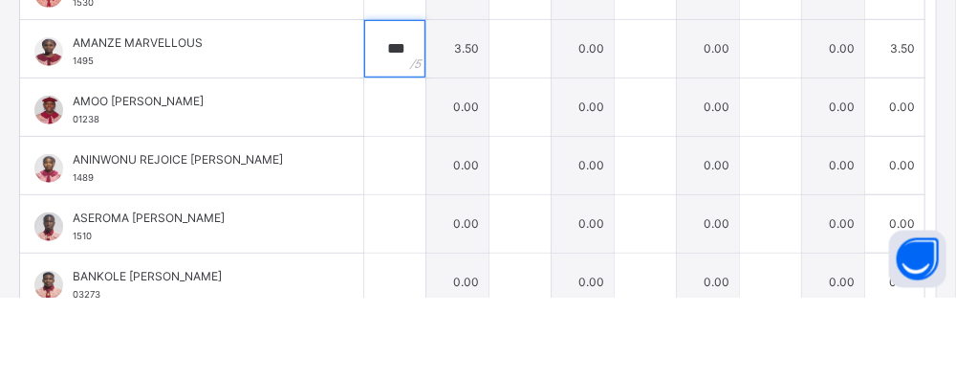
scroll to position [396, 0]
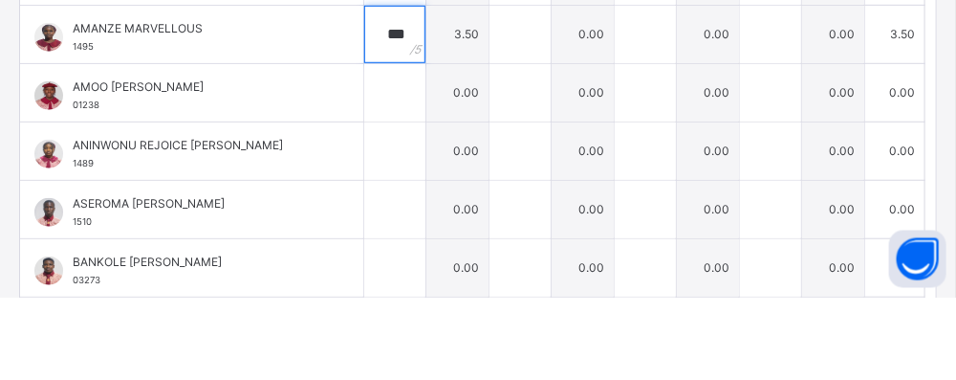
type input "***"
click at [406, 178] on input "text" at bounding box center [394, 174] width 61 height 57
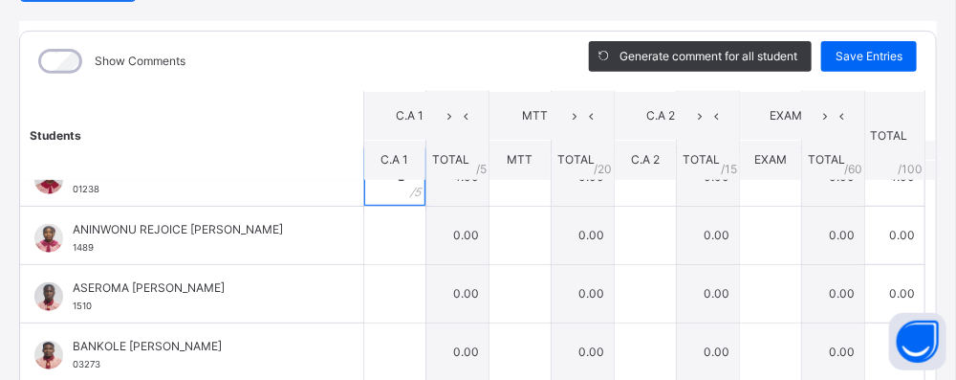
scroll to position [500, 0]
type input "*"
click at [412, 228] on input "text" at bounding box center [394, 234] width 61 height 57
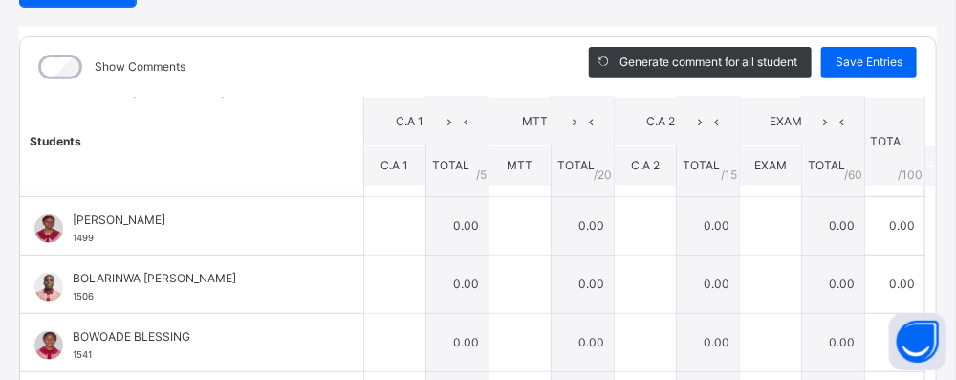
scroll to position [692, 0]
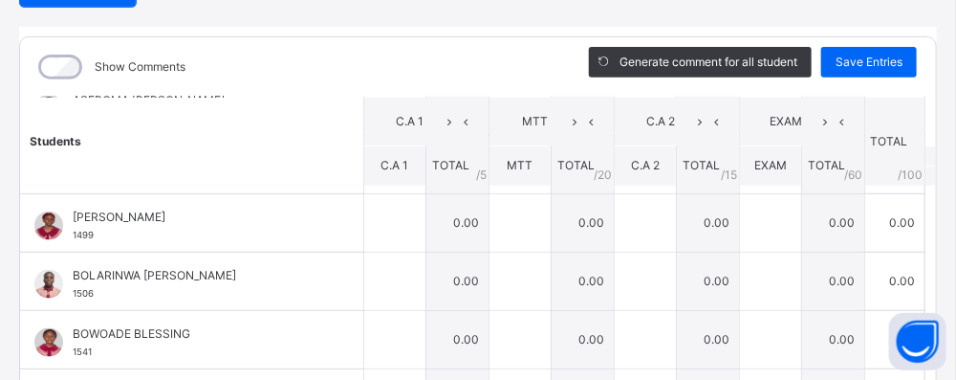
click at [447, 227] on td "0.00" at bounding box center [457, 222] width 63 height 58
click at [416, 227] on div at bounding box center [394, 222] width 61 height 57
click at [387, 211] on input "text" at bounding box center [394, 222] width 61 height 57
click at [406, 194] on input "*" at bounding box center [394, 222] width 61 height 57
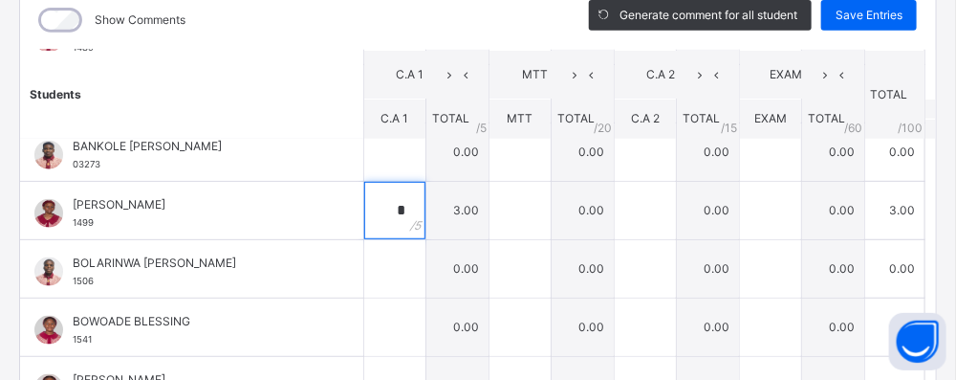
scroll to position [659, 0]
type input "*"
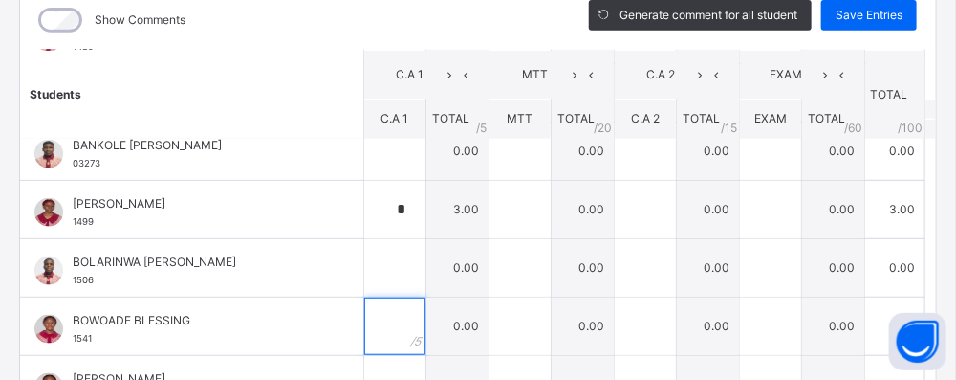
click at [426, 324] on div at bounding box center [394, 325] width 61 height 57
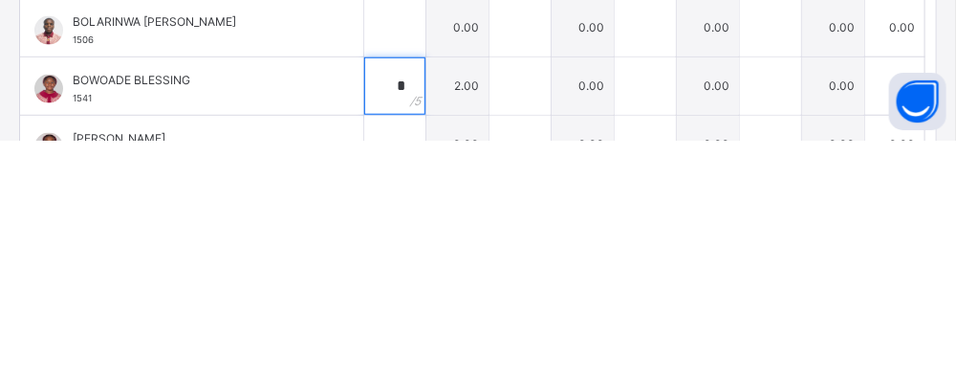
scroll to position [917, 0]
type input "*"
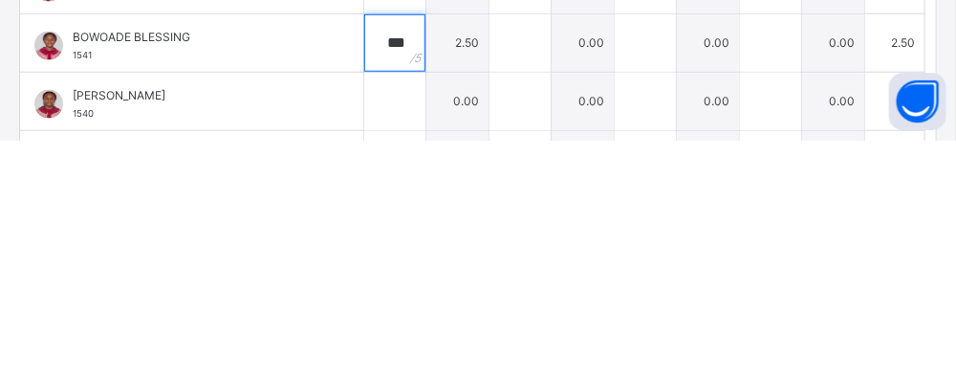
scroll to position [703, 0]
type input "***"
click at [401, 340] on input "text" at bounding box center [394, 340] width 61 height 57
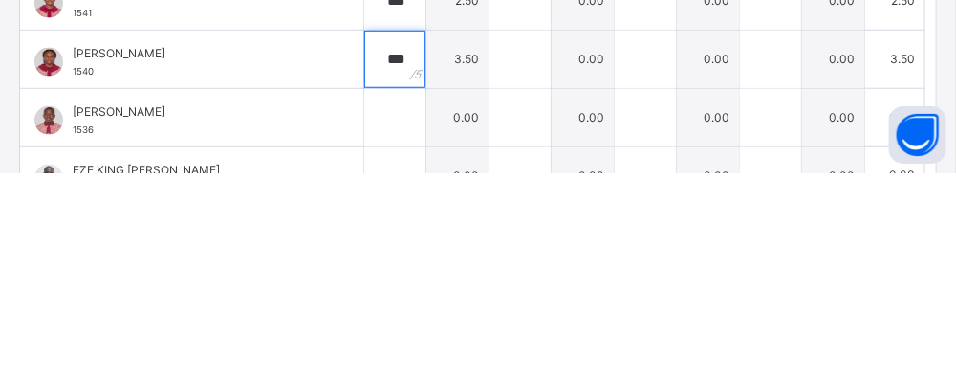
scroll to position [785, 0]
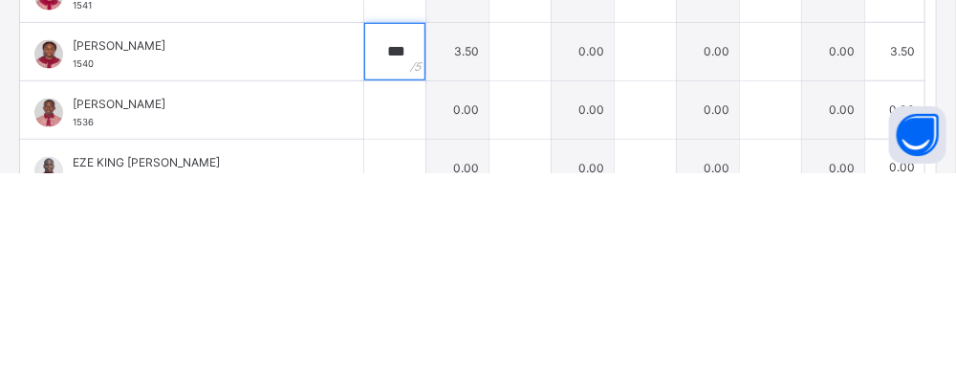
type input "***"
click at [412, 317] on input "text" at bounding box center [394, 316] width 61 height 57
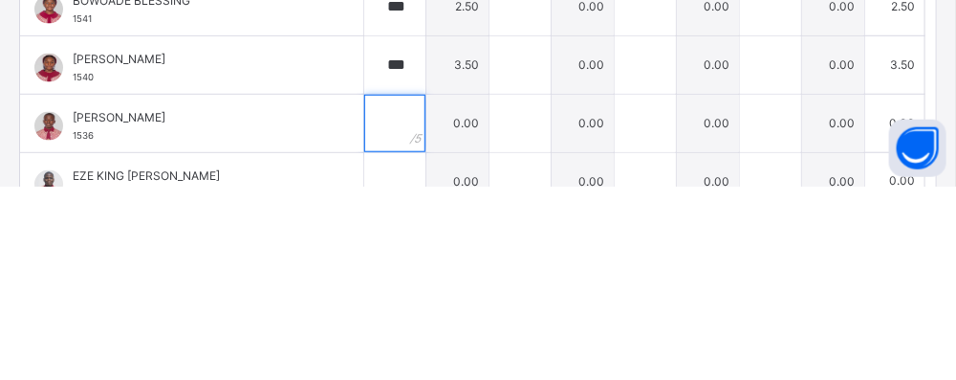
type input "*"
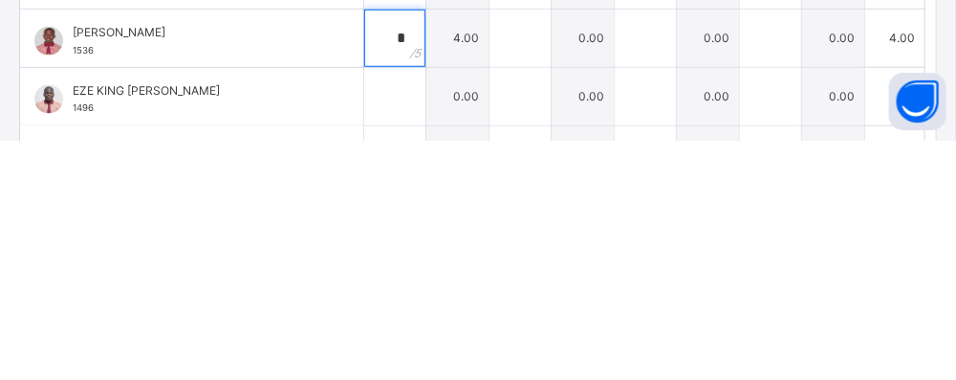
scroll to position [822, 0]
type input "*"
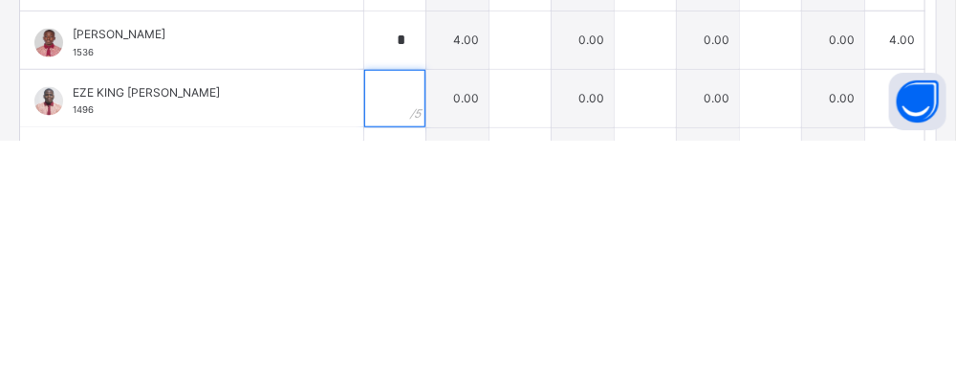
click at [412, 331] on input "text" at bounding box center [394, 338] width 61 height 57
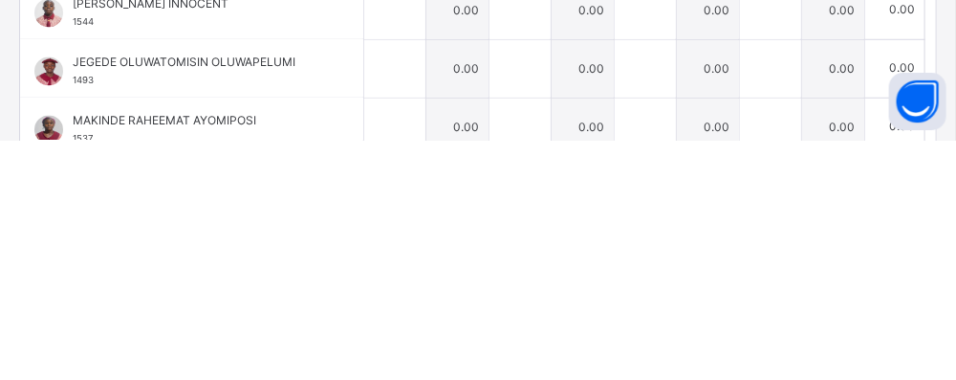
scroll to position [975, 0]
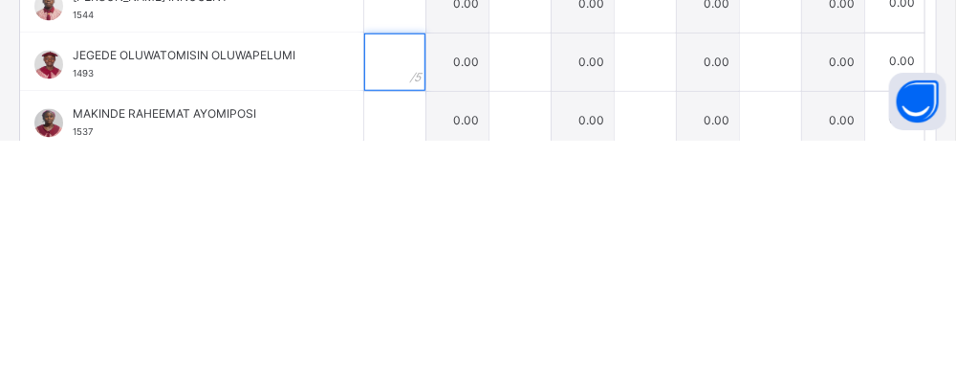
click at [415, 300] on input "text" at bounding box center [394, 302] width 61 height 57
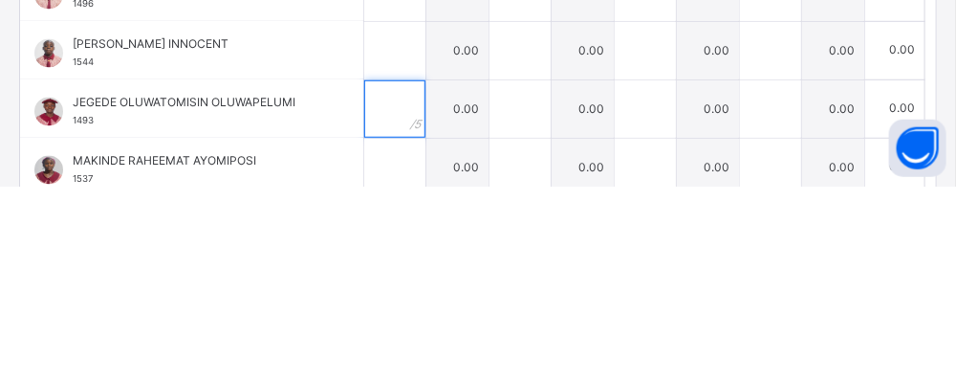
type input "*"
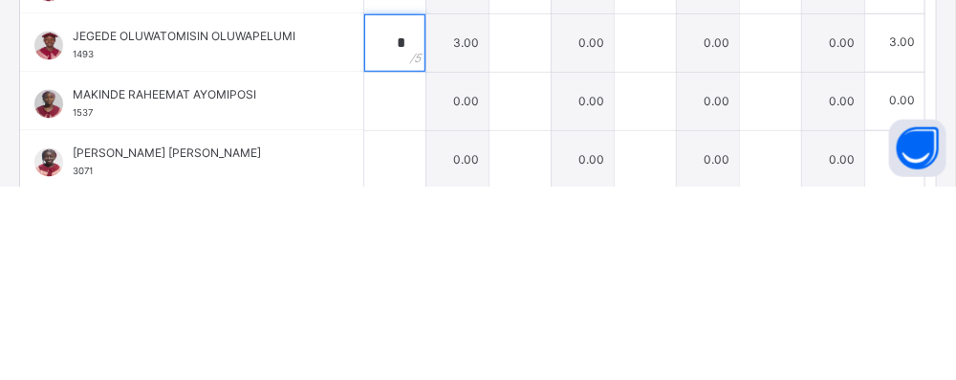
scroll to position [1041, 0]
type input "*"
click at [410, 108] on th "C.A 1" at bounding box center [395, 119] width 62 height 40
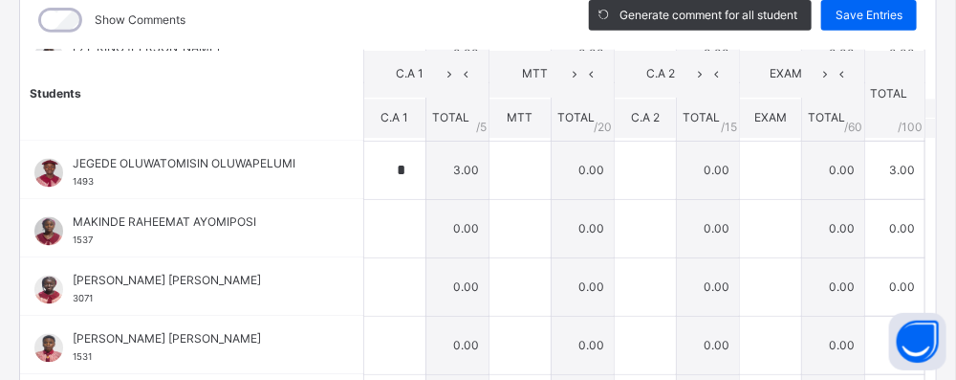
scroll to position [1106, 0]
click at [426, 216] on div at bounding box center [394, 229] width 61 height 57
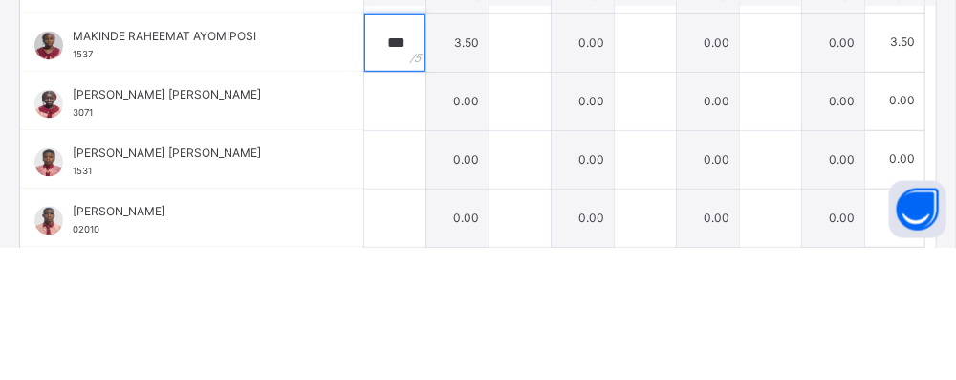
scroll to position [1160, 0]
type input "***"
click at [426, 233] on div at bounding box center [394, 233] width 61 height 57
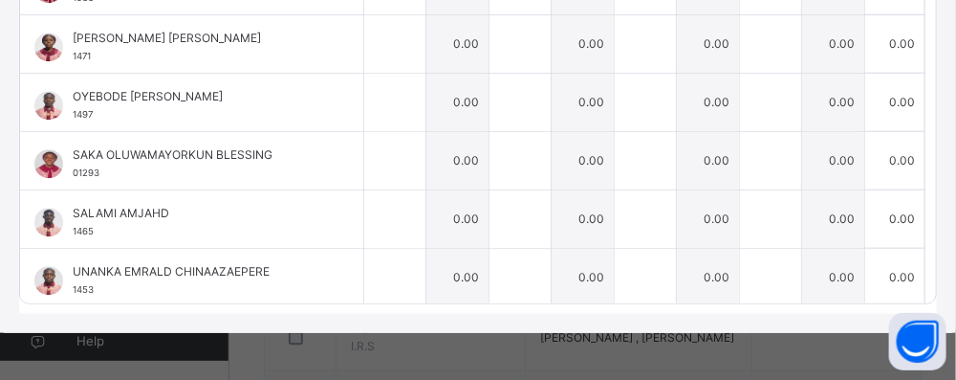
scroll to position [1073, 0]
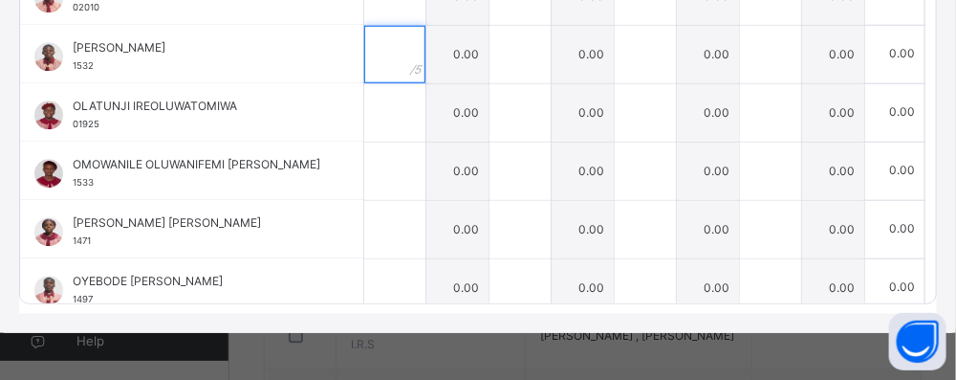
click at [426, 58] on div at bounding box center [394, 54] width 61 height 57
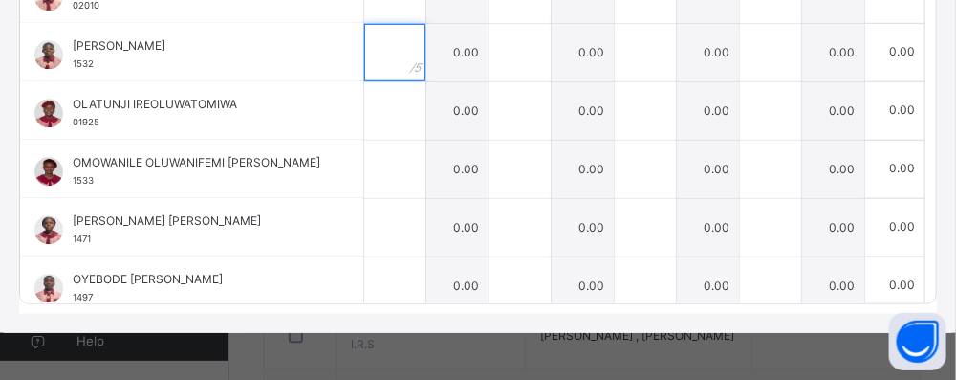
type input "*"
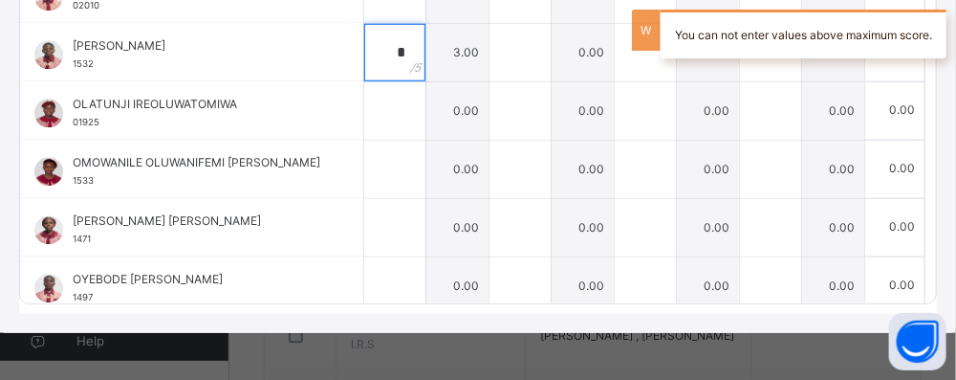
type input "*"
click at [426, 108] on div at bounding box center [394, 110] width 61 height 57
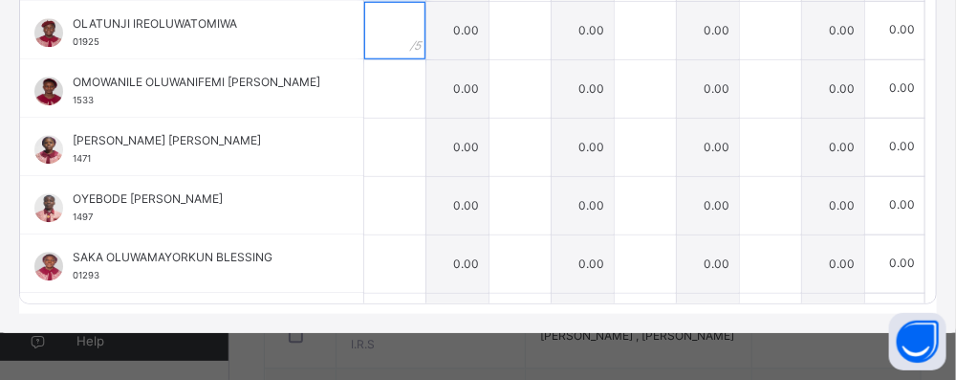
scroll to position [1050, 0]
type input "*"
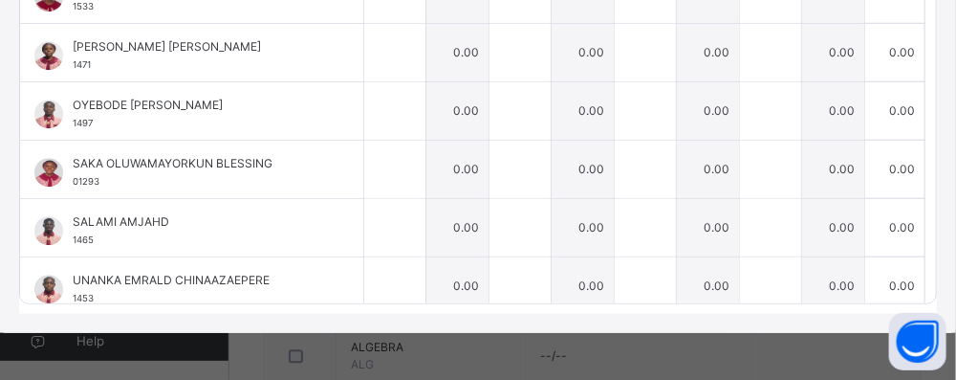
scroll to position [1475, 0]
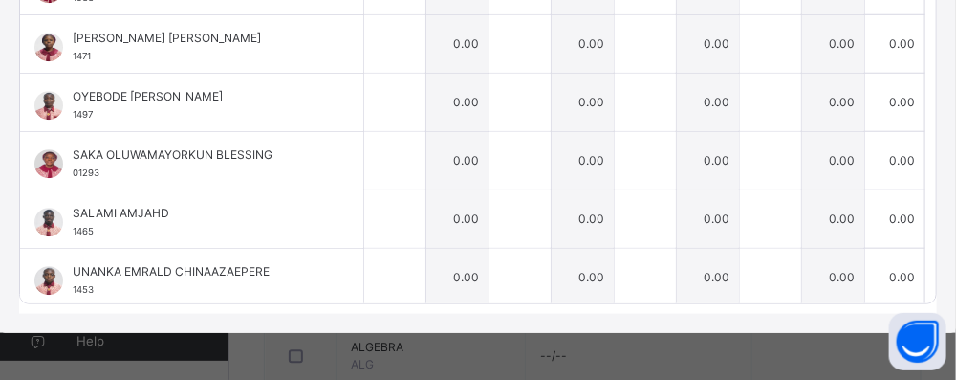
type input "*"
click at [411, 49] on input "text" at bounding box center [394, 43] width 61 height 57
type input "*"
type input "***"
click at [408, 153] on input "text" at bounding box center [394, 160] width 61 height 57
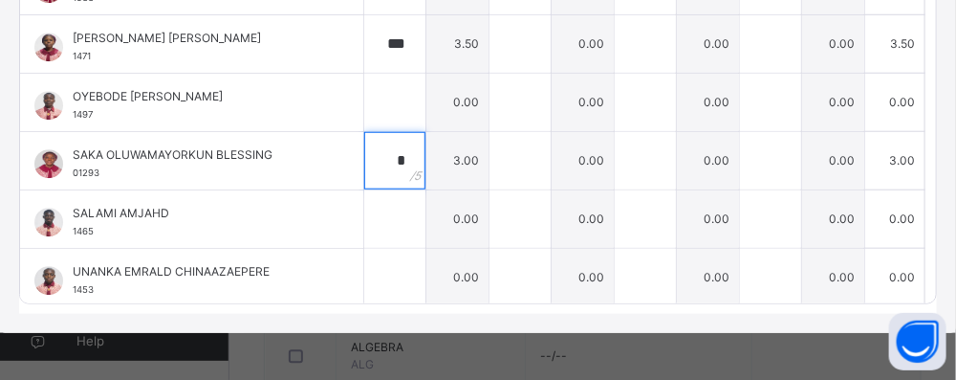
scroll to position [1332, 0]
type input "*"
click at [415, 214] on input "text" at bounding box center [394, 218] width 61 height 57
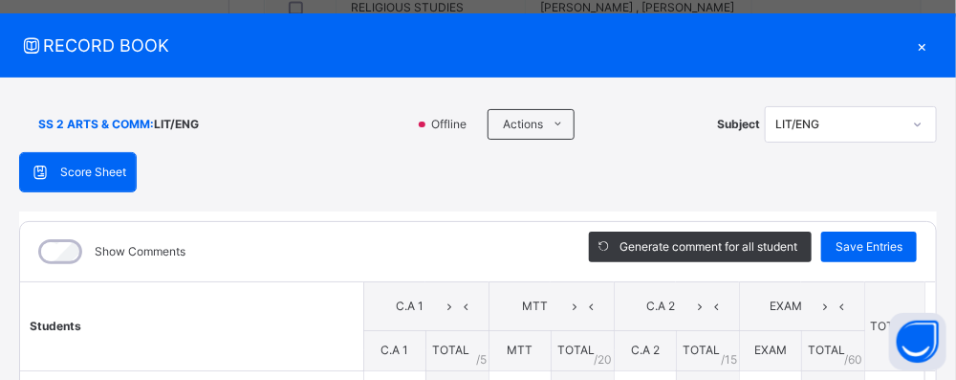
scroll to position [0, 0]
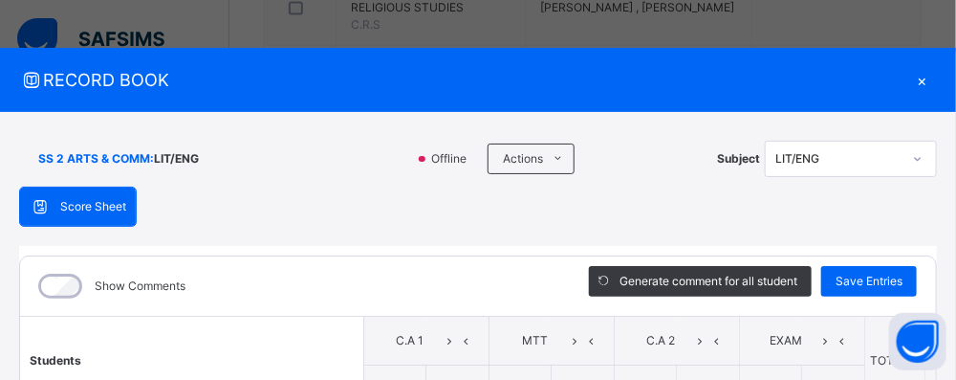
type input "*"
click at [856, 268] on div "Save Entries" at bounding box center [870, 281] width 96 height 31
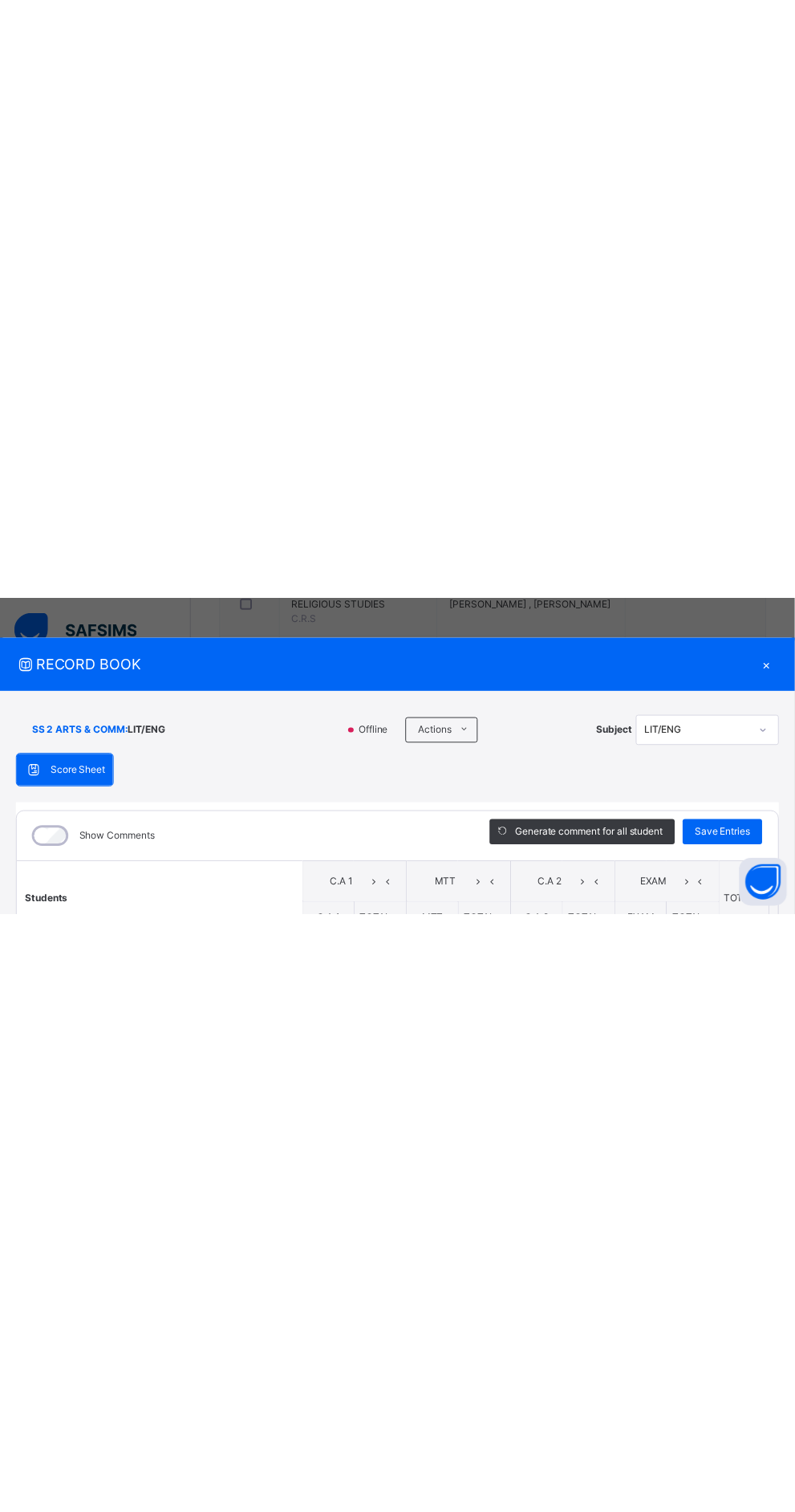
scroll to position [641, 0]
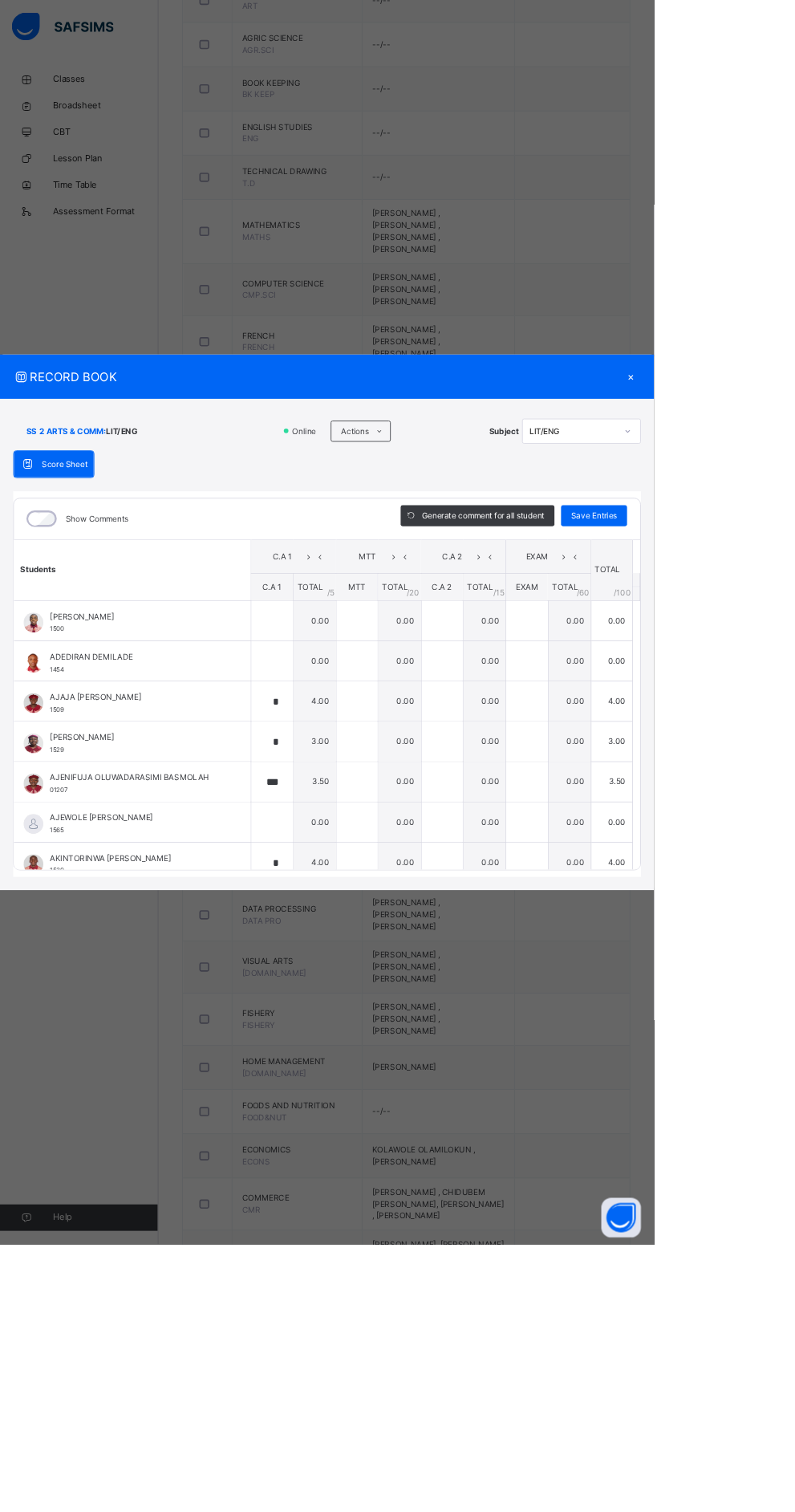
click at [779, 469] on div "×" at bounding box center [766, 458] width 24 height 22
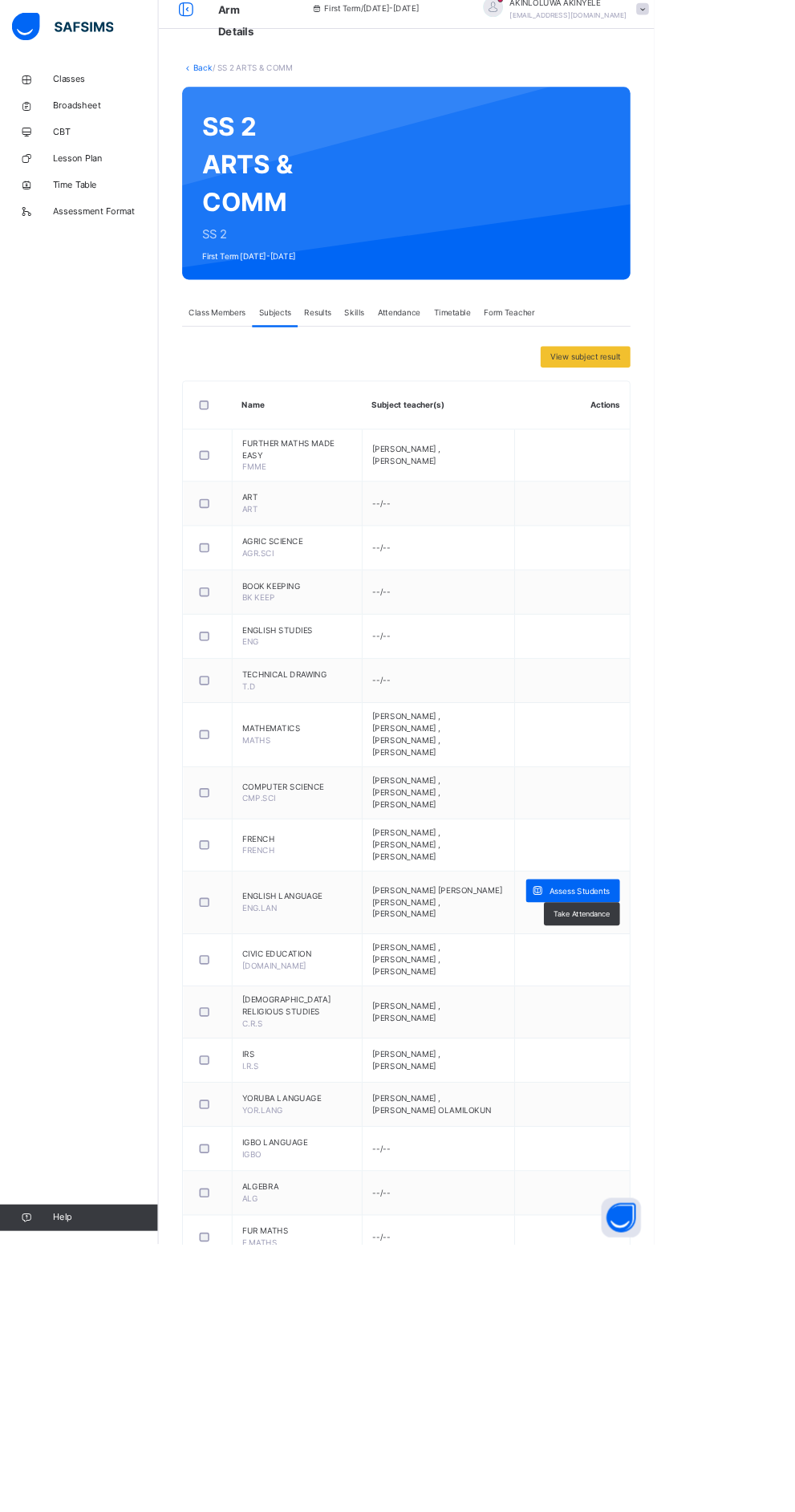
scroll to position [0, 0]
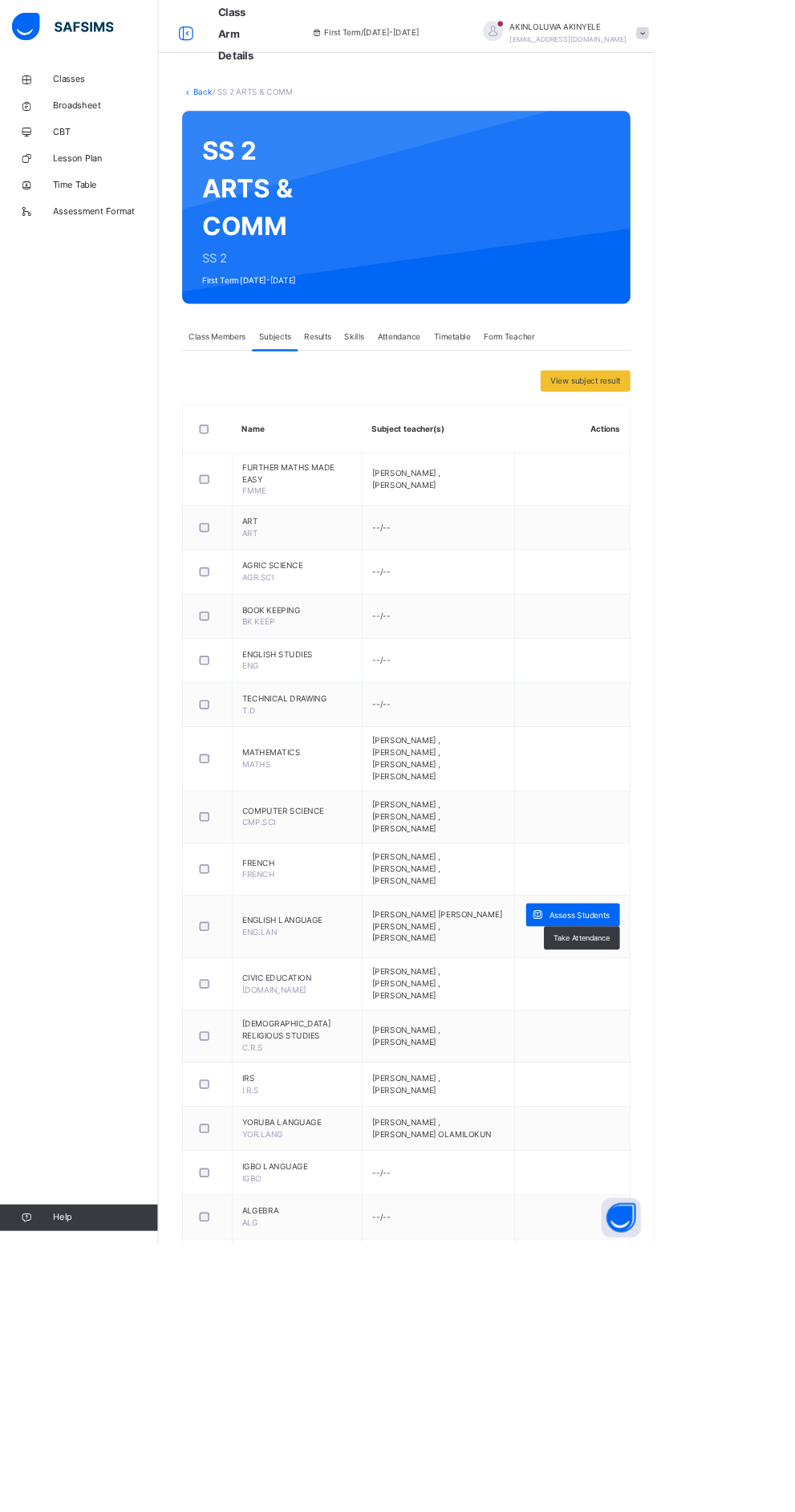
click at [250, 111] on link "Back" at bounding box center [247, 111] width 23 height 12
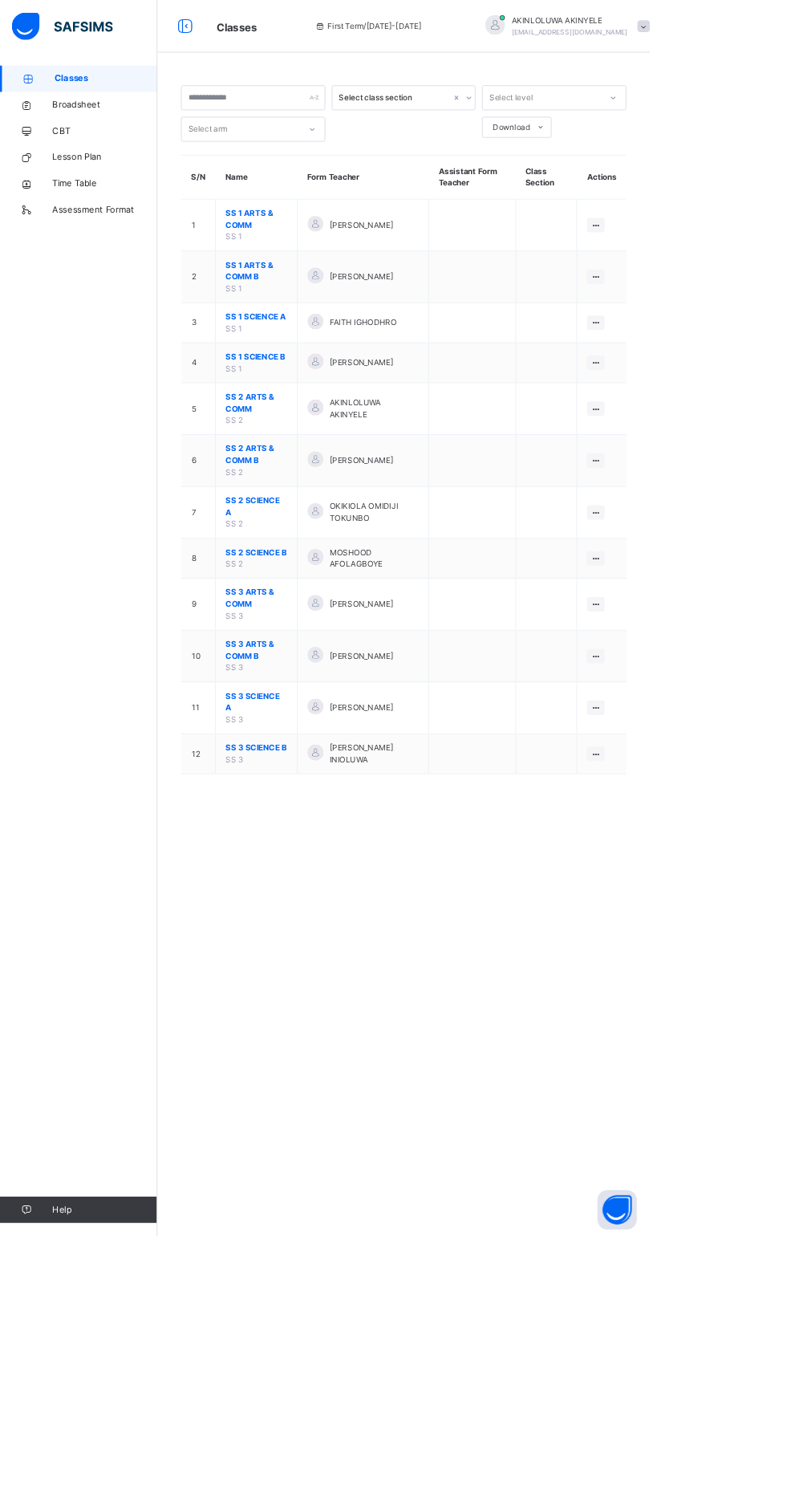
click at [296, 557] on span "SS 2 ARTS & COMM B" at bounding box center [314, 556] width 75 height 29
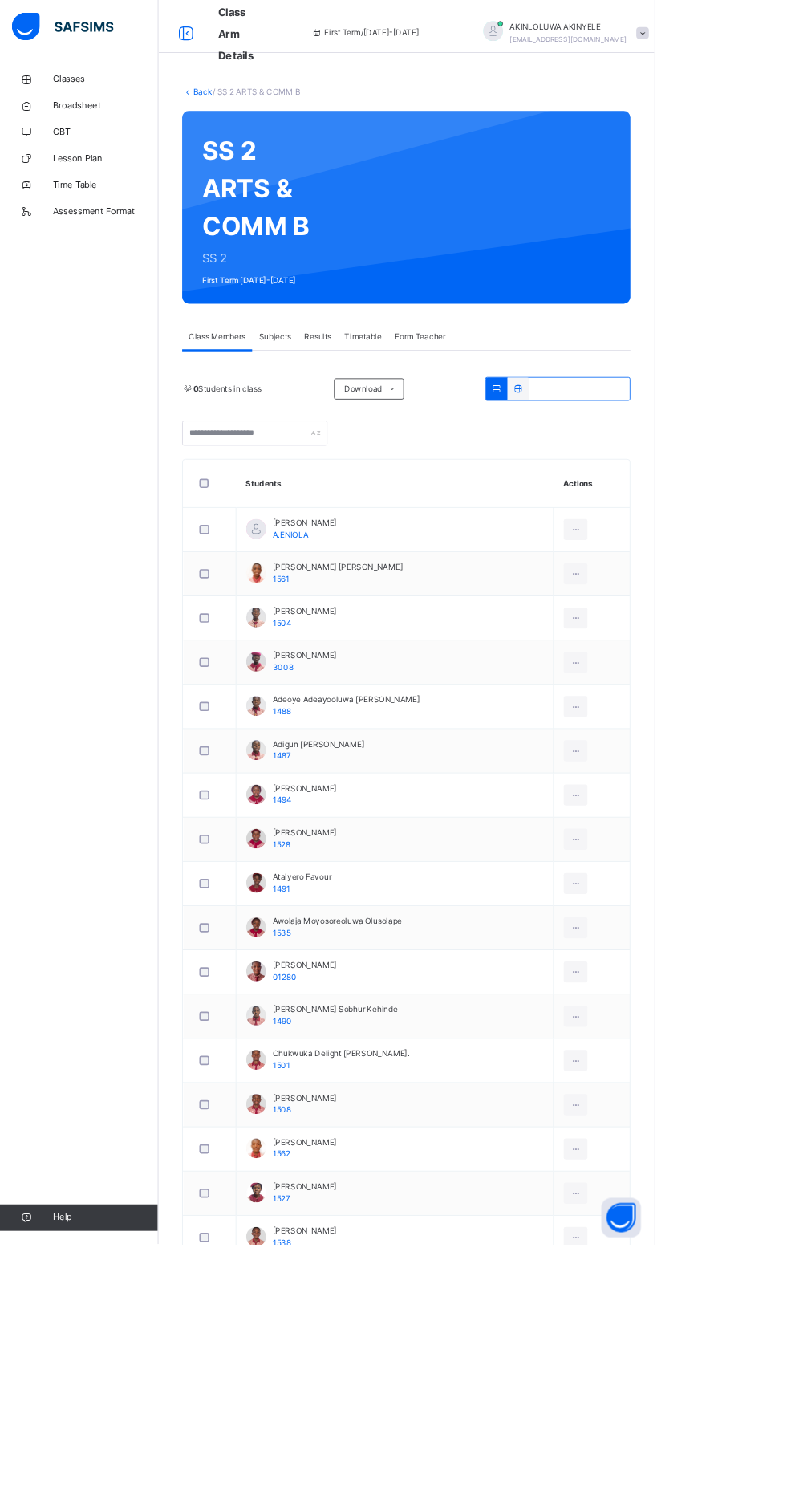
click at [311, 408] on div "Subjects" at bounding box center [334, 409] width 55 height 32
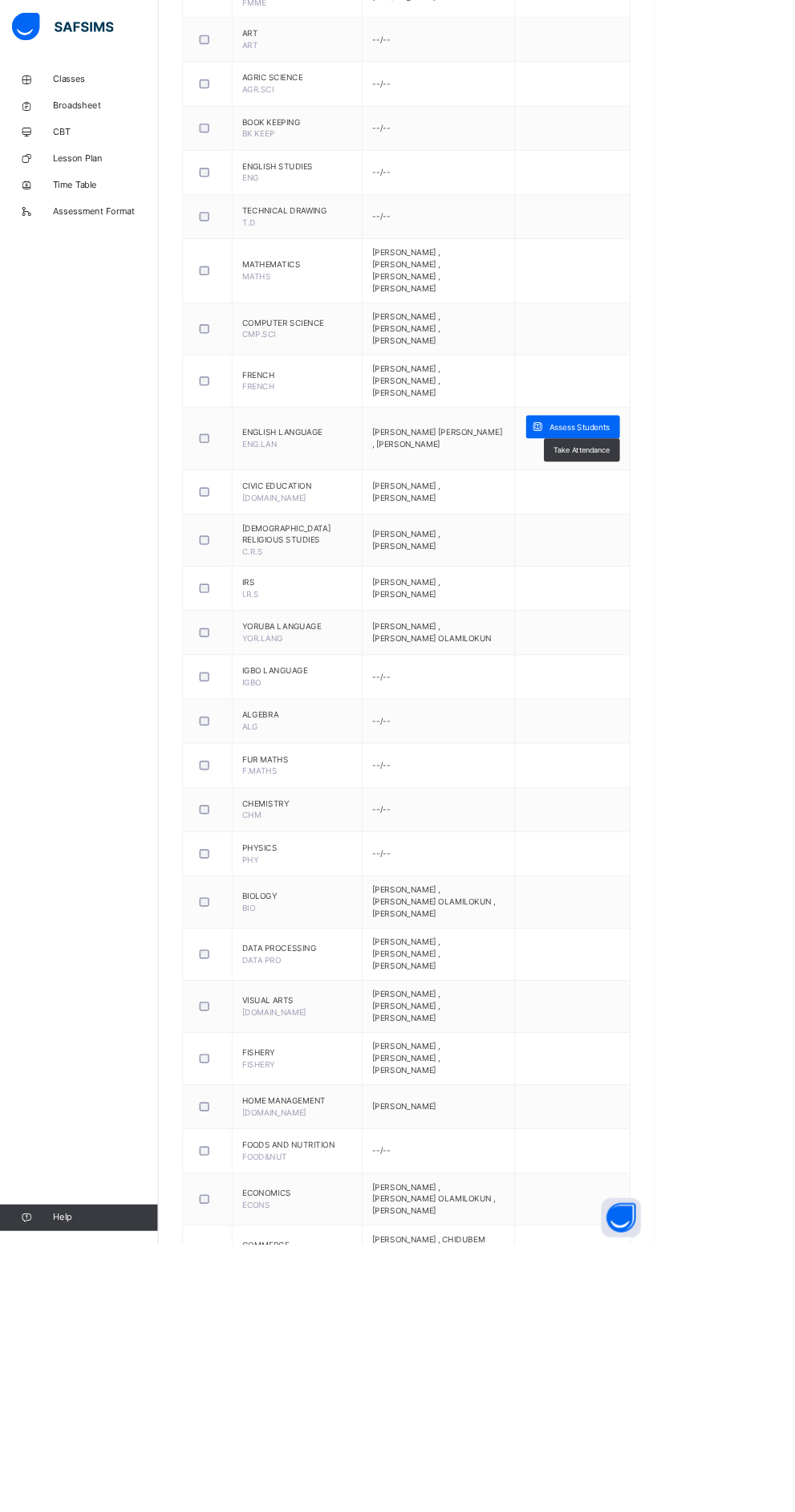
scroll to position [641, 0]
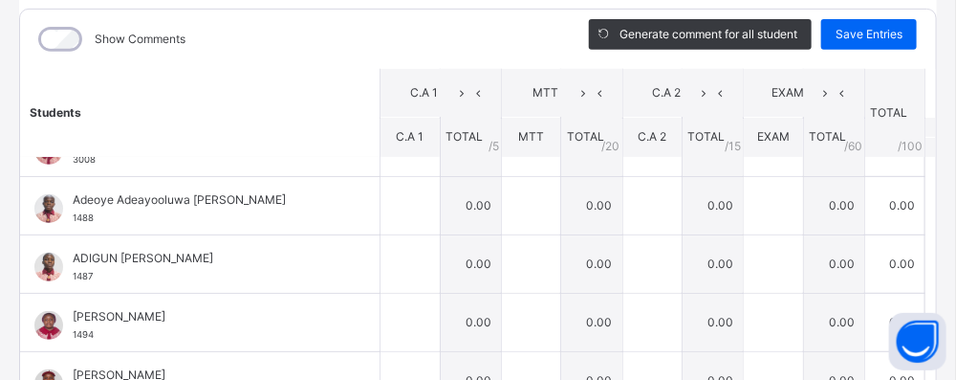
scroll to position [219, 0]
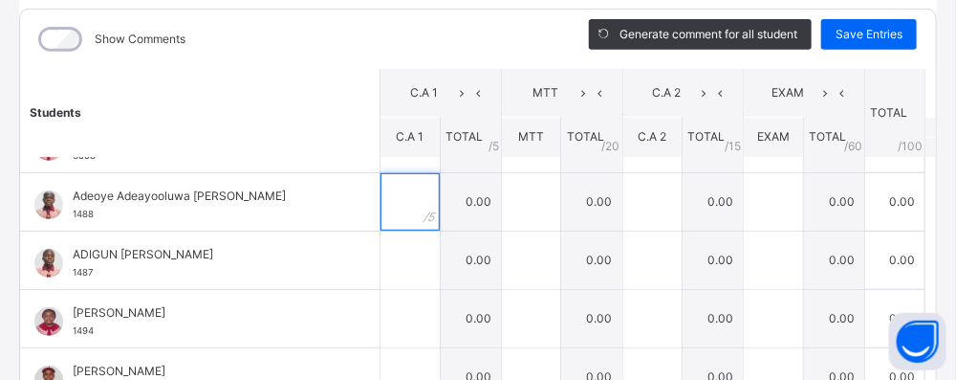
click at [381, 205] on input "text" at bounding box center [410, 201] width 59 height 57
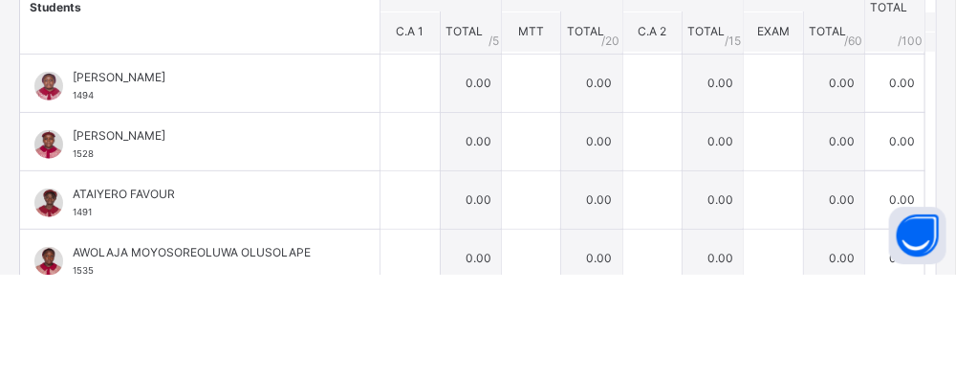
scroll to position [357, 0]
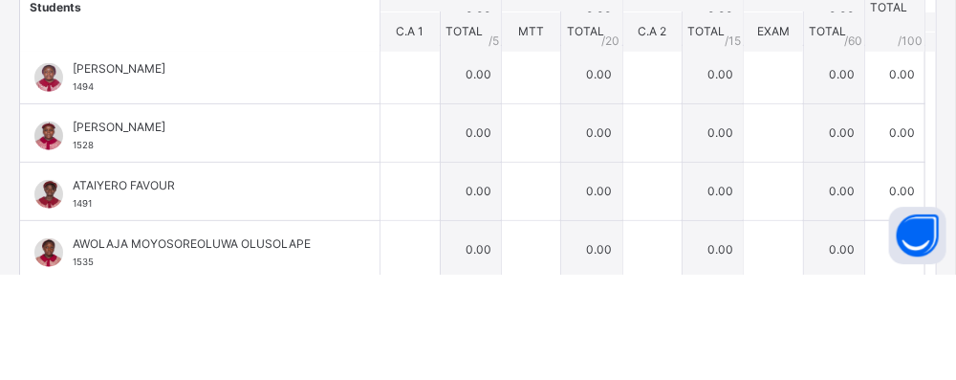
type input "*"
click at [395, 176] on div at bounding box center [410, 180] width 59 height 57
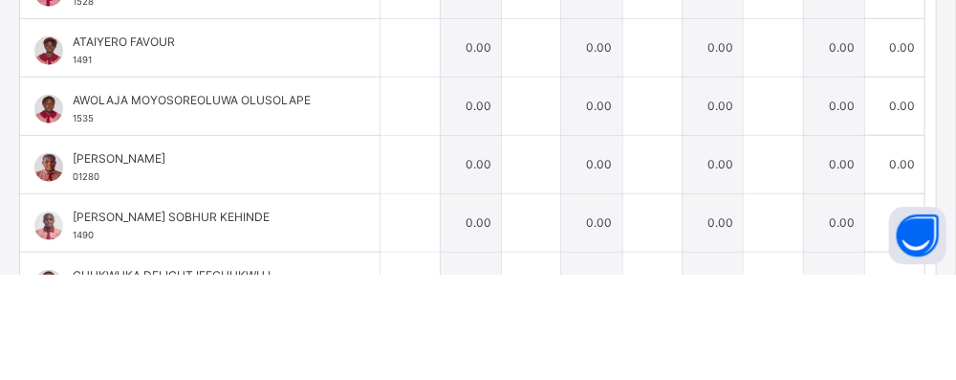
scroll to position [446, 0]
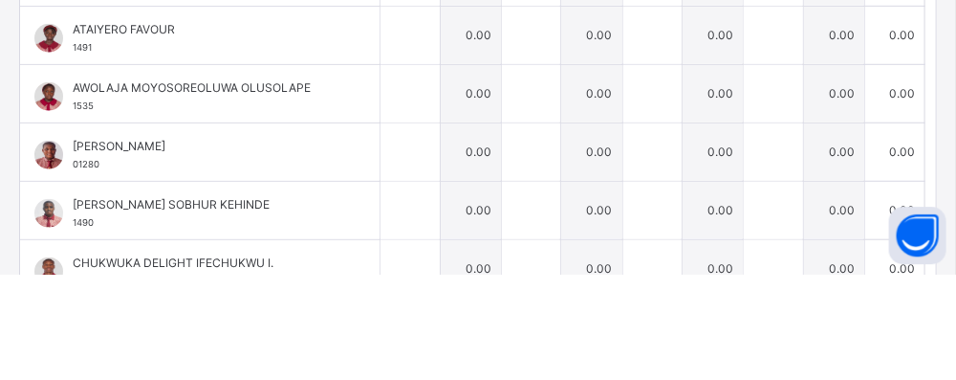
type input "*"
click at [381, 143] on input "text" at bounding box center [410, 141] width 59 height 57
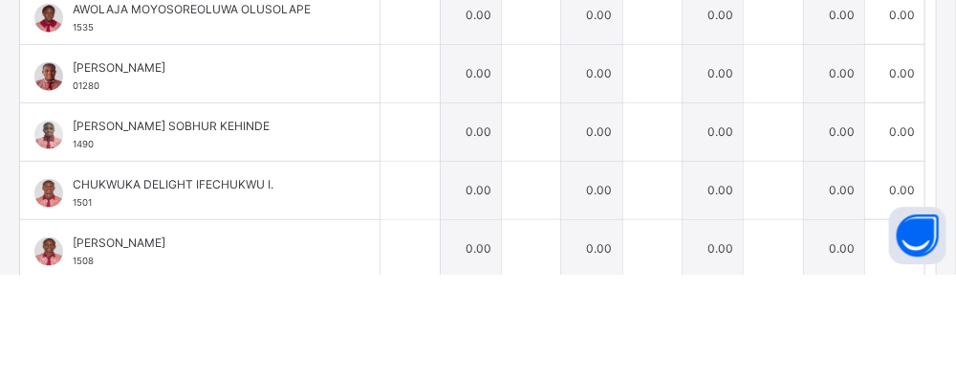
scroll to position [530, 0]
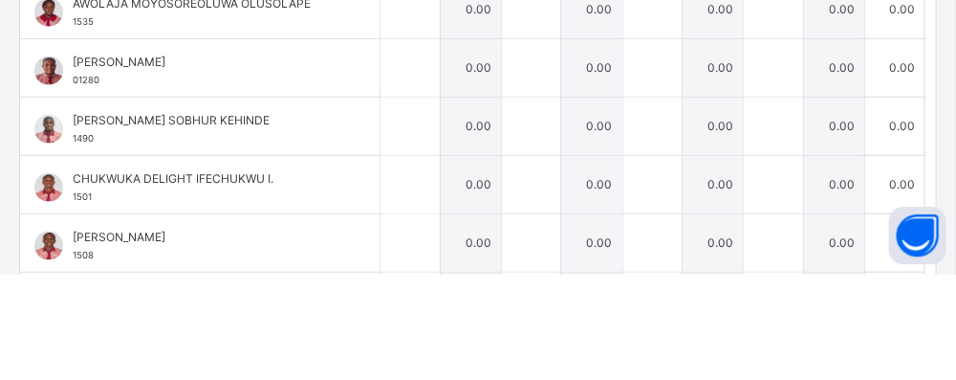
type input "*"
click at [381, 178] on input "text" at bounding box center [410, 173] width 59 height 57
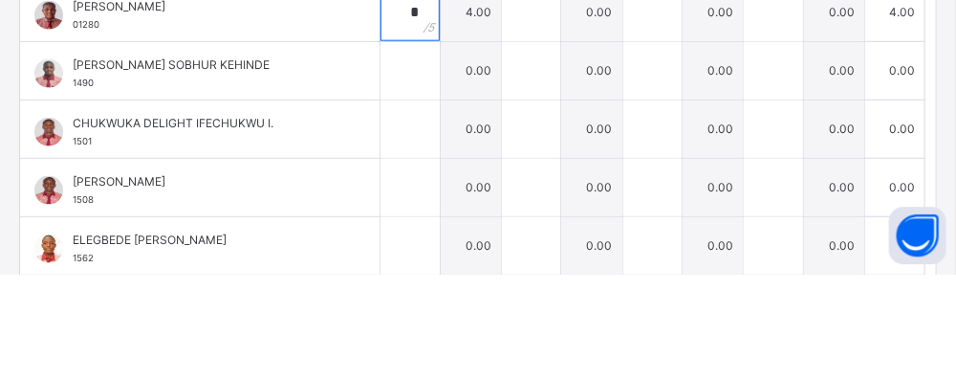
scroll to position [589, 0]
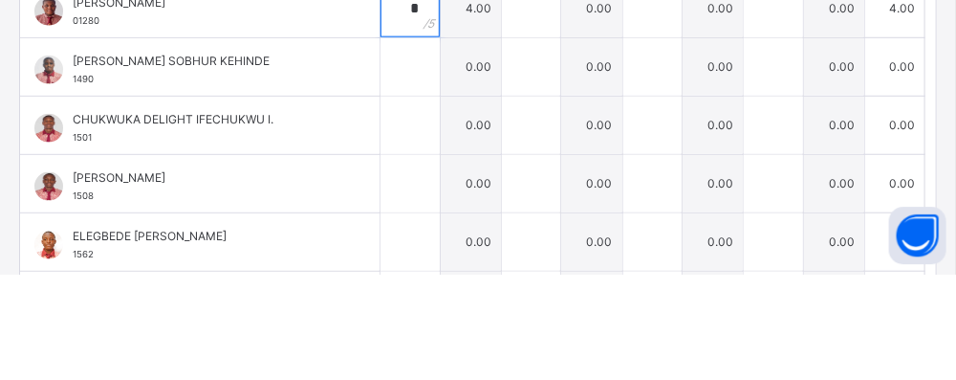
type input "*"
click at [386, 176] on input "text" at bounding box center [410, 172] width 59 height 57
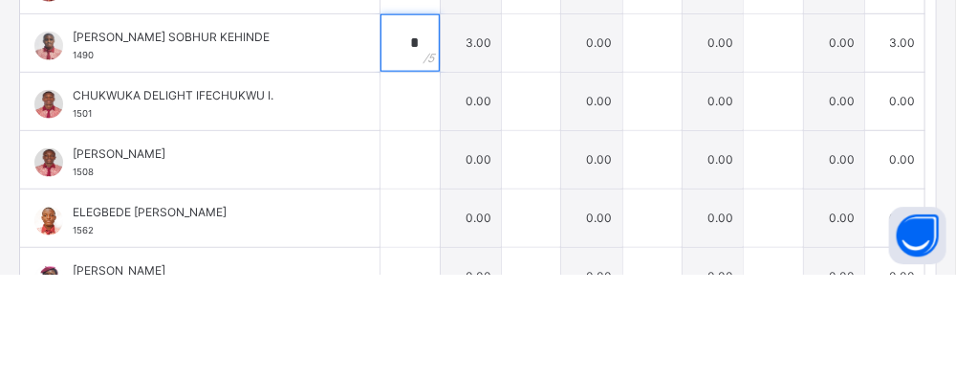
scroll to position [640, 0]
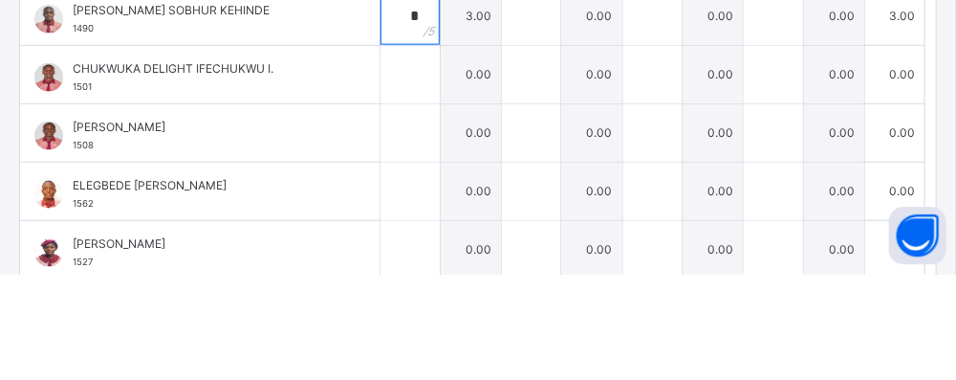
type input "*"
click at [394, 180] on div at bounding box center [410, 180] width 59 height 57
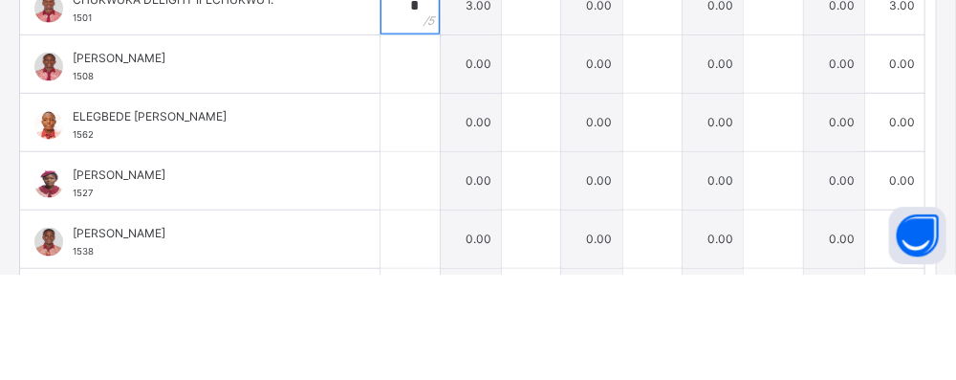
scroll to position [711, 0]
type input "*"
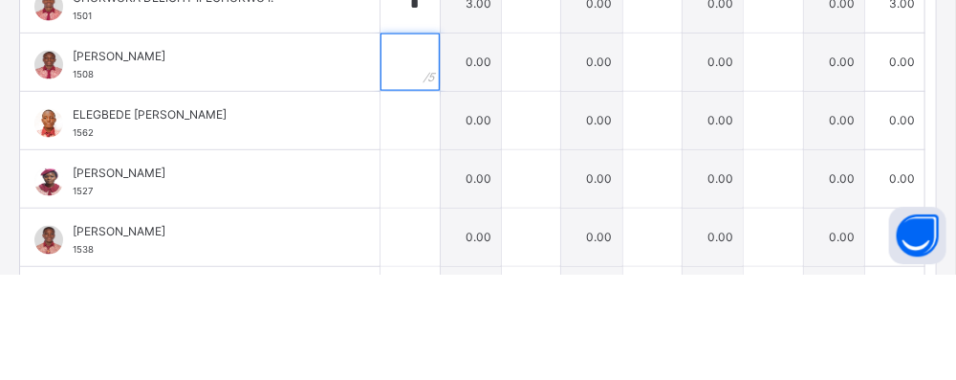
click at [384, 167] on input "text" at bounding box center [410, 168] width 59 height 57
type input "*"
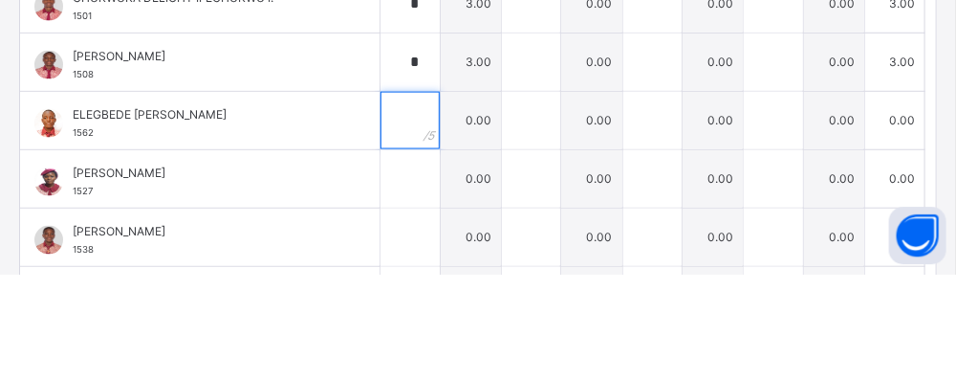
click at [388, 214] on input "text" at bounding box center [410, 226] width 59 height 57
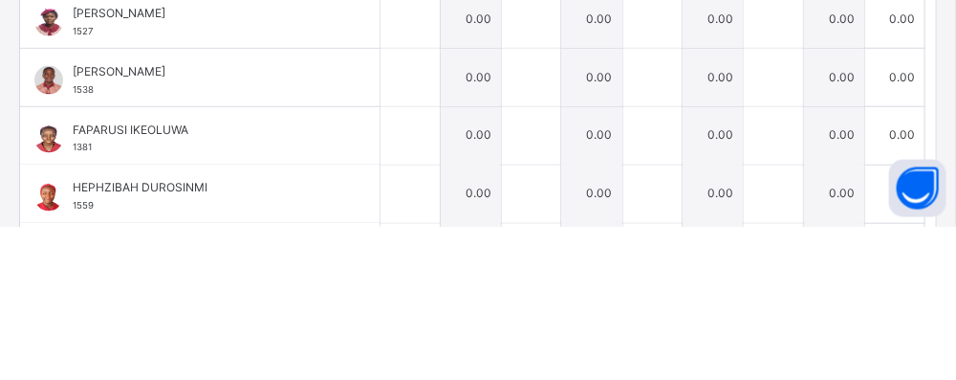
scroll to position [823, 0]
type input "***"
click at [394, 249] on div at bounding box center [410, 230] width 59 height 57
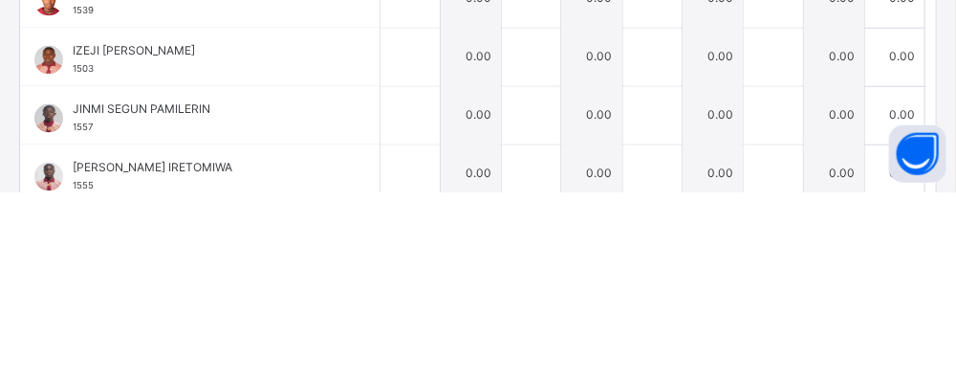
scroll to position [1043, 0]
type input "***"
click at [392, 248] on input "text" at bounding box center [410, 243] width 59 height 57
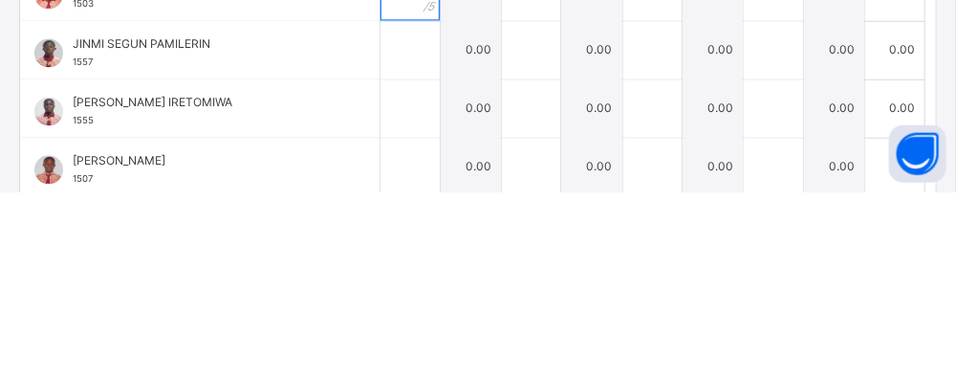
scroll to position [1113, 0]
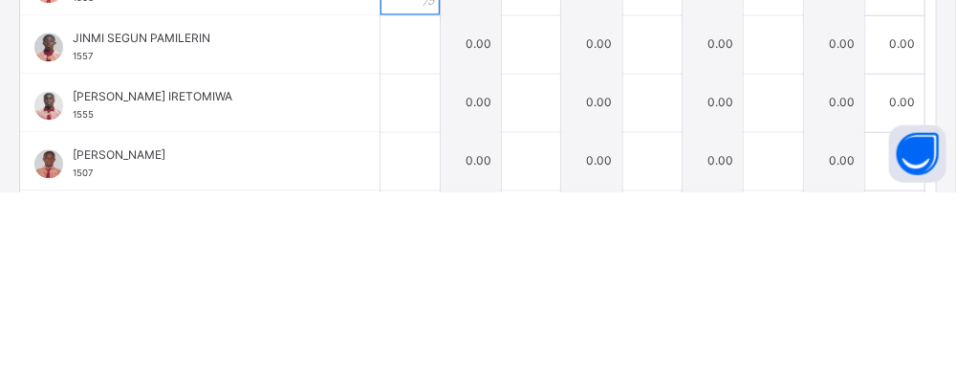
type input "*"
click at [387, 280] on input "text" at bounding box center [410, 290] width 59 height 57
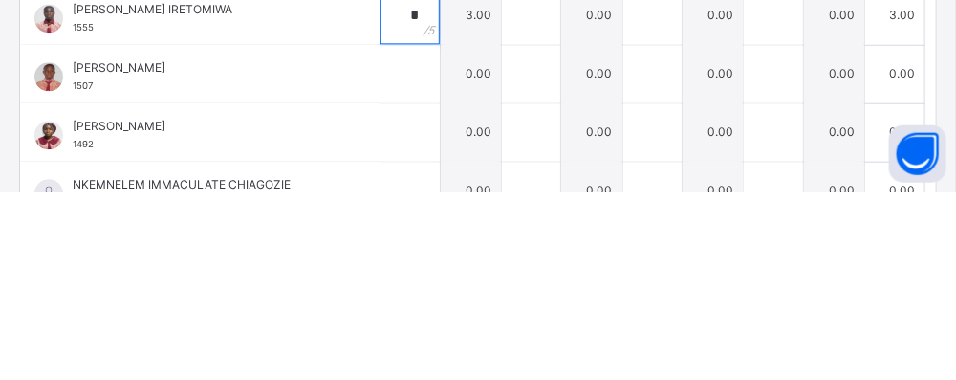
scroll to position [1204, 0]
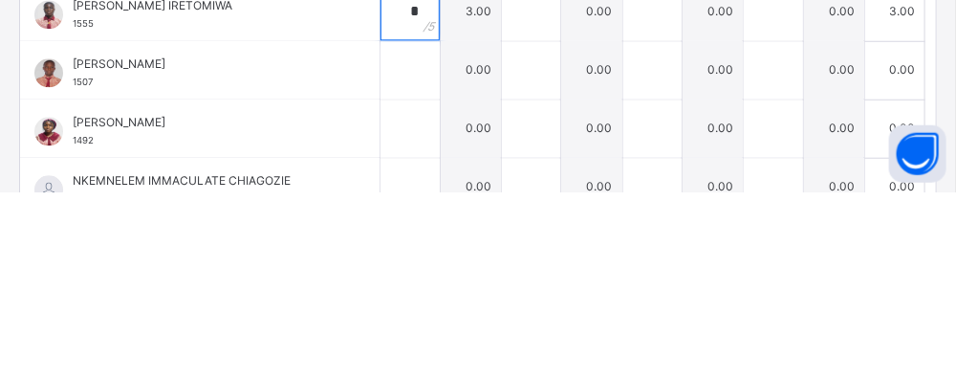
type input "*"
click at [381, 272] on input "text" at bounding box center [410, 258] width 59 height 57
click at [388, 259] on input "text" at bounding box center [410, 258] width 59 height 57
type input "*"
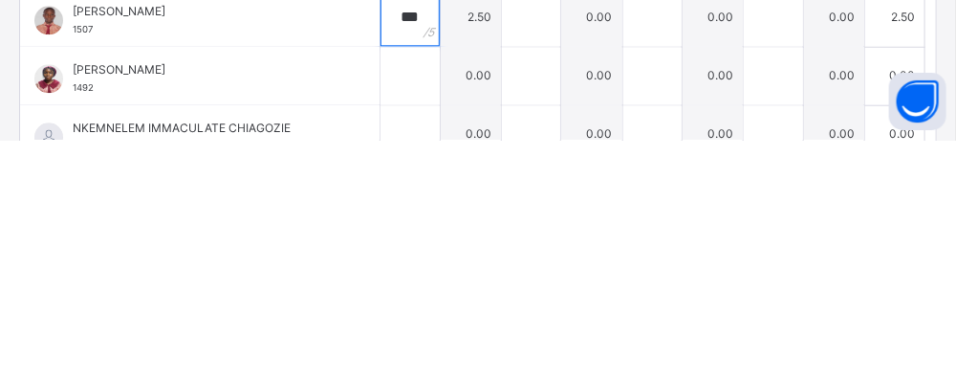
scroll to position [1159, 0]
type input "***"
click at [388, 314] on input "text" at bounding box center [410, 316] width 59 height 57
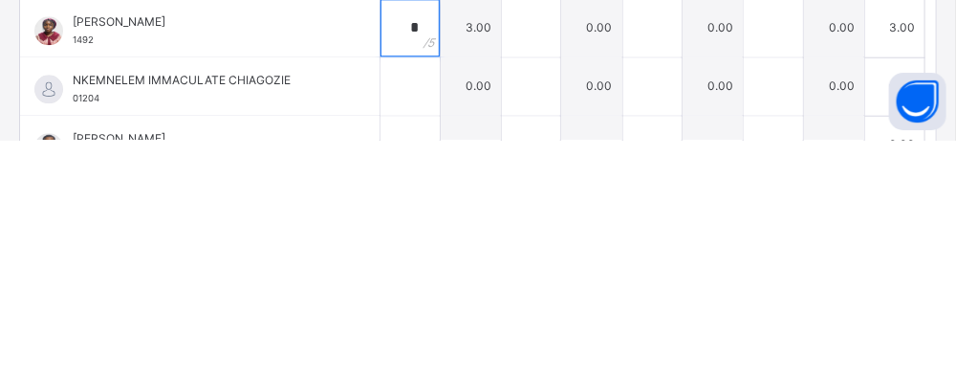
scroll to position [1253, 0]
type input "*"
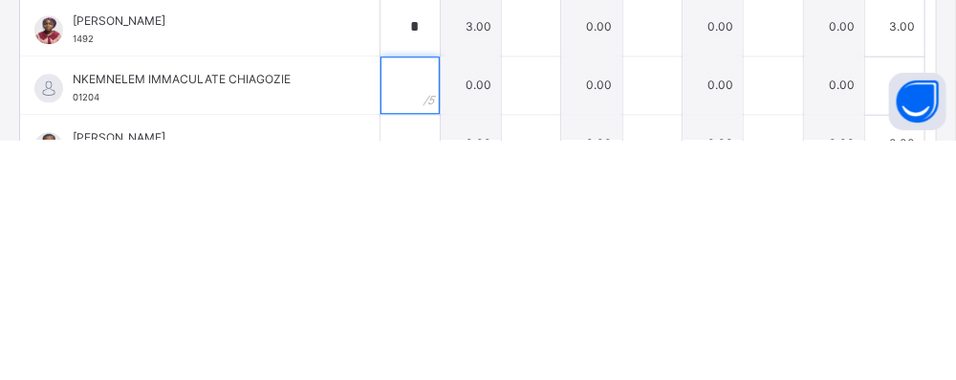
click at [384, 325] on input "text" at bounding box center [410, 325] width 59 height 57
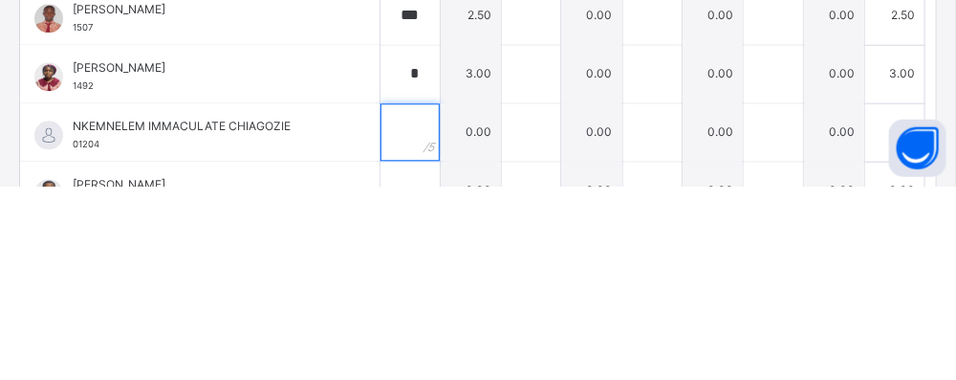
scroll to position [1400, 0]
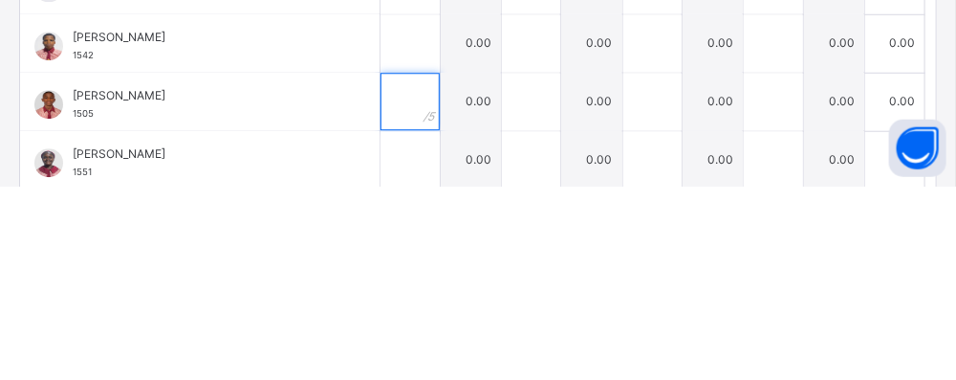
click at [390, 294] on input "text" at bounding box center [410, 295] width 59 height 57
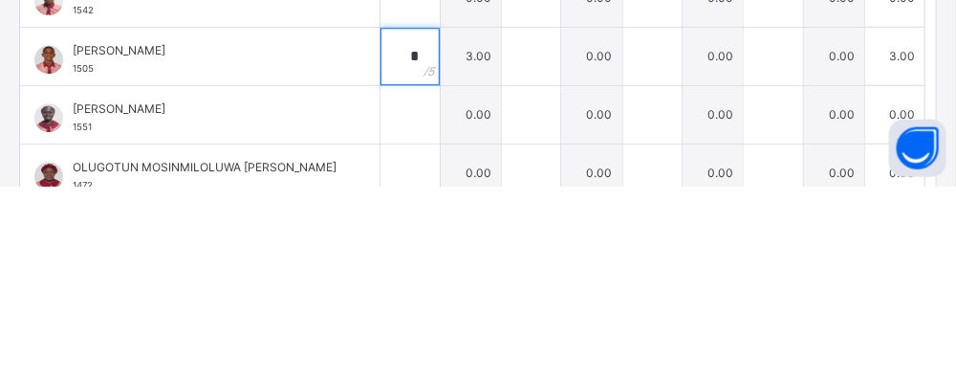
scroll to position [1475, 0]
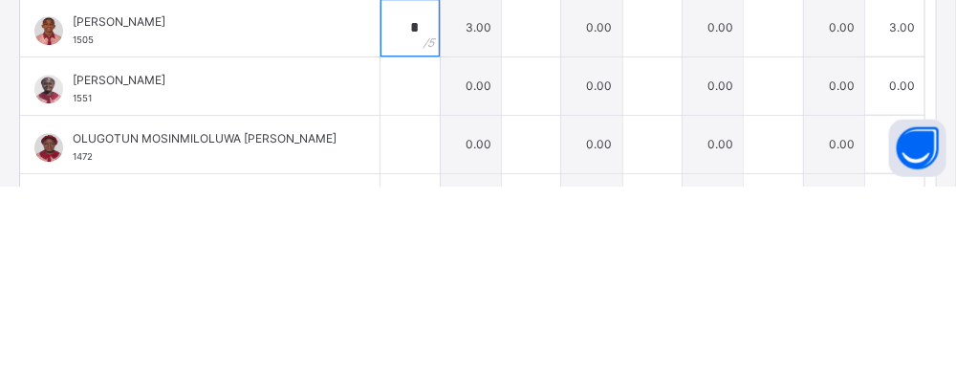
type input "*"
click at [405, 274] on div at bounding box center [410, 279] width 59 height 57
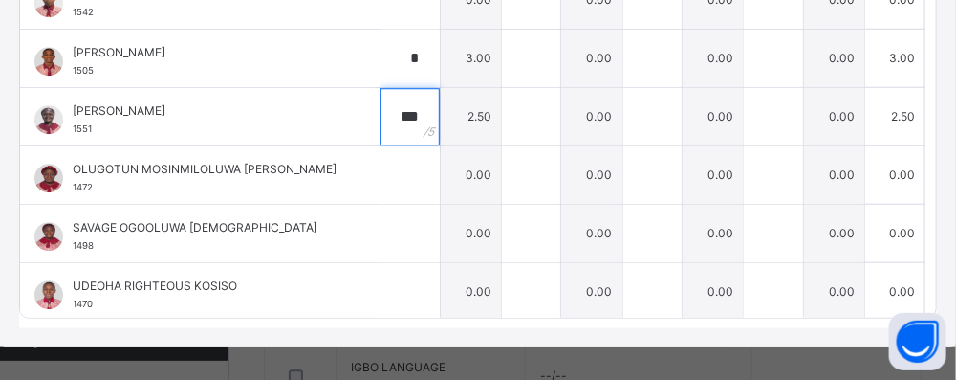
scroll to position [477, 0]
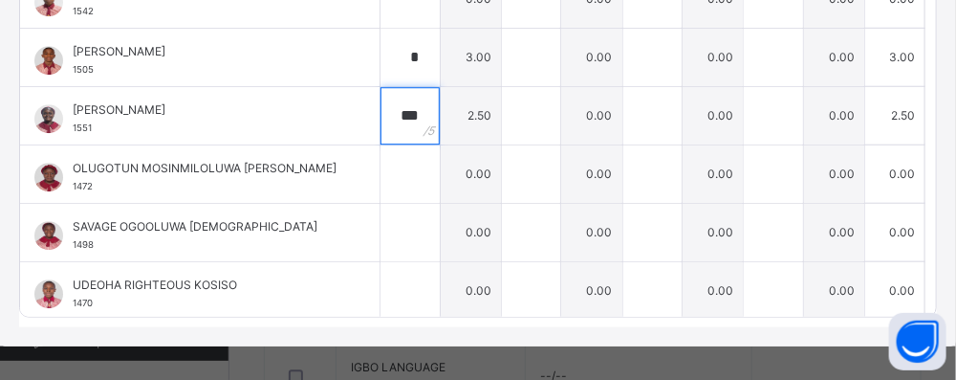
type input "***"
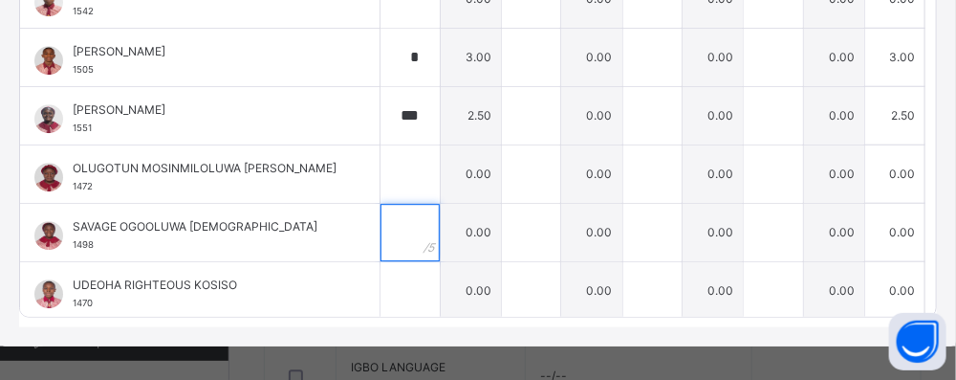
click at [389, 234] on input "text" at bounding box center [410, 232] width 59 height 57
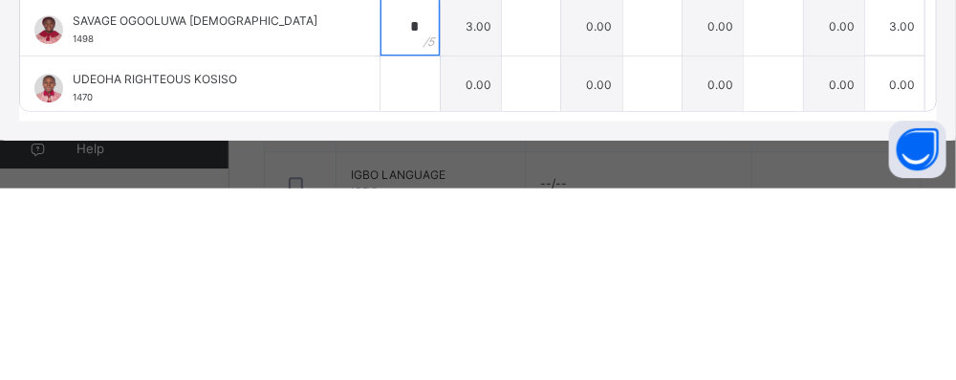
scroll to position [1162, 0]
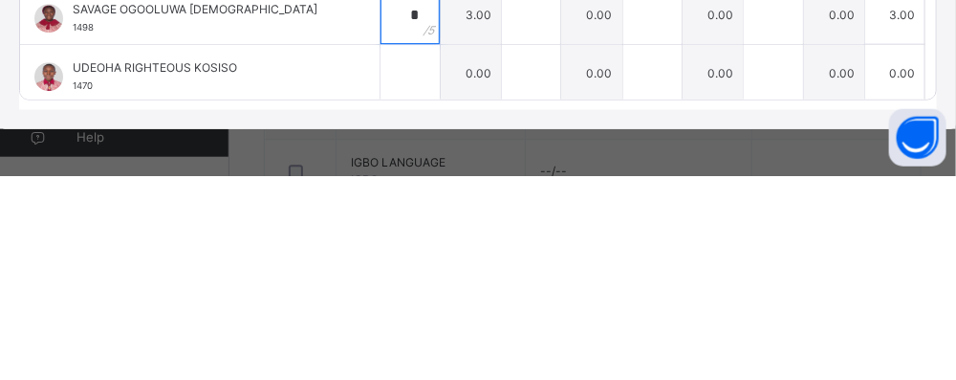
type input "*"
click at [387, 276] on input "text" at bounding box center [410, 277] width 59 height 57
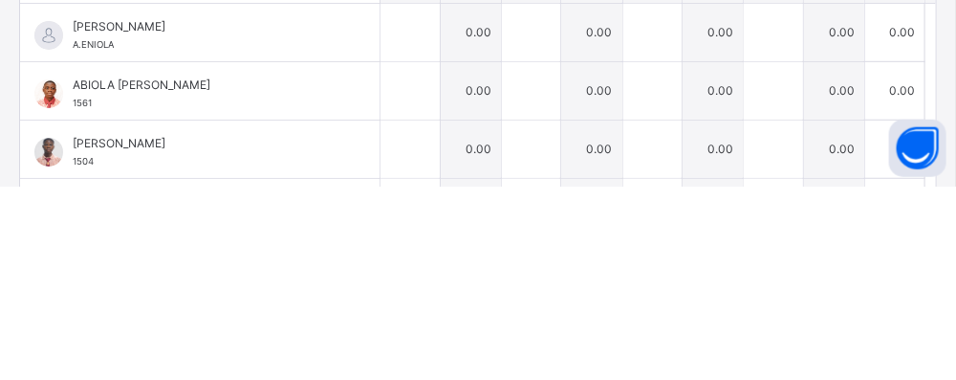
scroll to position [0, 0]
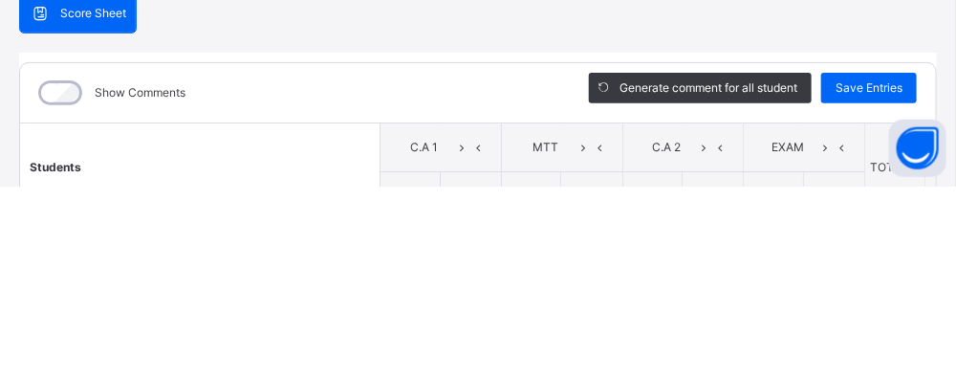
type input "***"
click at [868, 267] on div "Save Entries" at bounding box center [870, 281] width 96 height 31
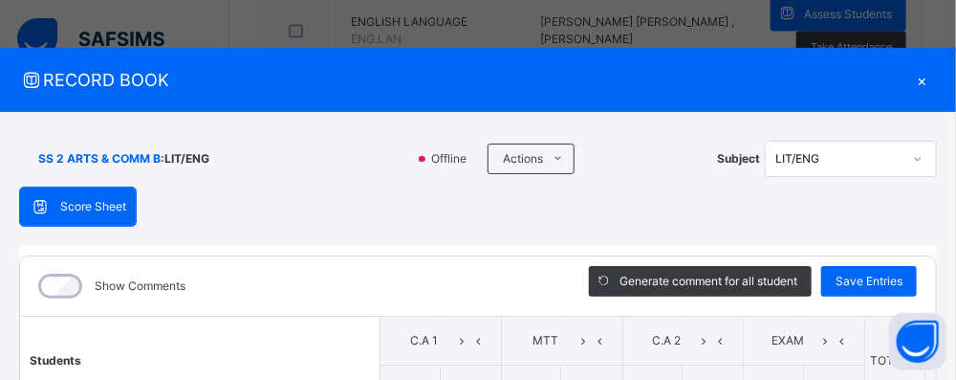
type input "*"
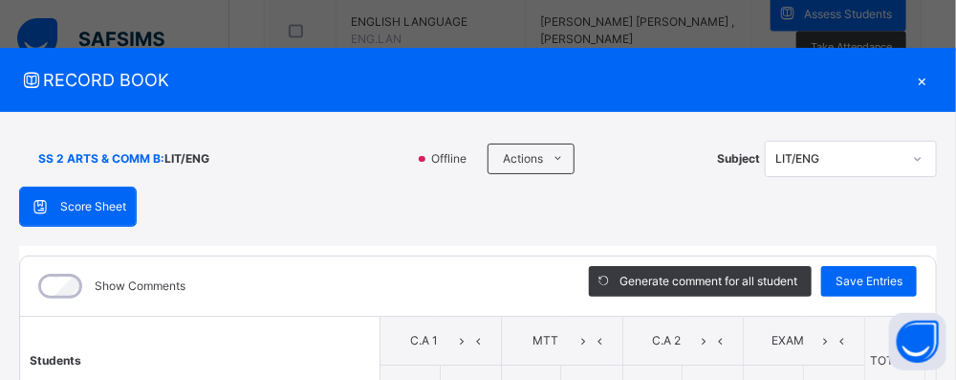
type input "*"
type input "***"
type input "*"
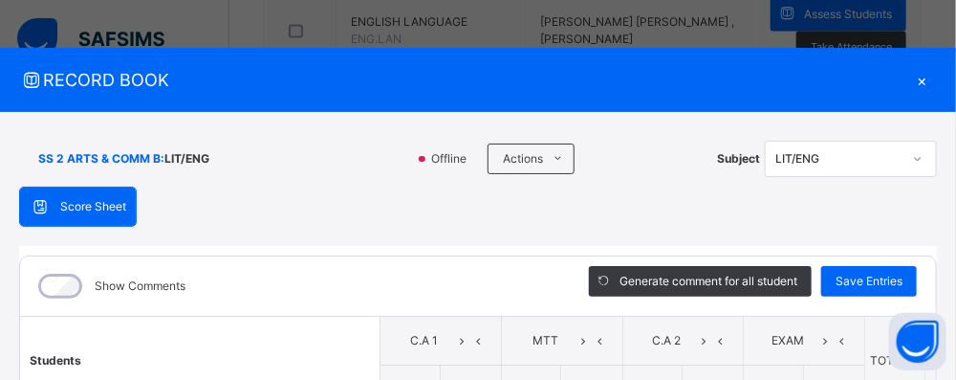
type input "*"
type input "***"
type input "*"
type input "***"
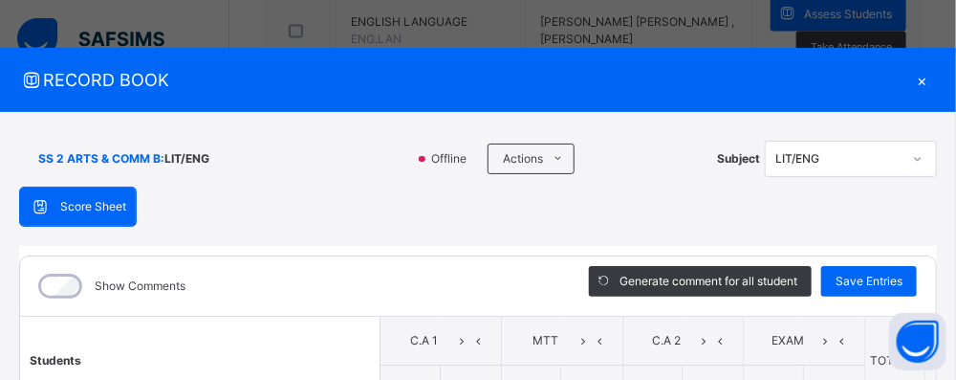
type input "*"
type input "***"
